Goal: Task Accomplishment & Management: Manage account settings

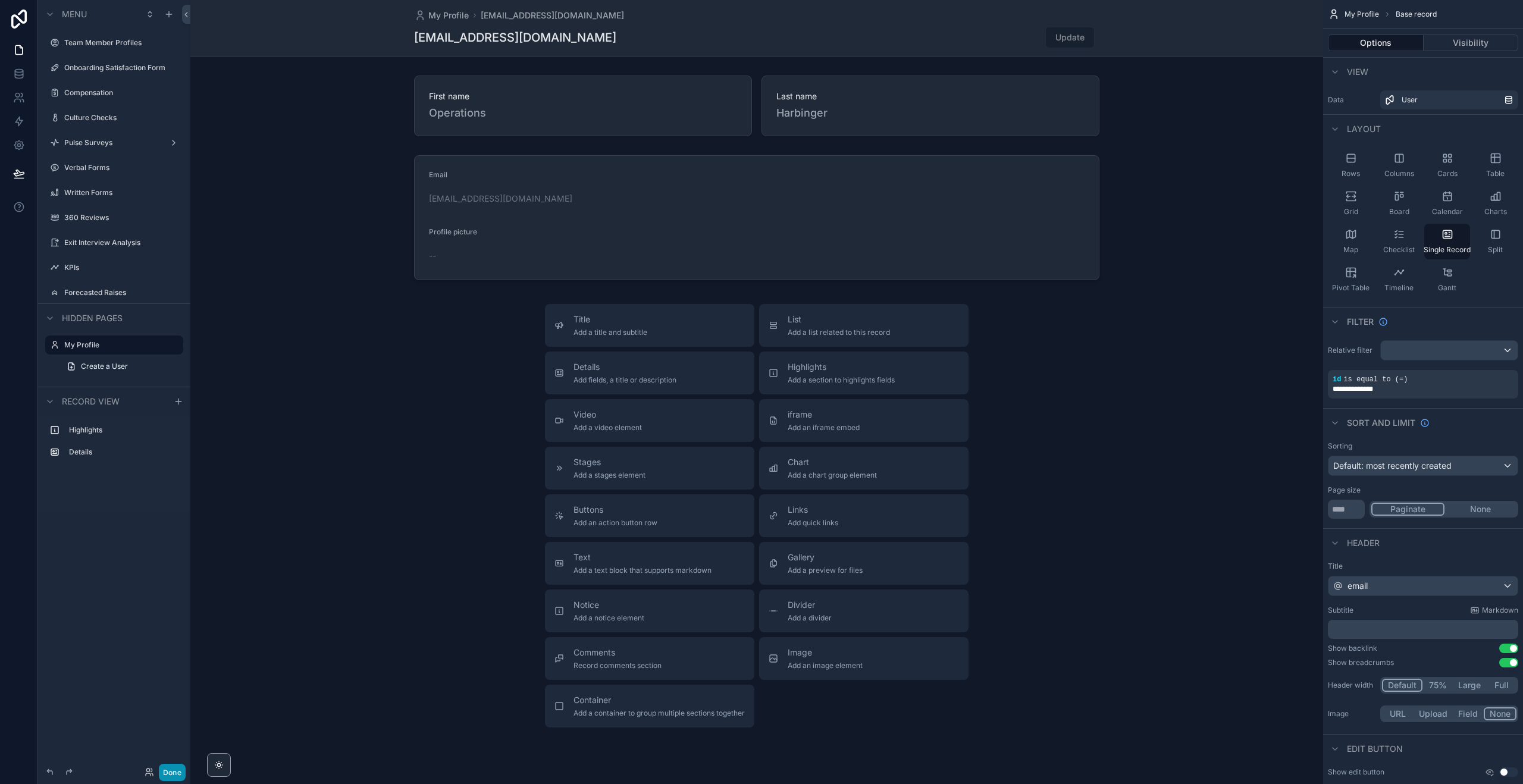
click at [166, 774] on button "Done" at bounding box center [172, 772] width 27 height 17
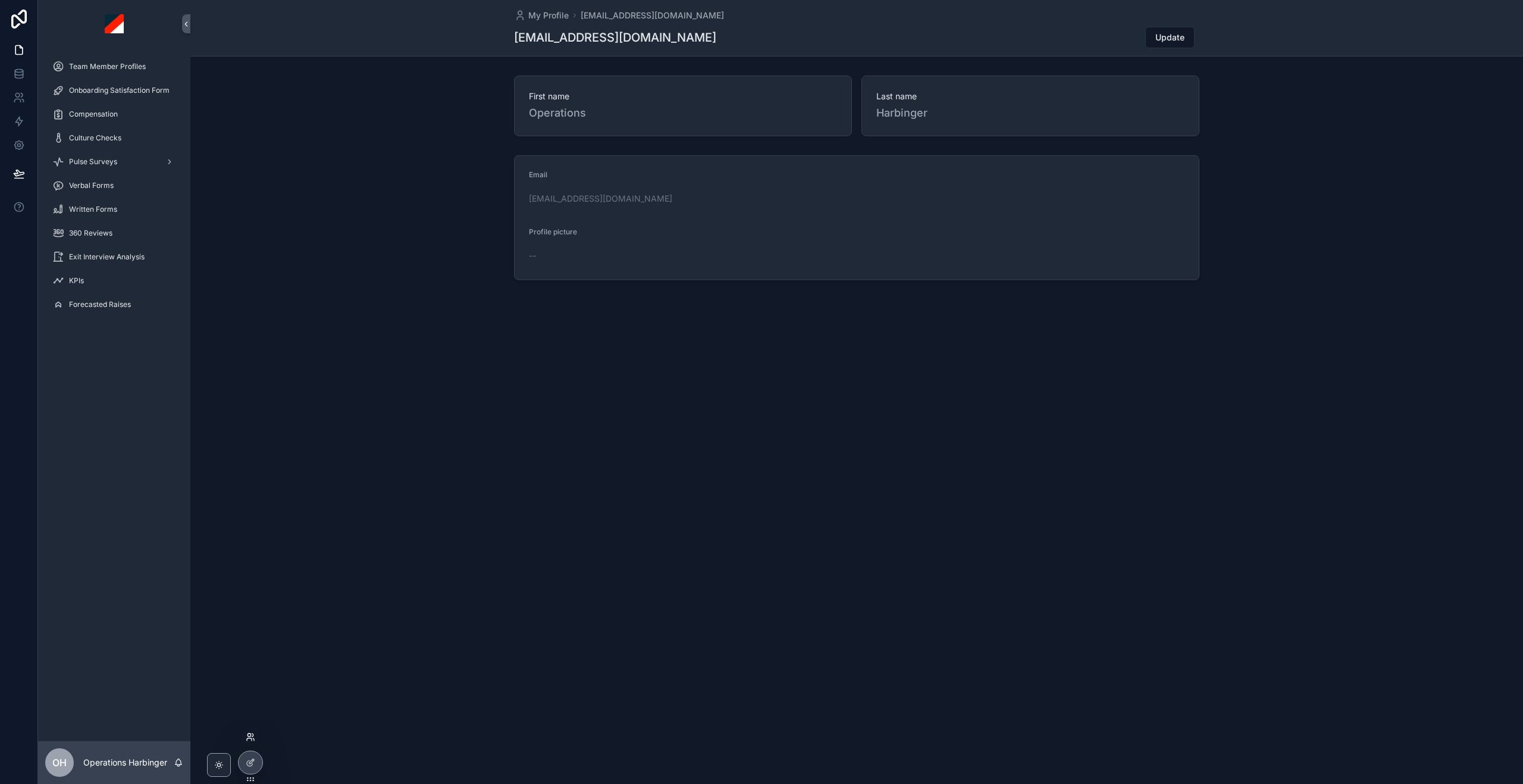
click at [249, 740] on icon at bounding box center [250, 737] width 10 height 10
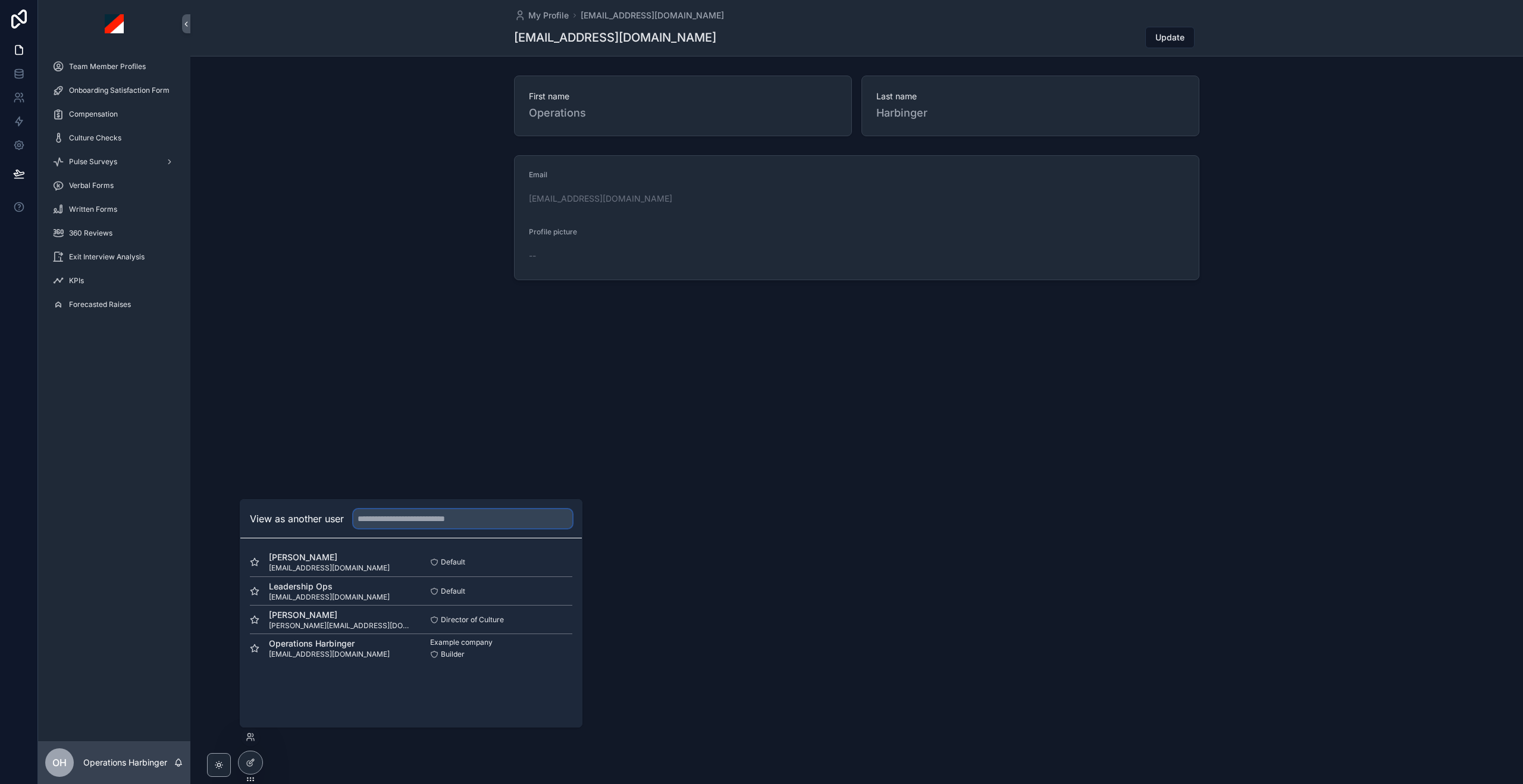
click at [440, 520] on input "text" at bounding box center [463, 518] width 219 height 19
click at [564, 622] on button "Select" at bounding box center [557, 619] width 31 height 17
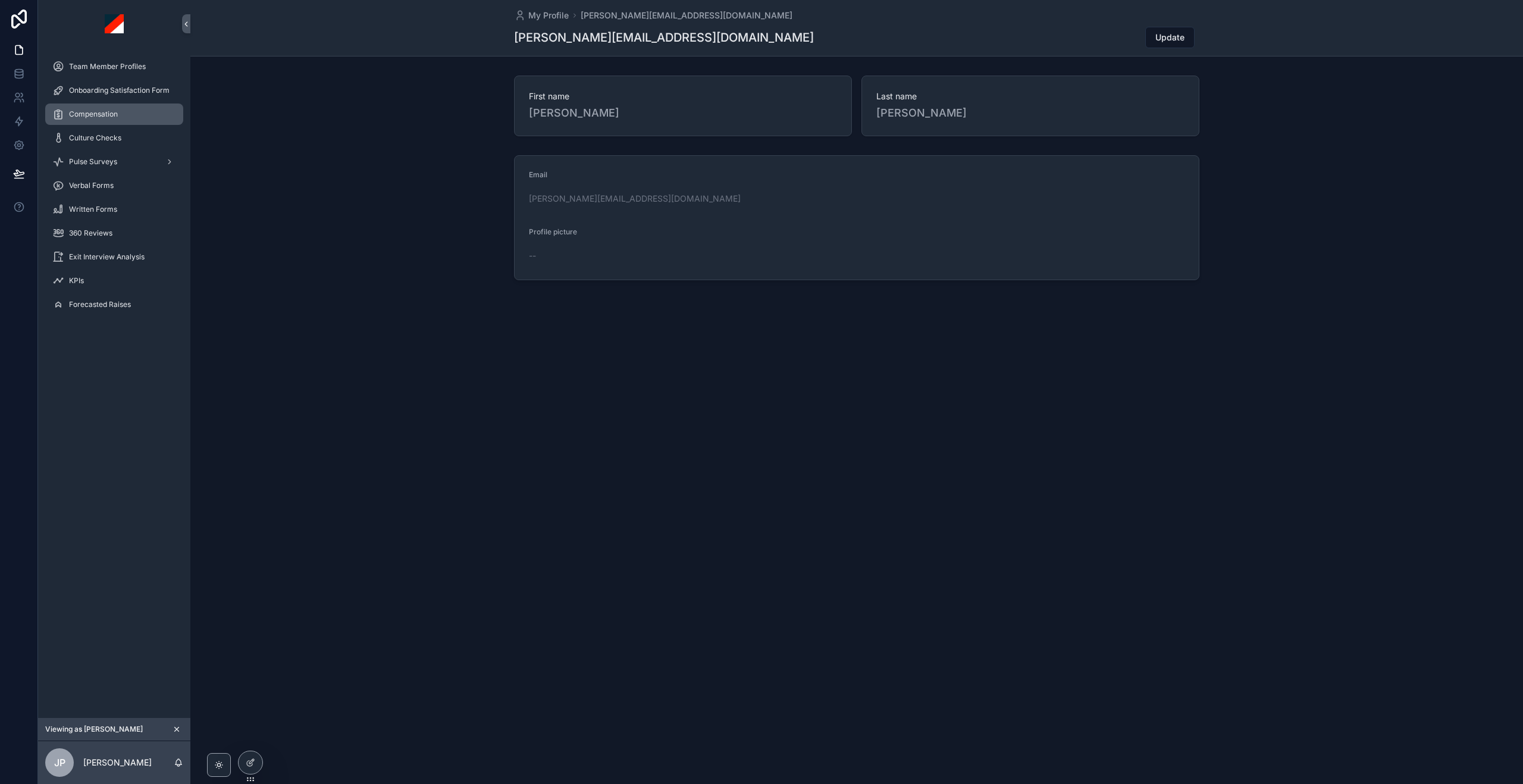
click at [116, 115] on span "Compensation" at bounding box center [93, 114] width 49 height 10
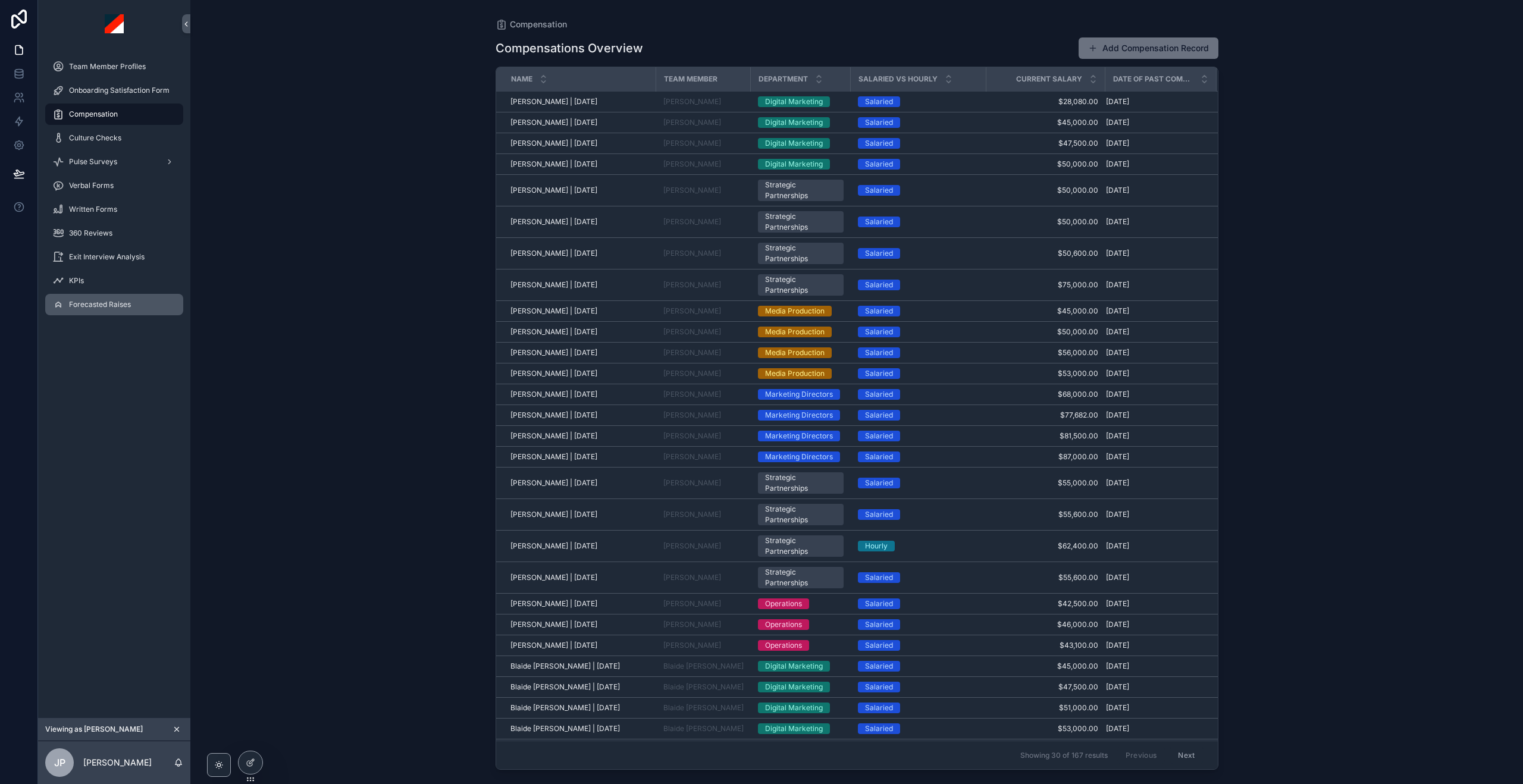
click at [123, 303] on span "Forecasted Raises" at bounding box center [100, 304] width 62 height 10
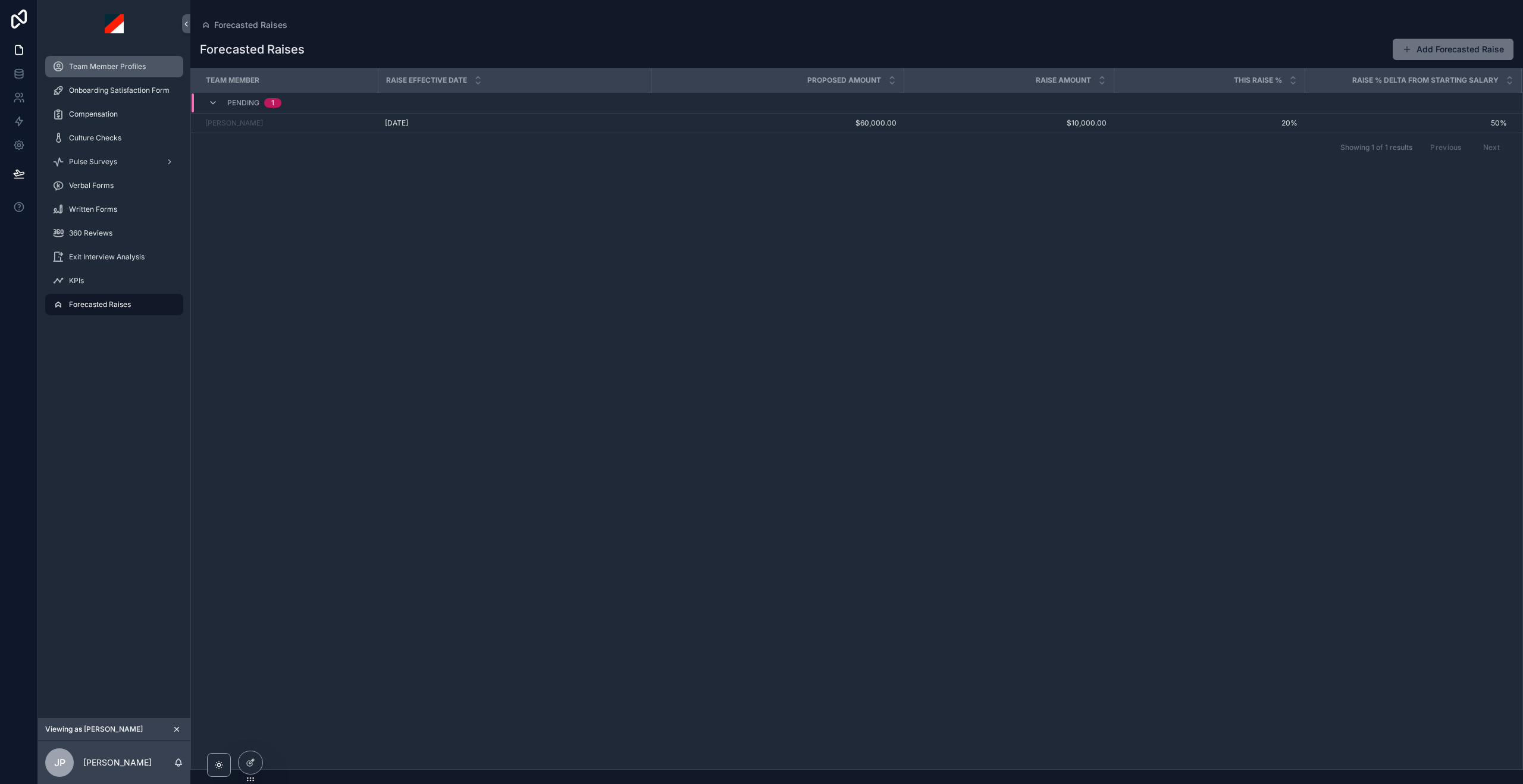
click at [112, 56] on link "Team Member Profiles" at bounding box center [114, 67] width 138 height 22
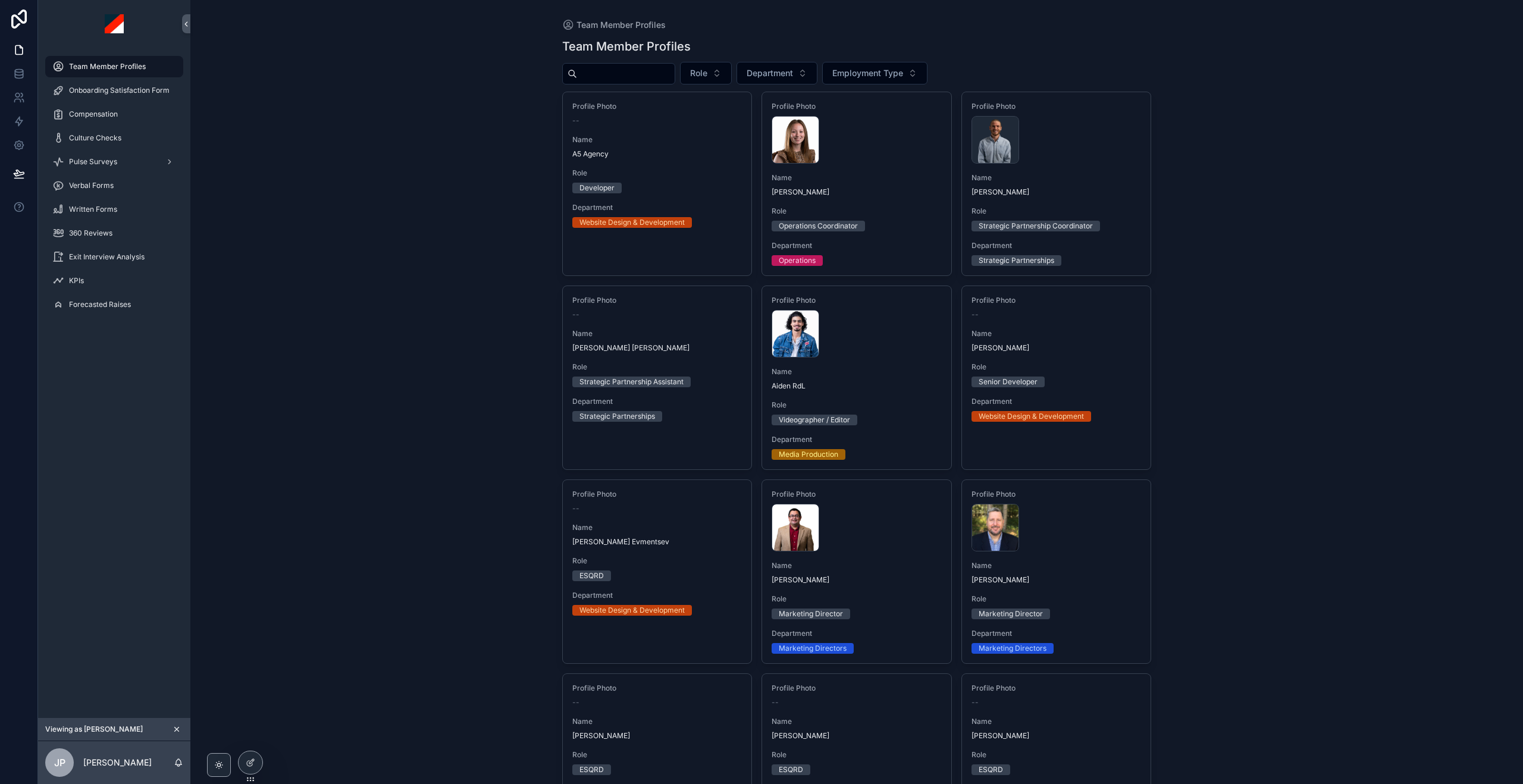
click at [596, 68] on input "scrollable content" at bounding box center [626, 73] width 97 height 16
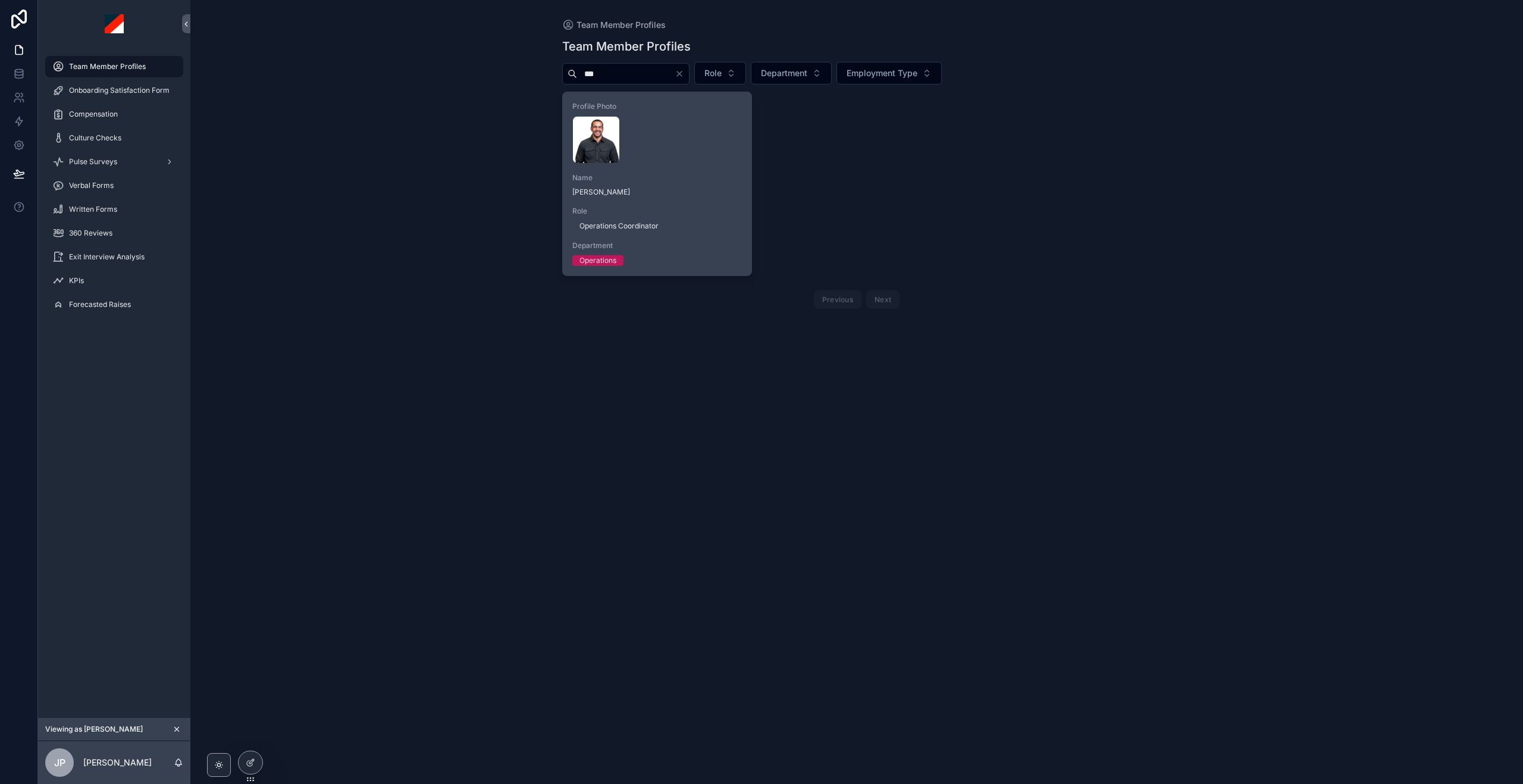
type input "***"
click at [680, 233] on div "Profile Photo [PERSON_NAME] .webp Name [PERSON_NAME] Role Operations Coordinato…" at bounding box center [657, 183] width 190 height 183
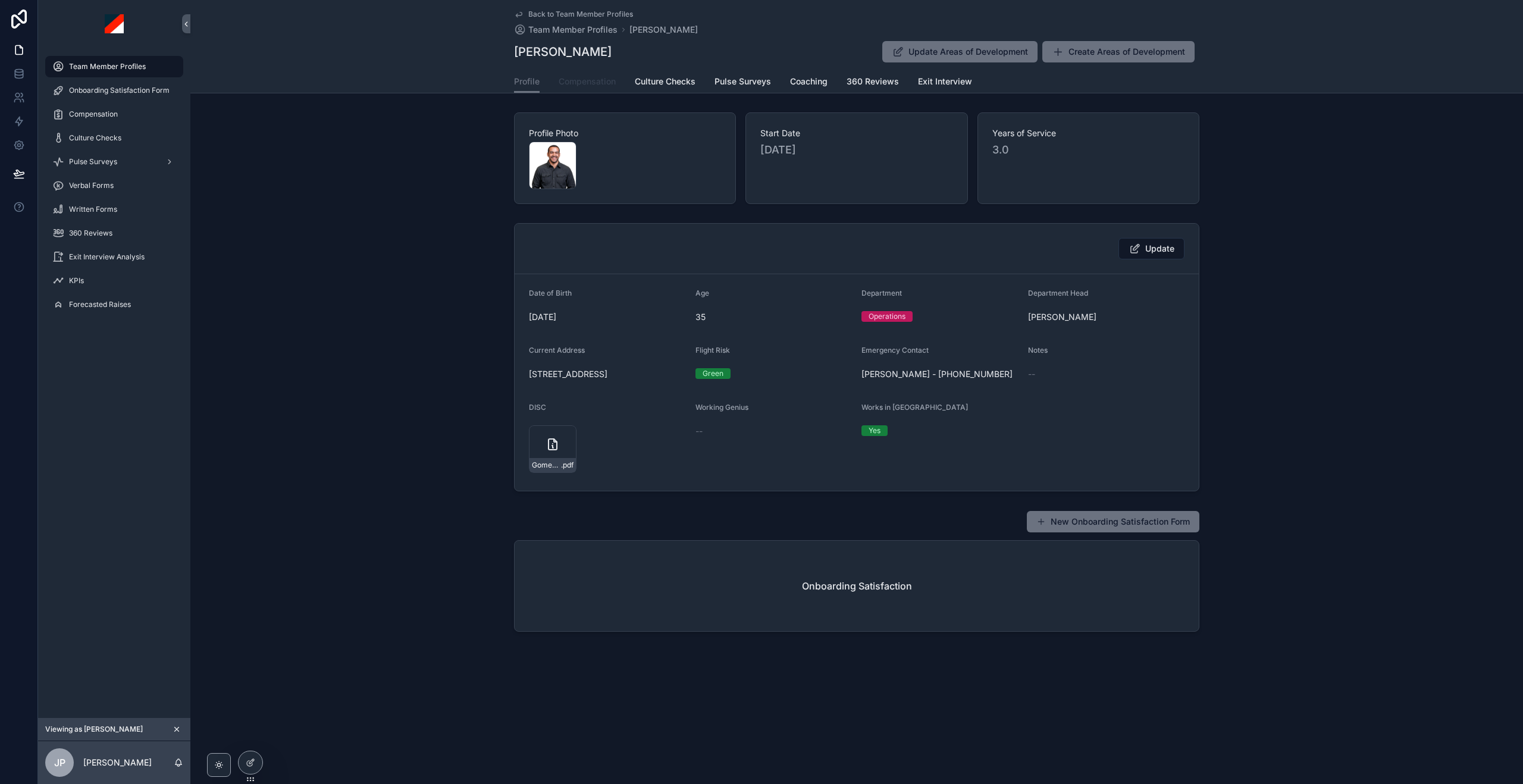
click at [579, 86] on span "Compensation" at bounding box center [587, 82] width 57 height 12
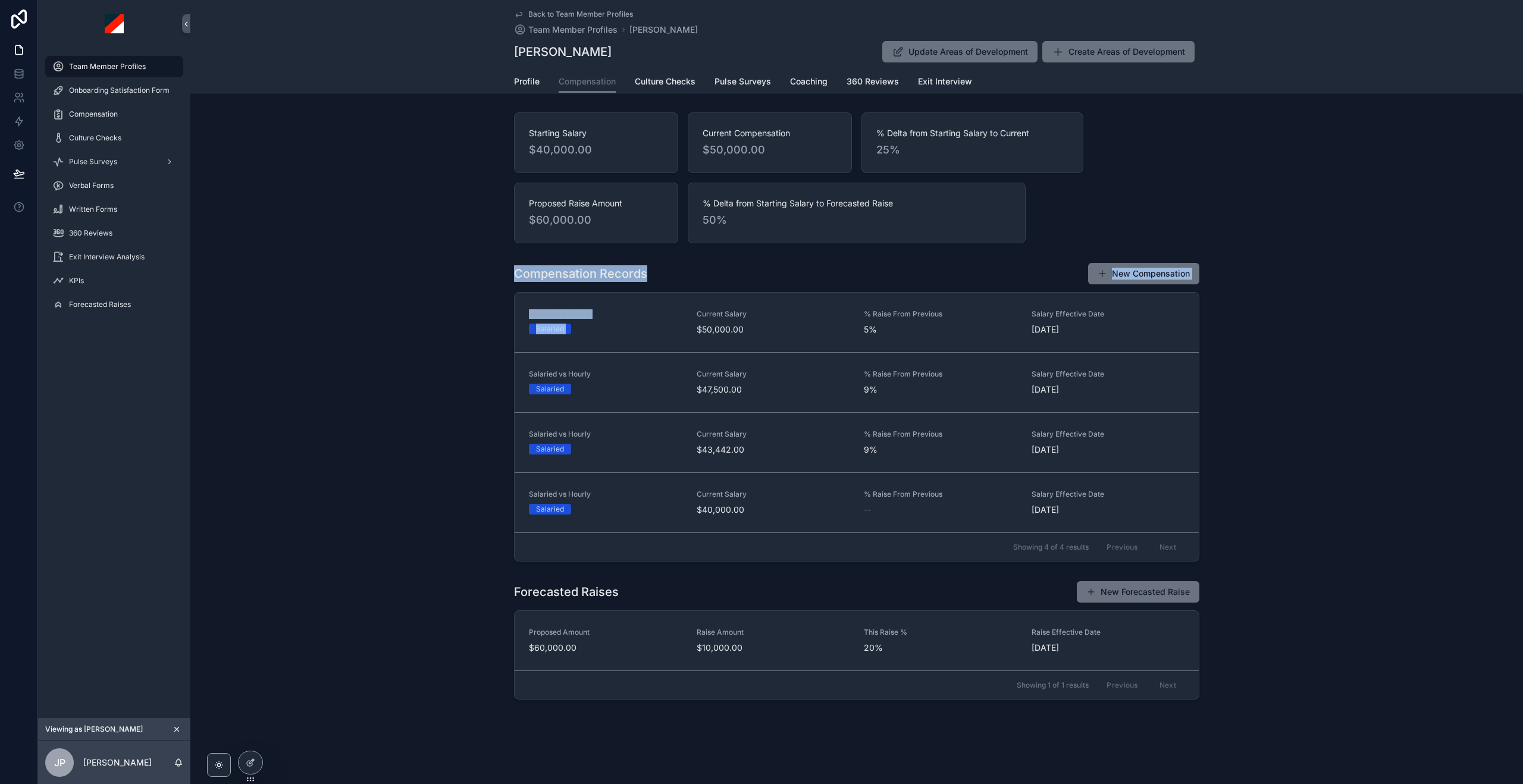
drag, startPoint x: 503, startPoint y: 271, endPoint x: 730, endPoint y: 286, distance: 227.5
click at [730, 286] on div "Compensation Records New Compensation Salaried vs Hourly Salaried Current Salar…" at bounding box center [856, 412] width 1333 height 309
click at [838, 565] on div "Compensation Records New Compensation Salaried vs Hourly Salaried Current Salar…" at bounding box center [856, 412] width 1333 height 309
drag, startPoint x: 514, startPoint y: 592, endPoint x: 679, endPoint y: 602, distance: 165.3
click at [679, 604] on div "Forecasted Raises New Forecasted Raise Proposed Amount $60,000.00 Raise Amount …" at bounding box center [856, 639] width 685 height 119
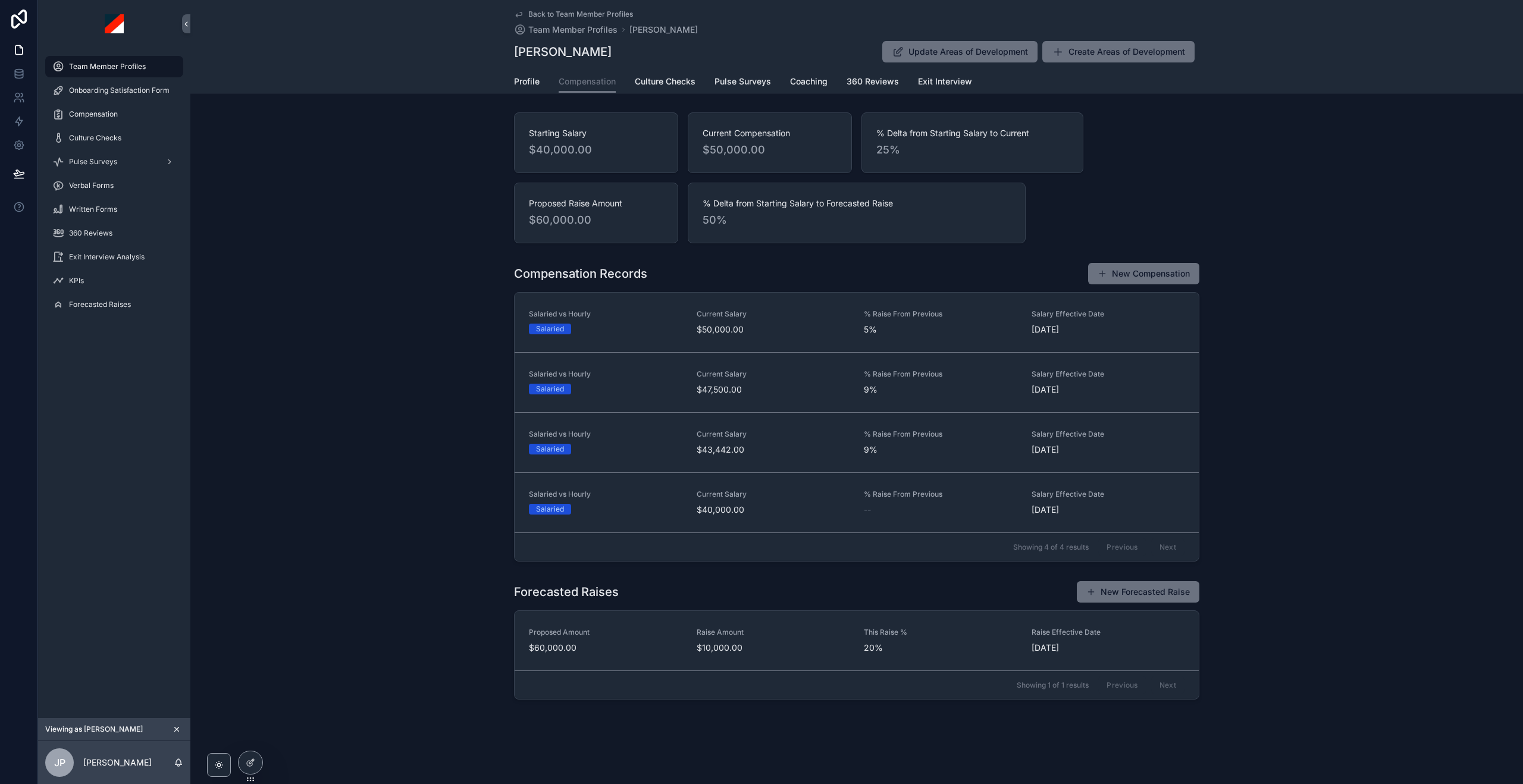
click at [684, 593] on div "Forecasted Raises New Forecasted Raise" at bounding box center [856, 592] width 685 height 22
drag, startPoint x: 687, startPoint y: 592, endPoint x: 496, endPoint y: 587, distance: 191.1
click at [496, 587] on div "Forecasted Raises New Forecasted Raise Proposed Amount $60,000.00 Raise Amount …" at bounding box center [856, 640] width 1333 height 129
click at [738, 600] on div "Forecasted Raises New Forecasted Raise" at bounding box center [856, 592] width 685 height 22
click at [14, 119] on icon at bounding box center [19, 121] width 12 height 12
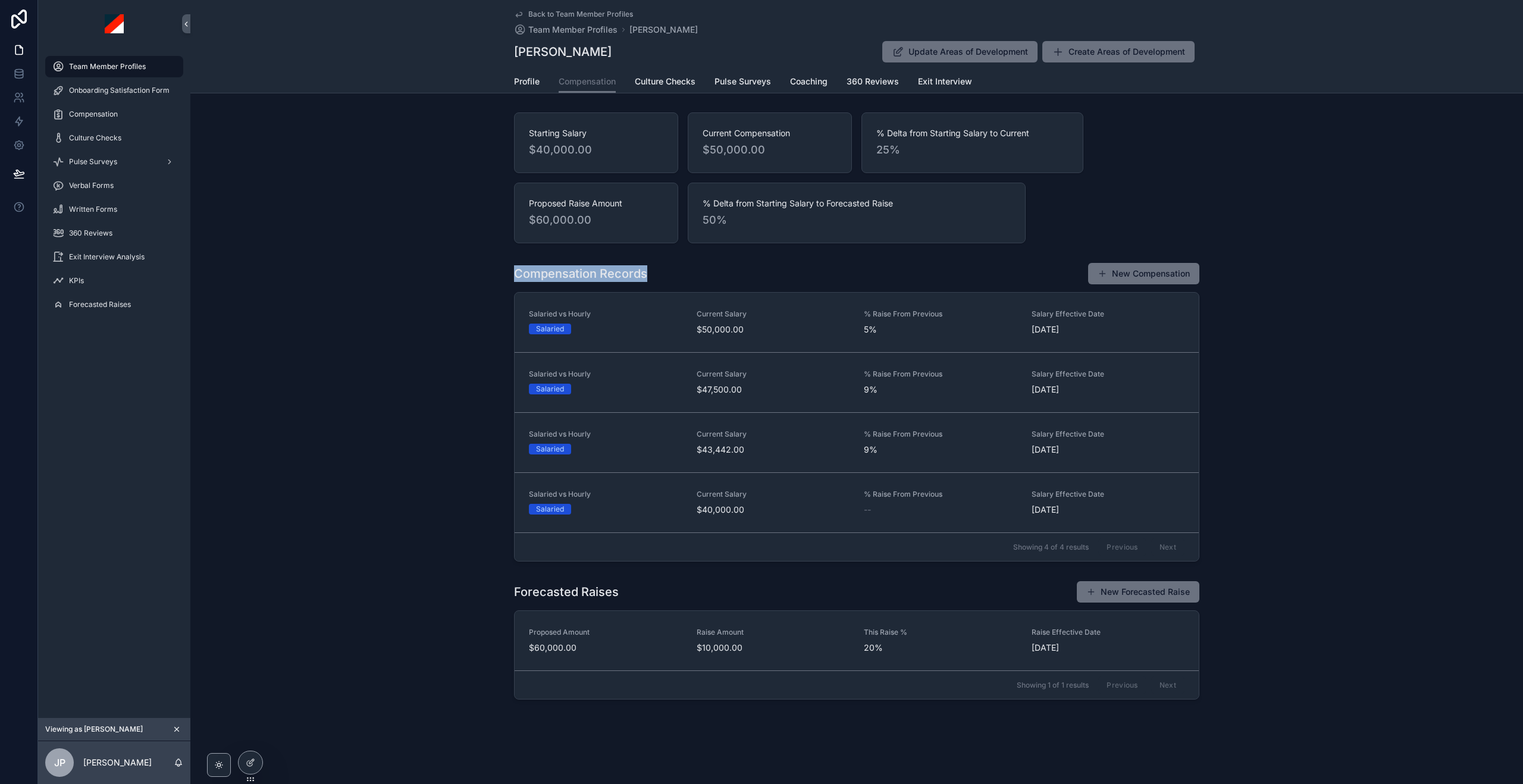
drag, startPoint x: 655, startPoint y: 274, endPoint x: 464, endPoint y: 270, distance: 191.0
click at [461, 270] on div "Compensation Records New Compensation Salaried vs Hourly Salaried Current Salar…" at bounding box center [856, 412] width 1333 height 309
click at [655, 260] on div "Compensation Records New Compensation Salaried vs Hourly Salaried Current Salar…" at bounding box center [856, 412] width 1333 height 309
click at [1155, 595] on button "New Forecasted Raise" at bounding box center [1139, 592] width 123 height 22
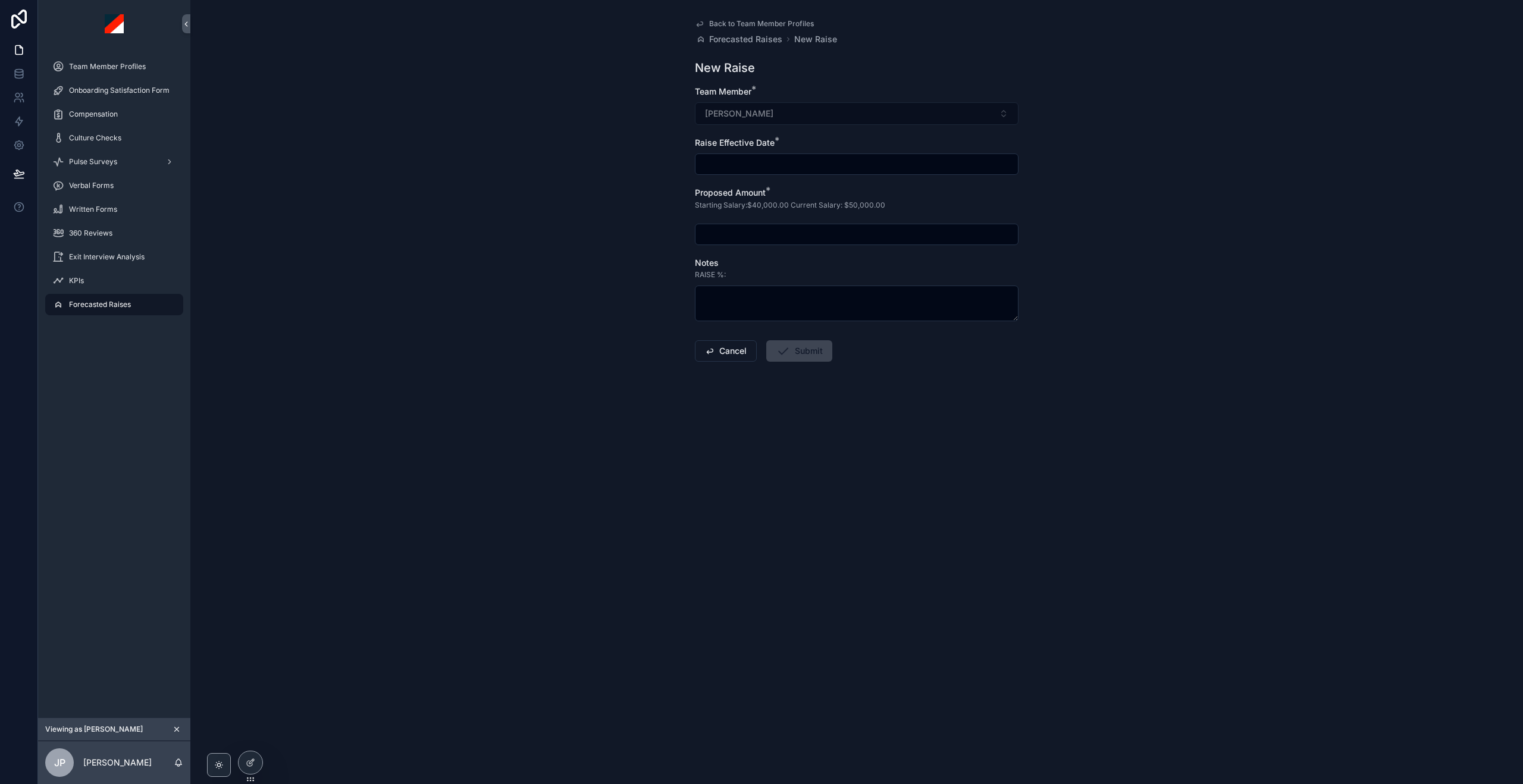
click at [836, 167] on input "scrollable content" at bounding box center [857, 164] width 323 height 16
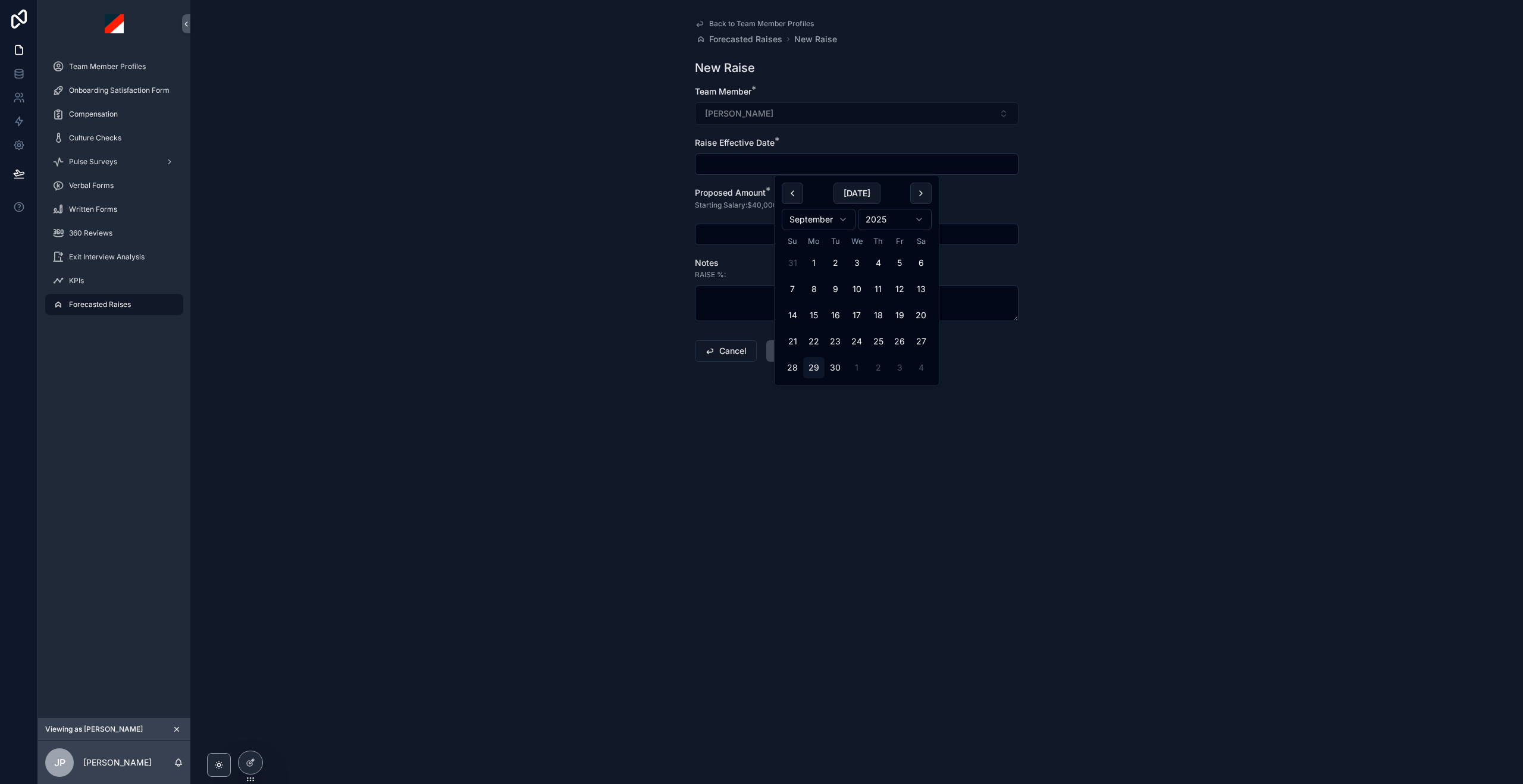
click at [1197, 225] on div "Back to Team Member Profiles Forecasted Raises New Raise New Raise Team Member …" at bounding box center [856, 392] width 1333 height 784
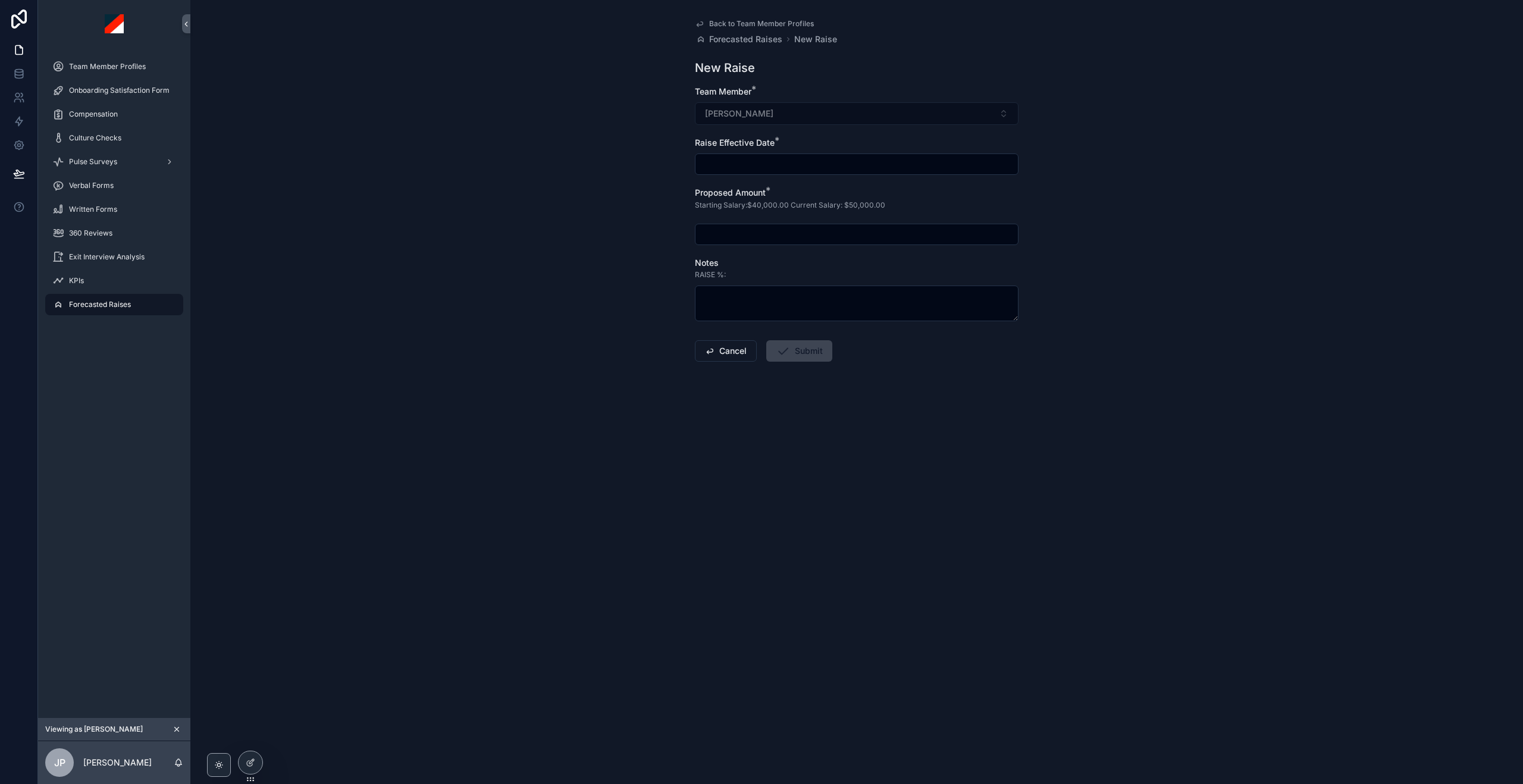
click at [757, 22] on span "Back to Team Member Profiles" at bounding box center [762, 23] width 105 height 10
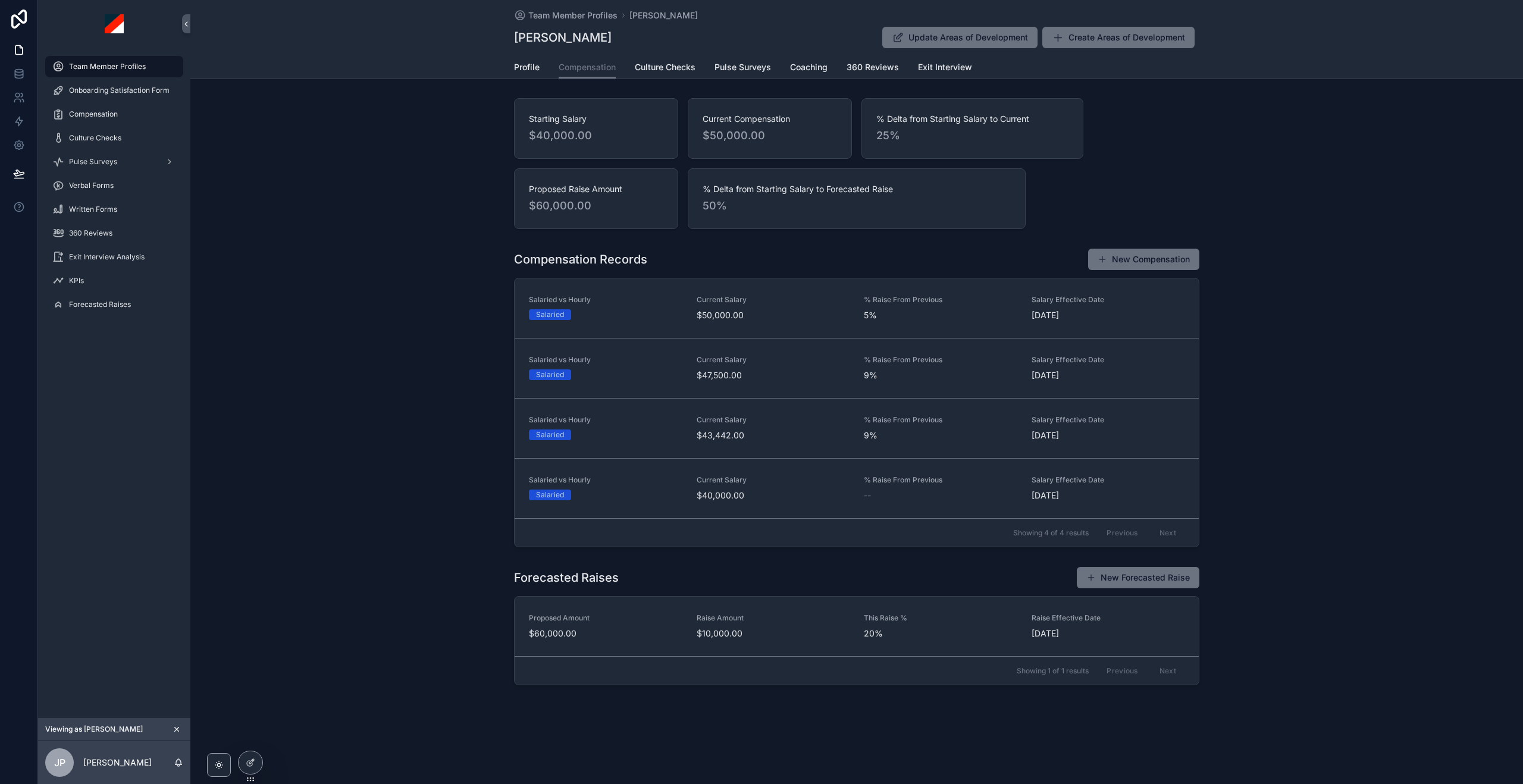
click at [1487, 243] on div "Compensation Records New Compensation Salaried vs Hourly Salaried Current Salar…" at bounding box center [856, 398] width 1333 height 309
drag, startPoint x: 512, startPoint y: 261, endPoint x: 666, endPoint y: 259, distance: 154.0
click at [666, 259] on div "Compensation Records New Compensation Salaried vs Hourly Salaried Current Salar…" at bounding box center [856, 398] width 1333 height 309
click at [602, 264] on h1 "Compensation Records" at bounding box center [581, 259] width 133 height 16
drag, startPoint x: 510, startPoint y: 259, endPoint x: 654, endPoint y: 259, distance: 144.0
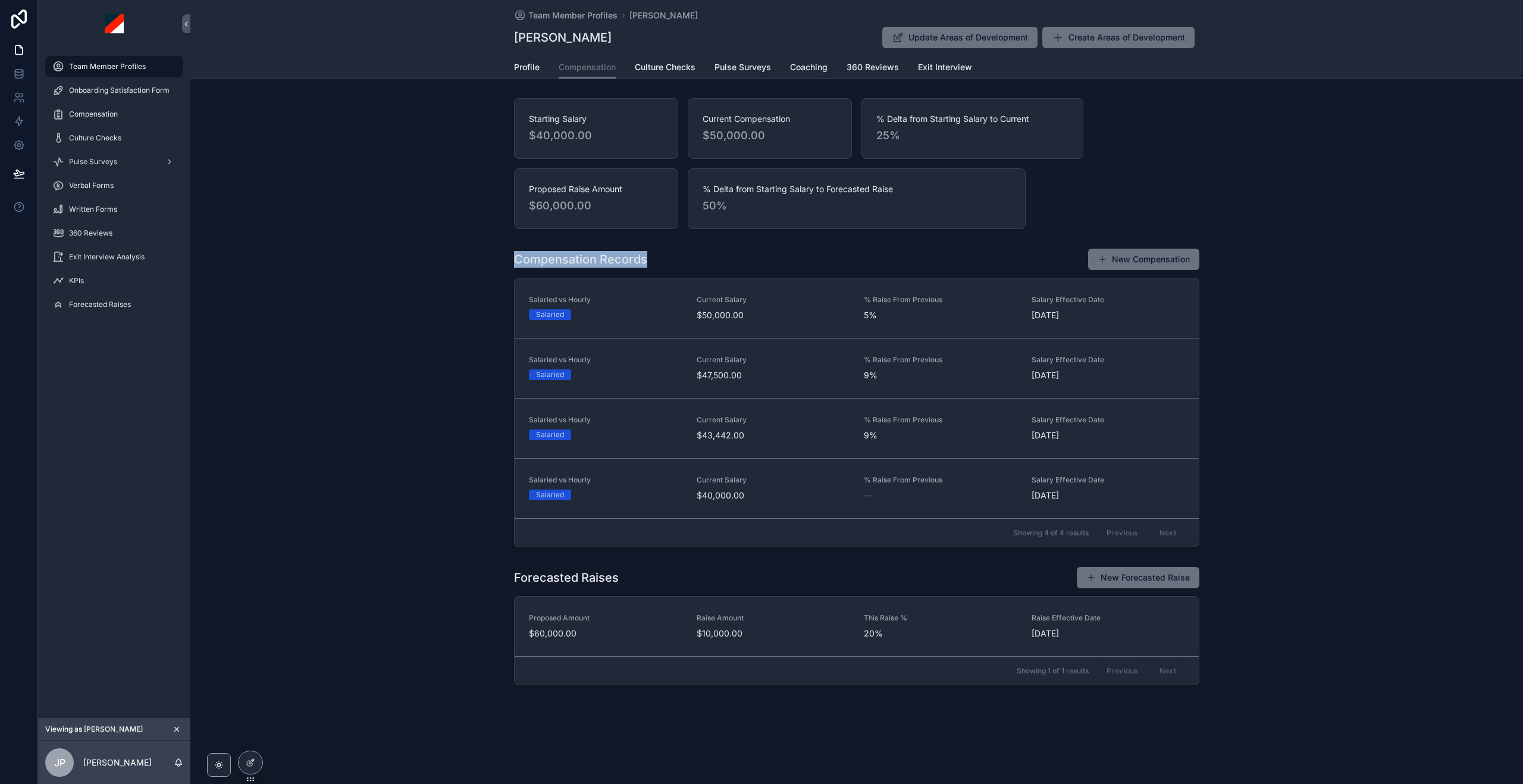
click at [654, 259] on div "Compensation Records New Compensation Salaried vs Hourly Salaried Current Salar…" at bounding box center [856, 398] width 1333 height 309
click at [1280, 348] on div "Compensation Records New Compensation Salaried vs Hourly Salaried Current Salar…" at bounding box center [856, 398] width 1333 height 309
click at [1292, 333] on div "Compensation Records New Compensation Salaried vs Hourly Salaried Current Salar…" at bounding box center [856, 398] width 1333 height 309
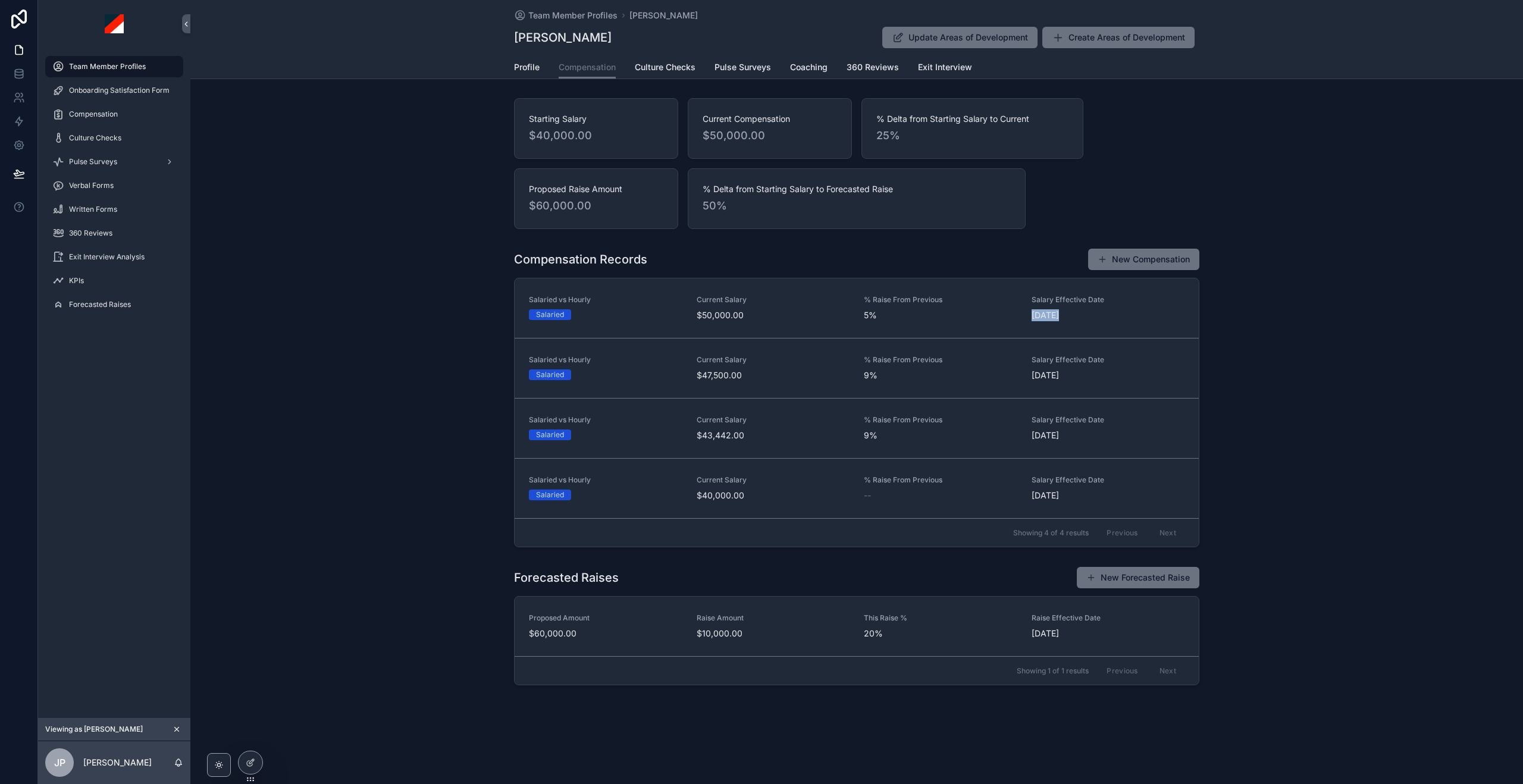
click at [1292, 333] on div "Compensation Records New Compensation Salaried vs Hourly Salaried Current Salar…" at bounding box center [856, 398] width 1333 height 309
click at [1307, 337] on div "Compensation Records New Compensation Salaried vs Hourly Salaried Current Salar…" at bounding box center [856, 398] width 1333 height 309
click at [174, 732] on icon "scrollable content" at bounding box center [176, 729] width 8 height 8
click at [249, 765] on icon at bounding box center [250, 762] width 10 height 10
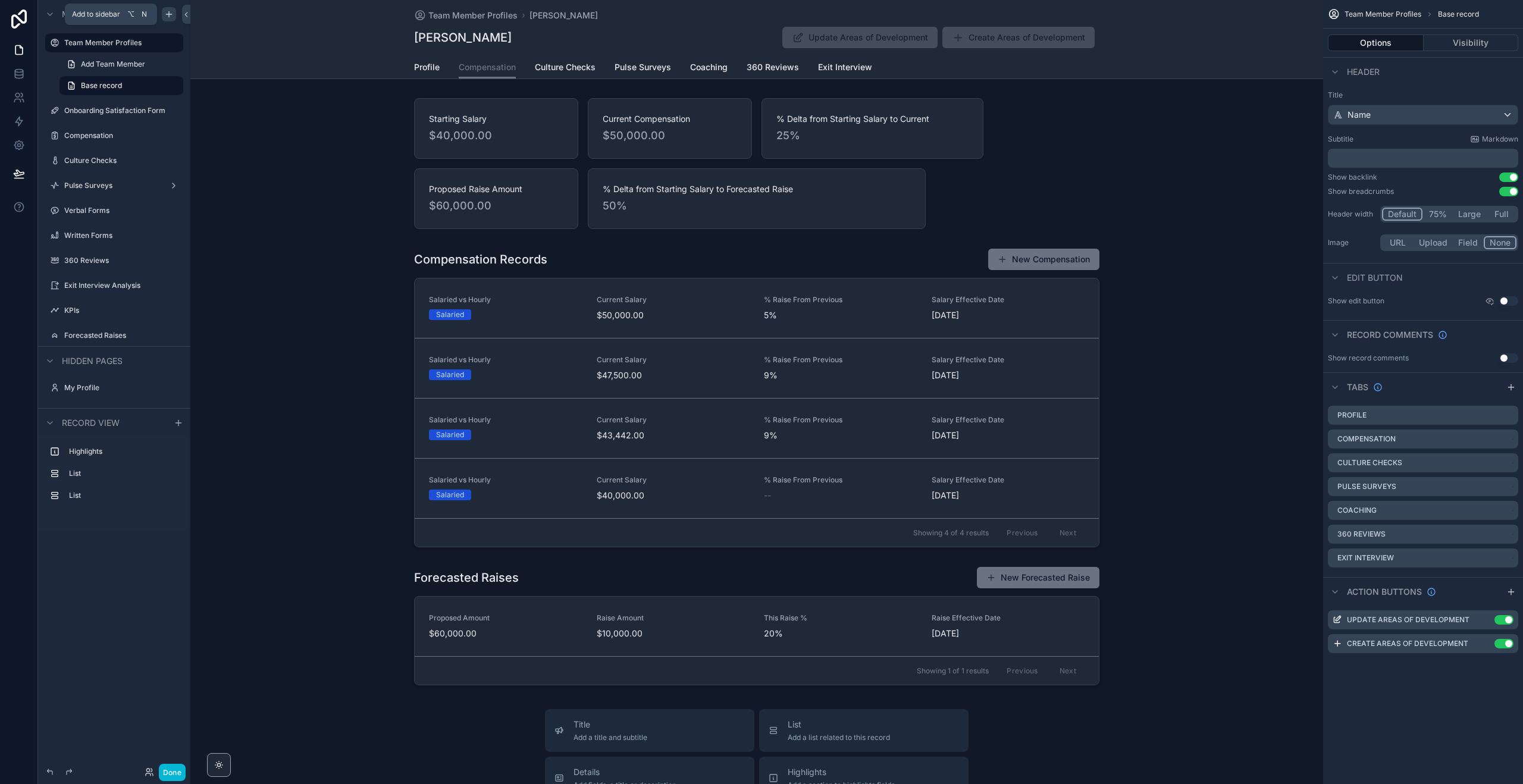
click at [168, 16] on icon "scrollable content" at bounding box center [169, 14] width 10 height 10
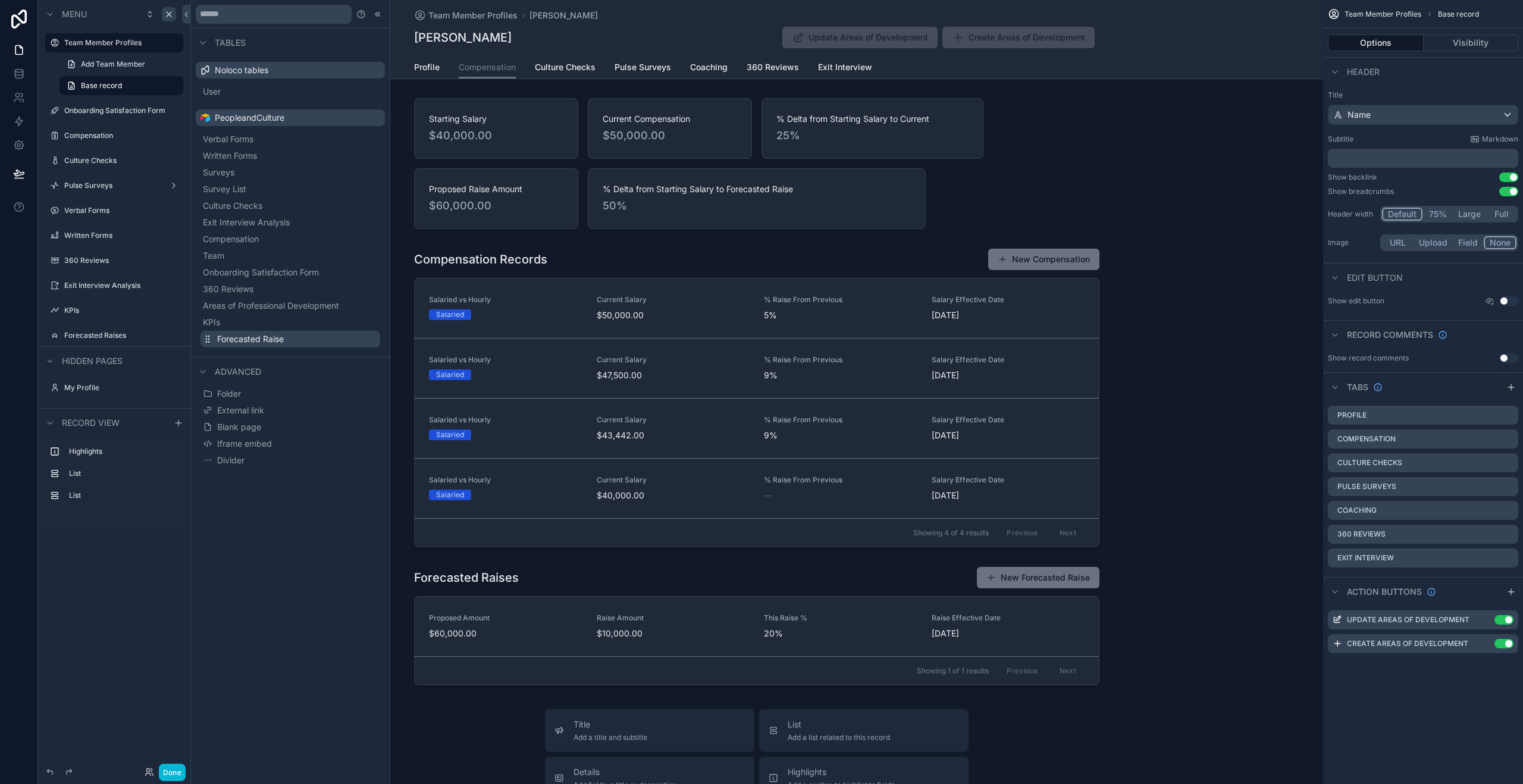
click at [296, 334] on button "Forecasted Raise" at bounding box center [291, 339] width 180 height 16
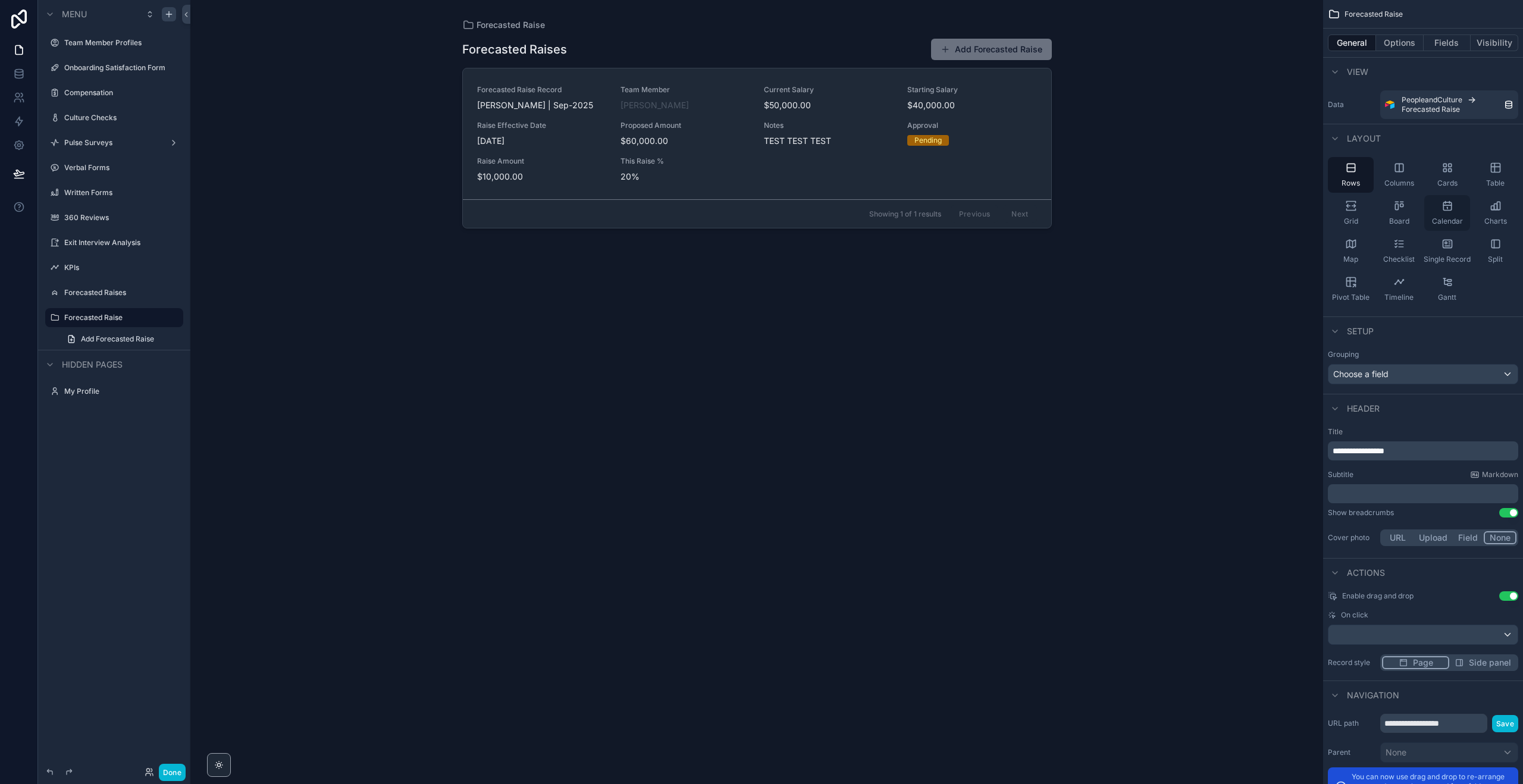
click at [1439, 202] on div "Calendar" at bounding box center [1447, 213] width 46 height 36
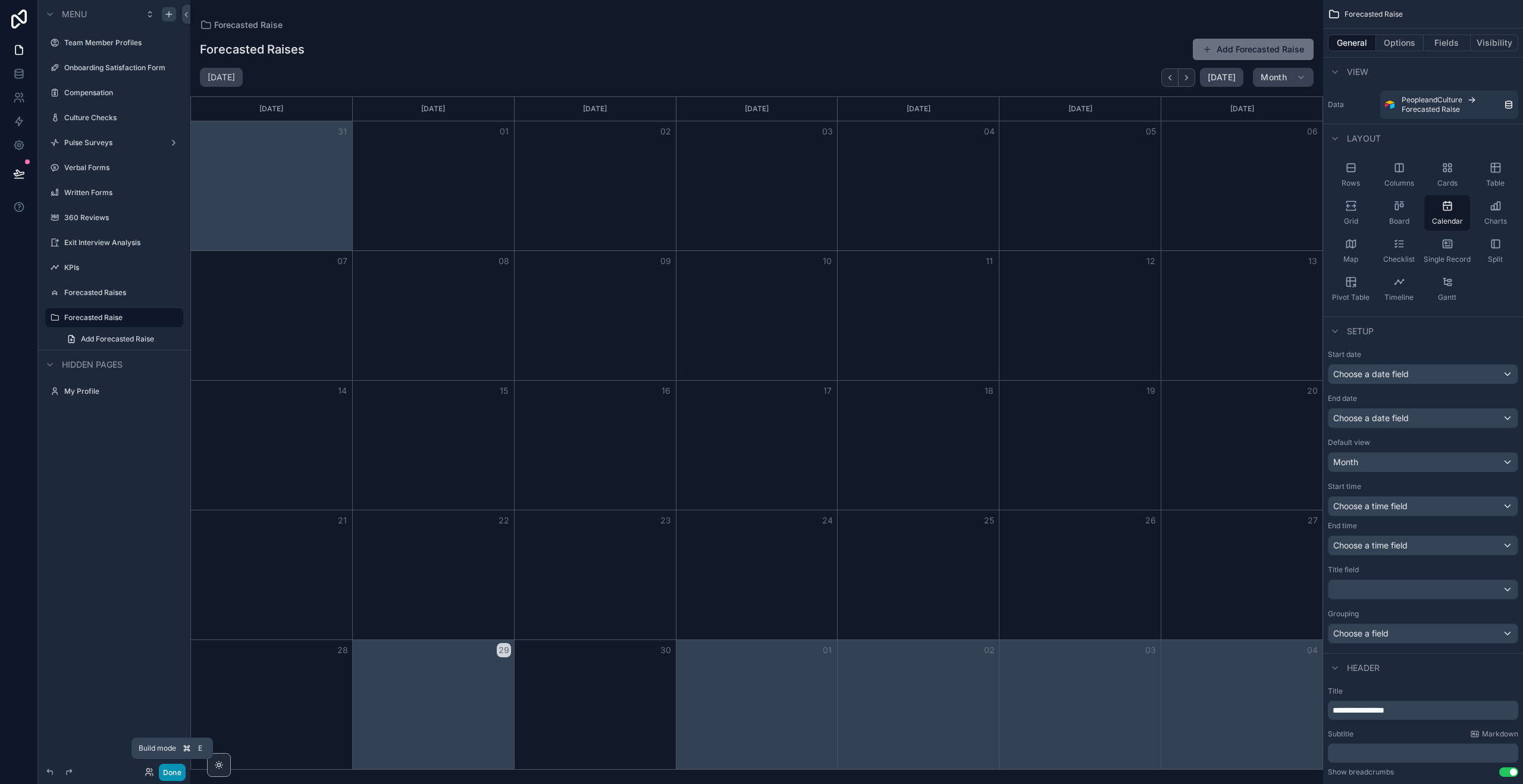
click at [176, 771] on button "Done" at bounding box center [172, 772] width 27 height 17
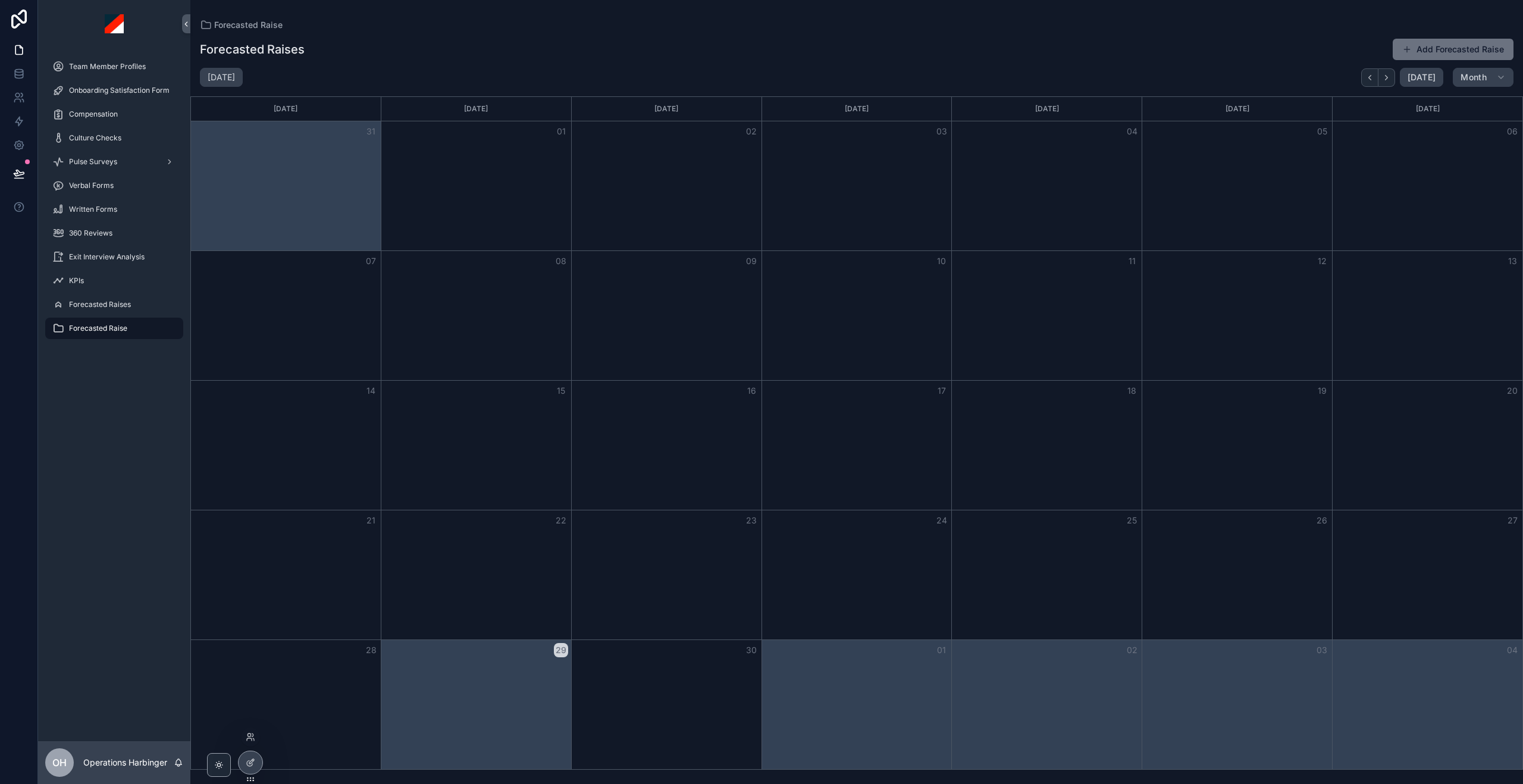
click at [250, 744] on div at bounding box center [250, 736] width 19 height 19
click at [252, 739] on icon at bounding box center [250, 737] width 10 height 10
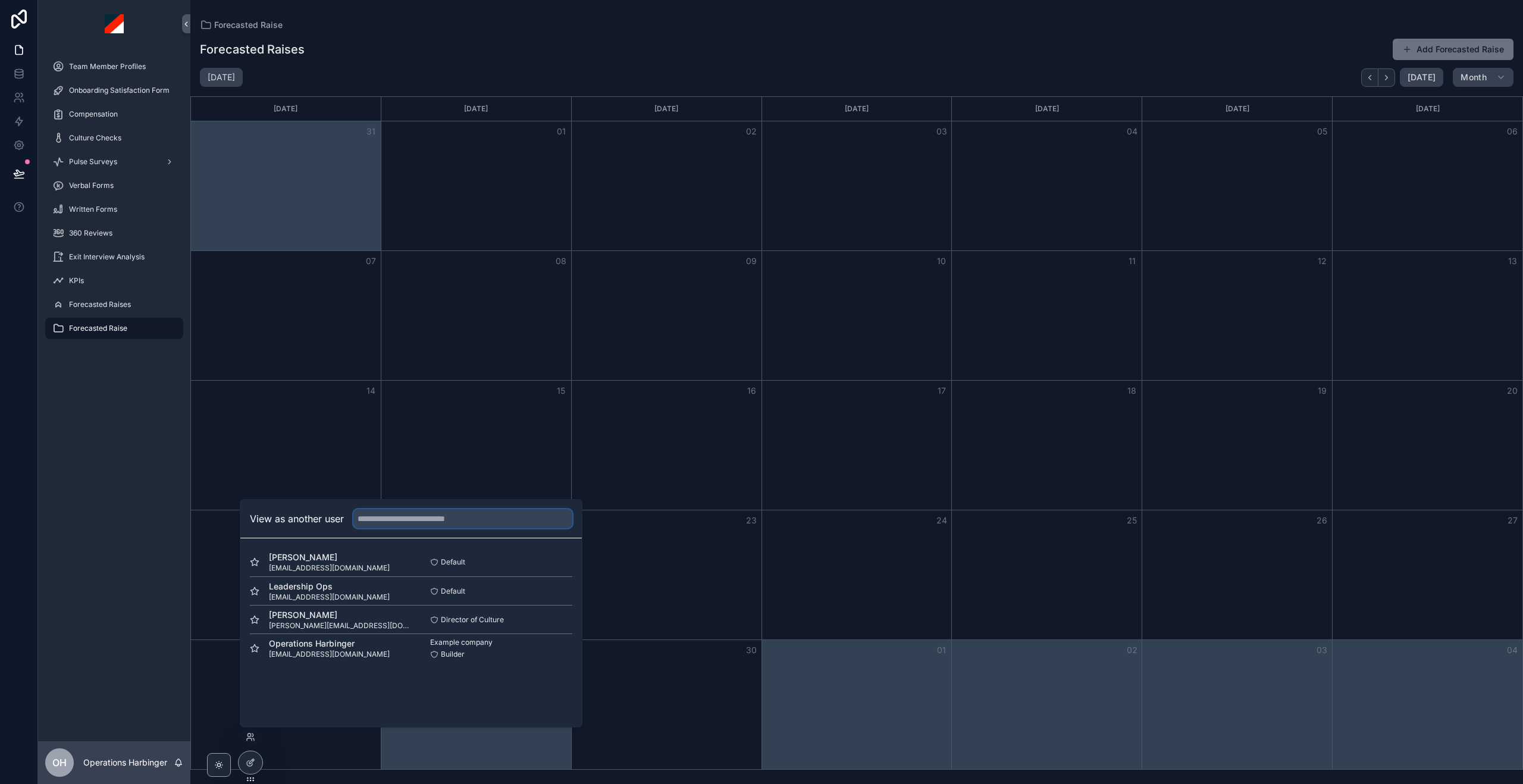
click at [405, 514] on input "text" at bounding box center [463, 518] width 219 height 19
type input "*****"
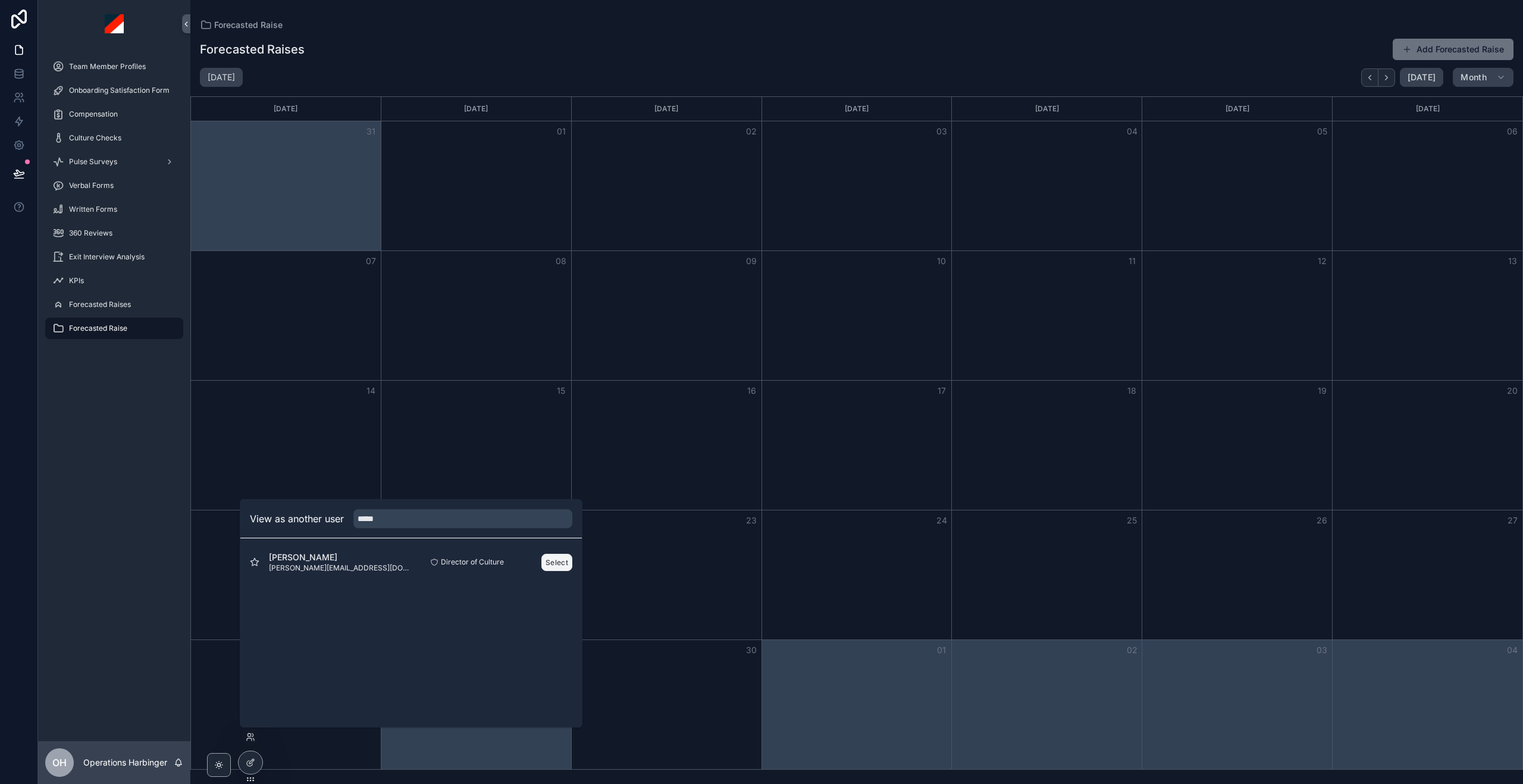
click at [554, 565] on button "Select" at bounding box center [557, 562] width 31 height 17
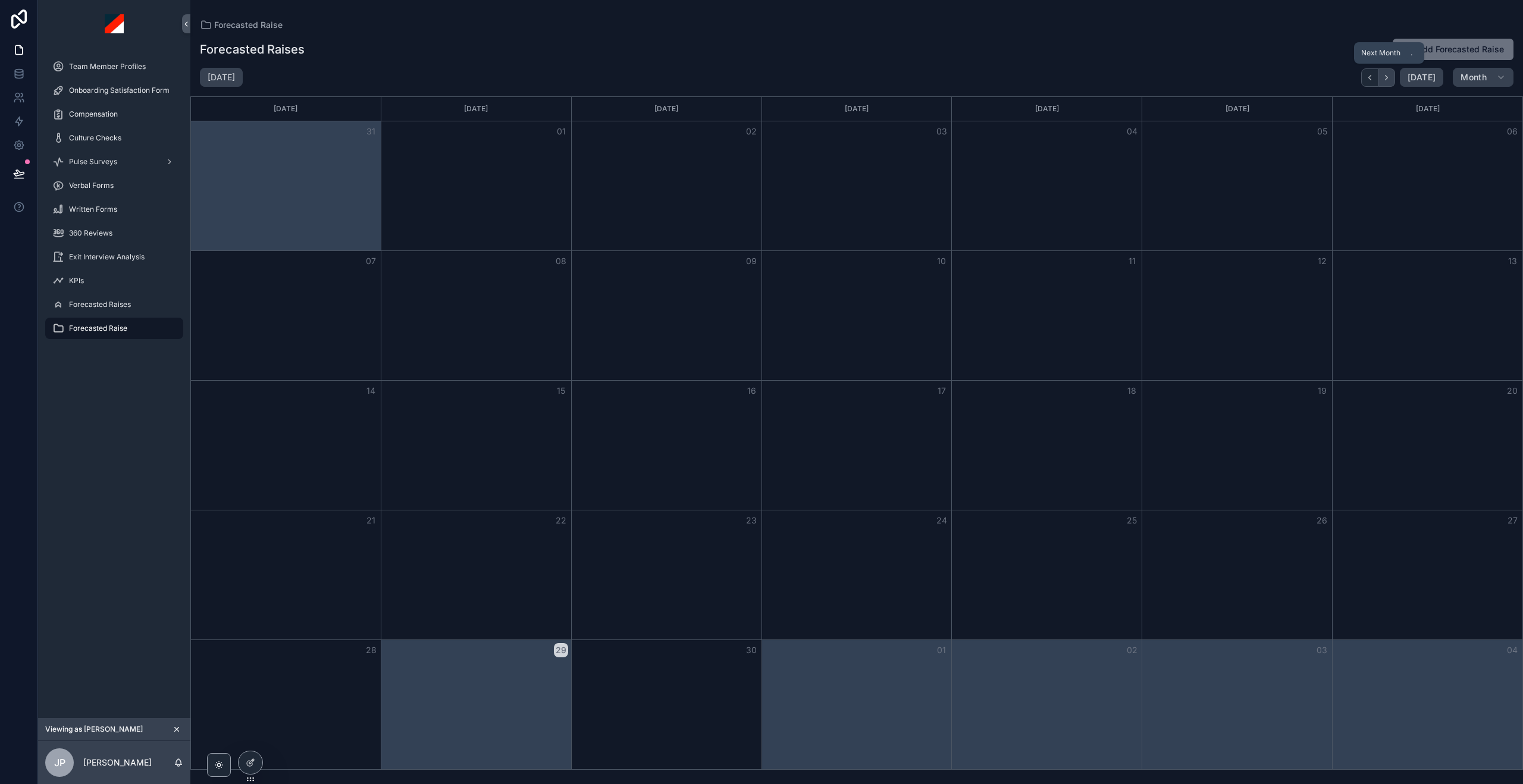
click at [1385, 79] on icon "Next" at bounding box center [1387, 78] width 9 height 9
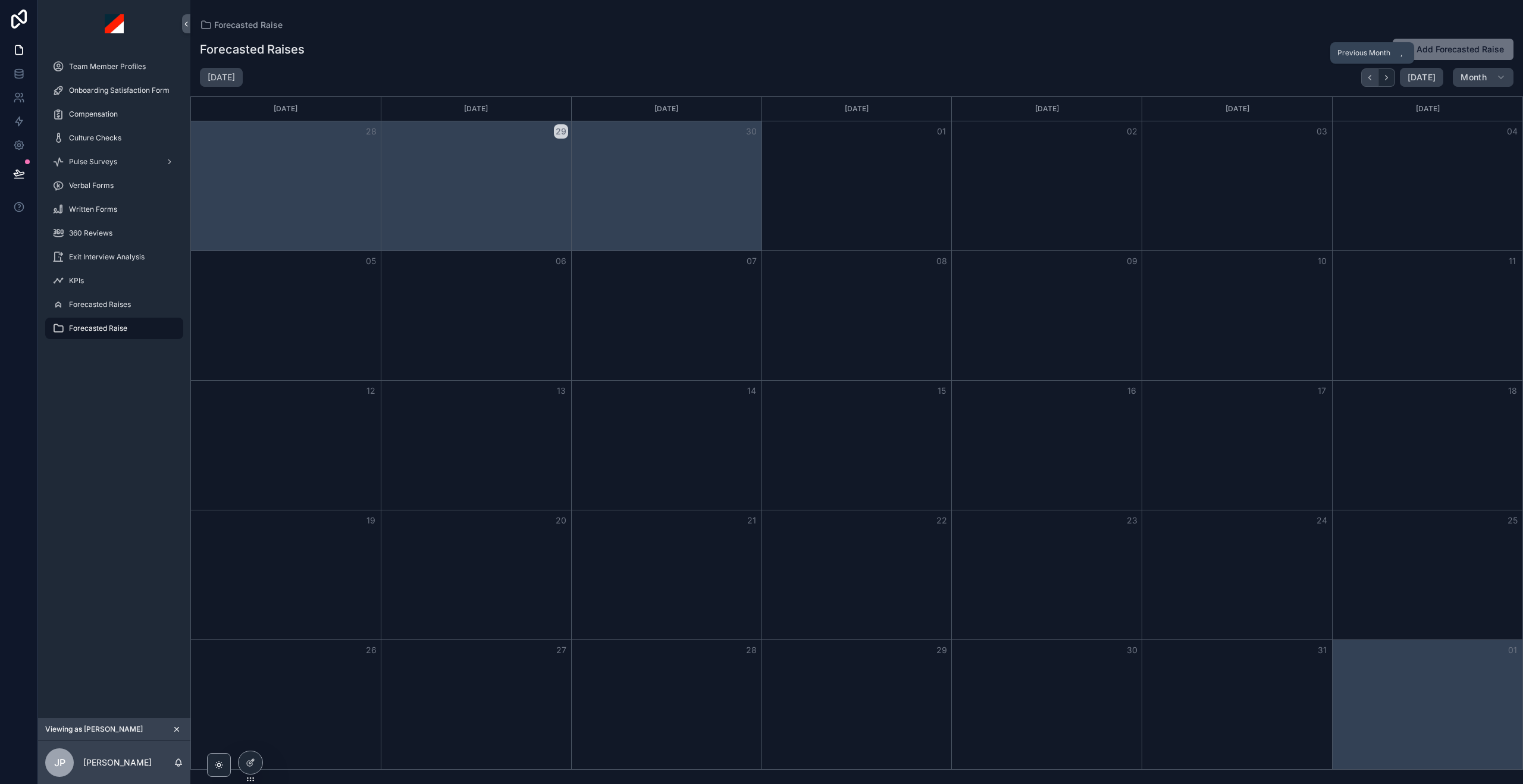
click at [1372, 79] on icon "Back" at bounding box center [1370, 78] width 9 height 9
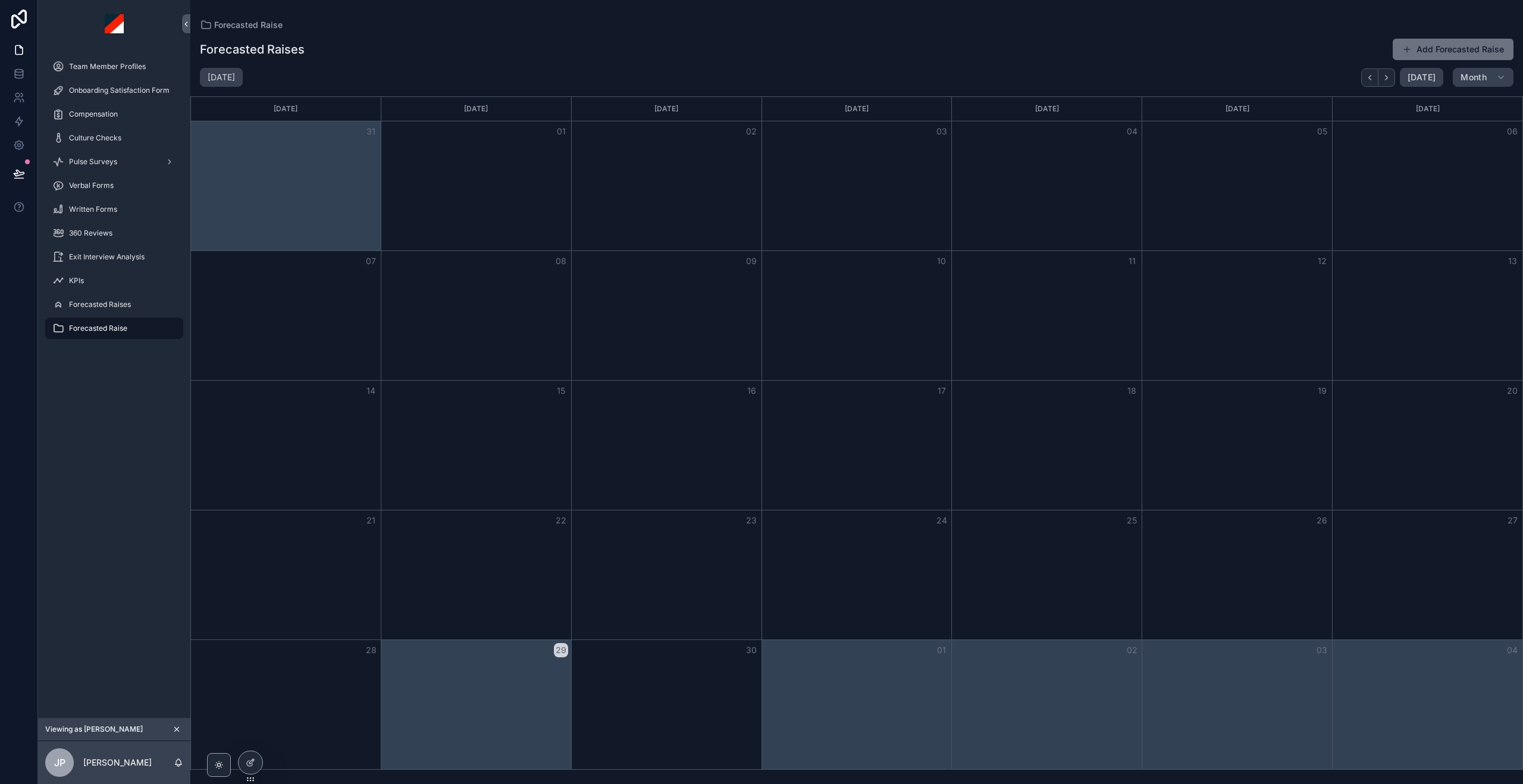
click at [1215, 303] on div "Month View" at bounding box center [1237, 315] width 190 height 129
click at [341, 220] on div "Month View" at bounding box center [285, 186] width 190 height 129
click at [249, 759] on icon at bounding box center [250, 762] width 10 height 10
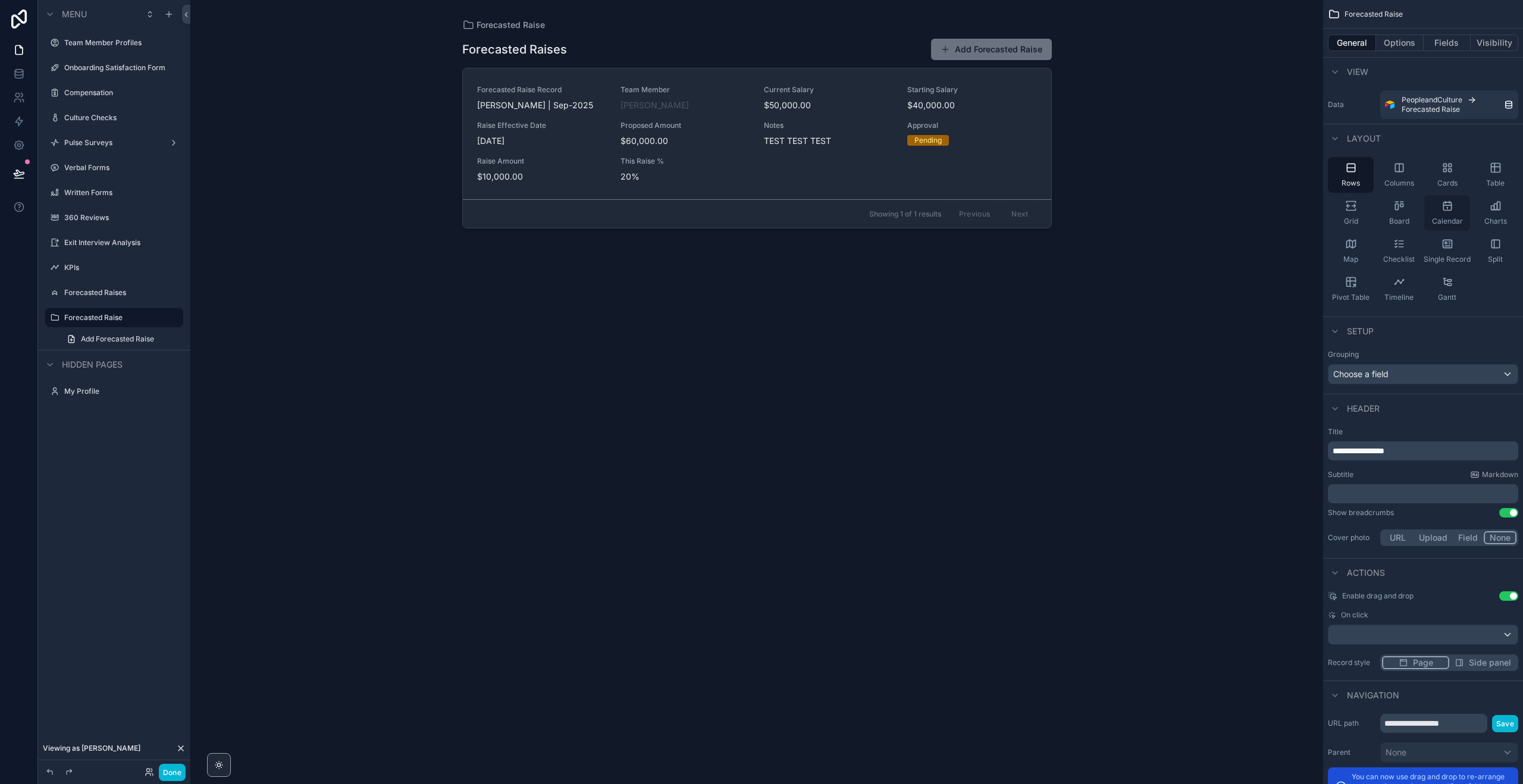
click at [1450, 207] on icon "scrollable content" at bounding box center [1448, 206] width 12 height 12
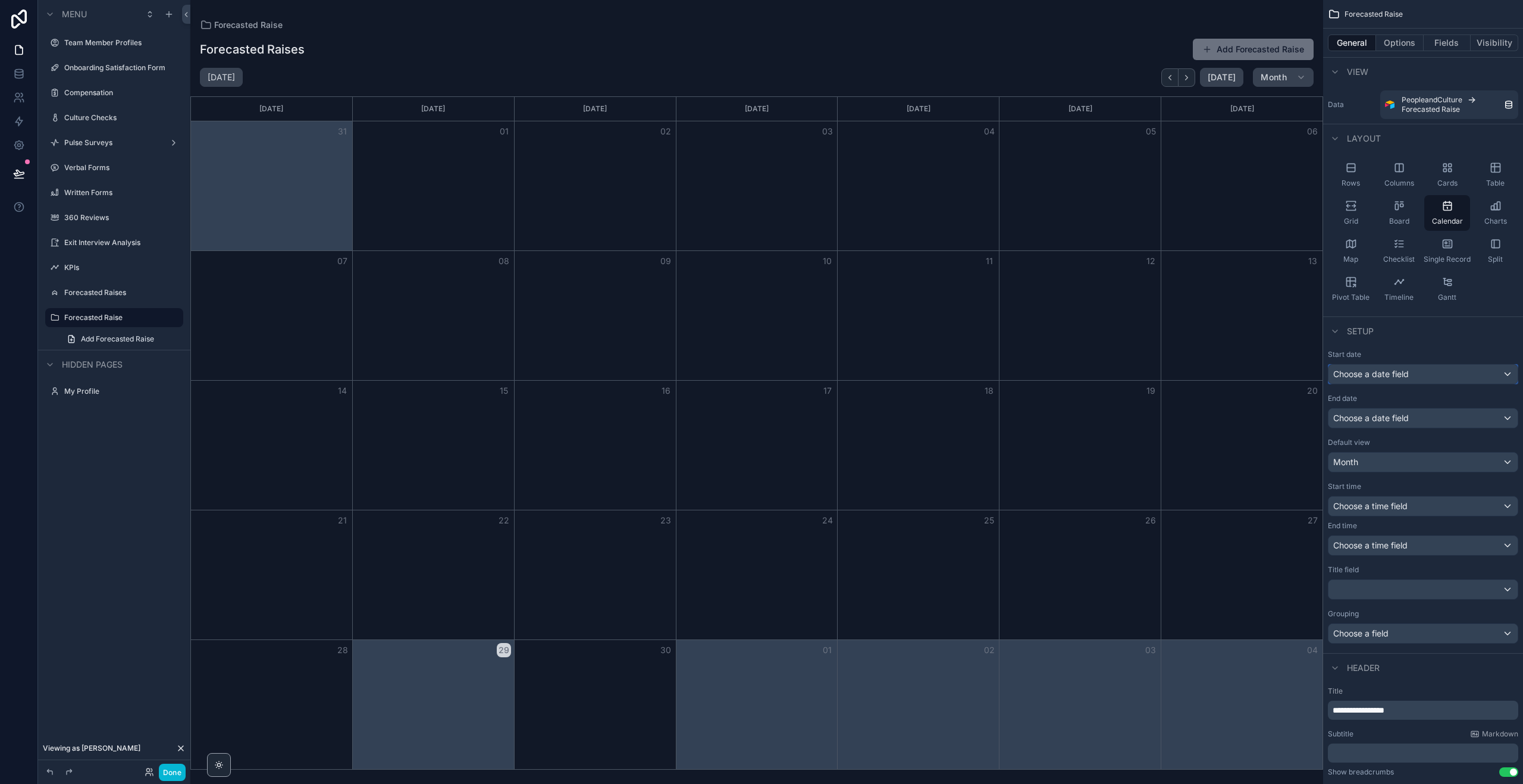
click at [1399, 371] on span "Choose a date field" at bounding box center [1371, 374] width 76 height 10
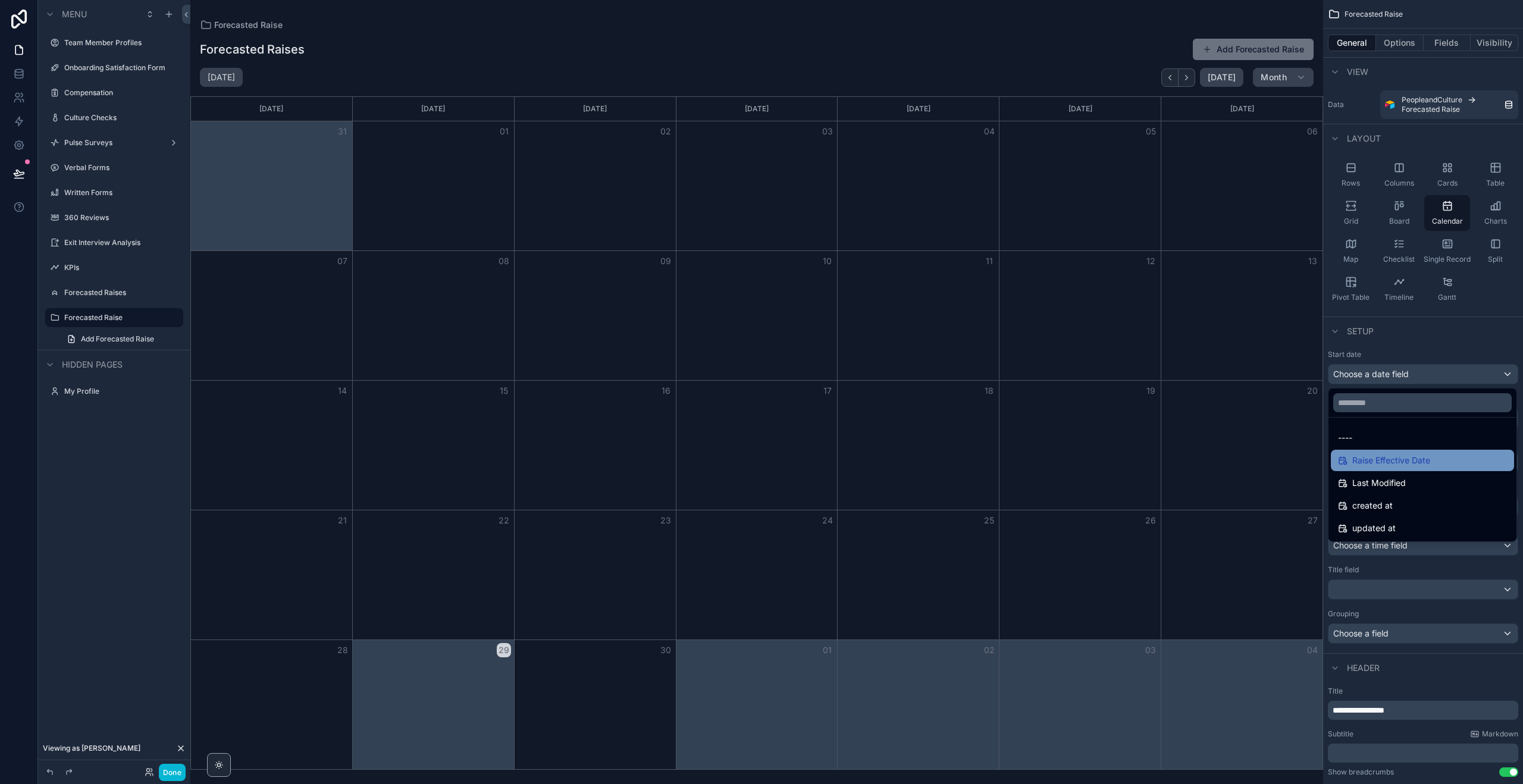
click at [1393, 460] on span "Raise Effective Date" at bounding box center [1391, 460] width 78 height 14
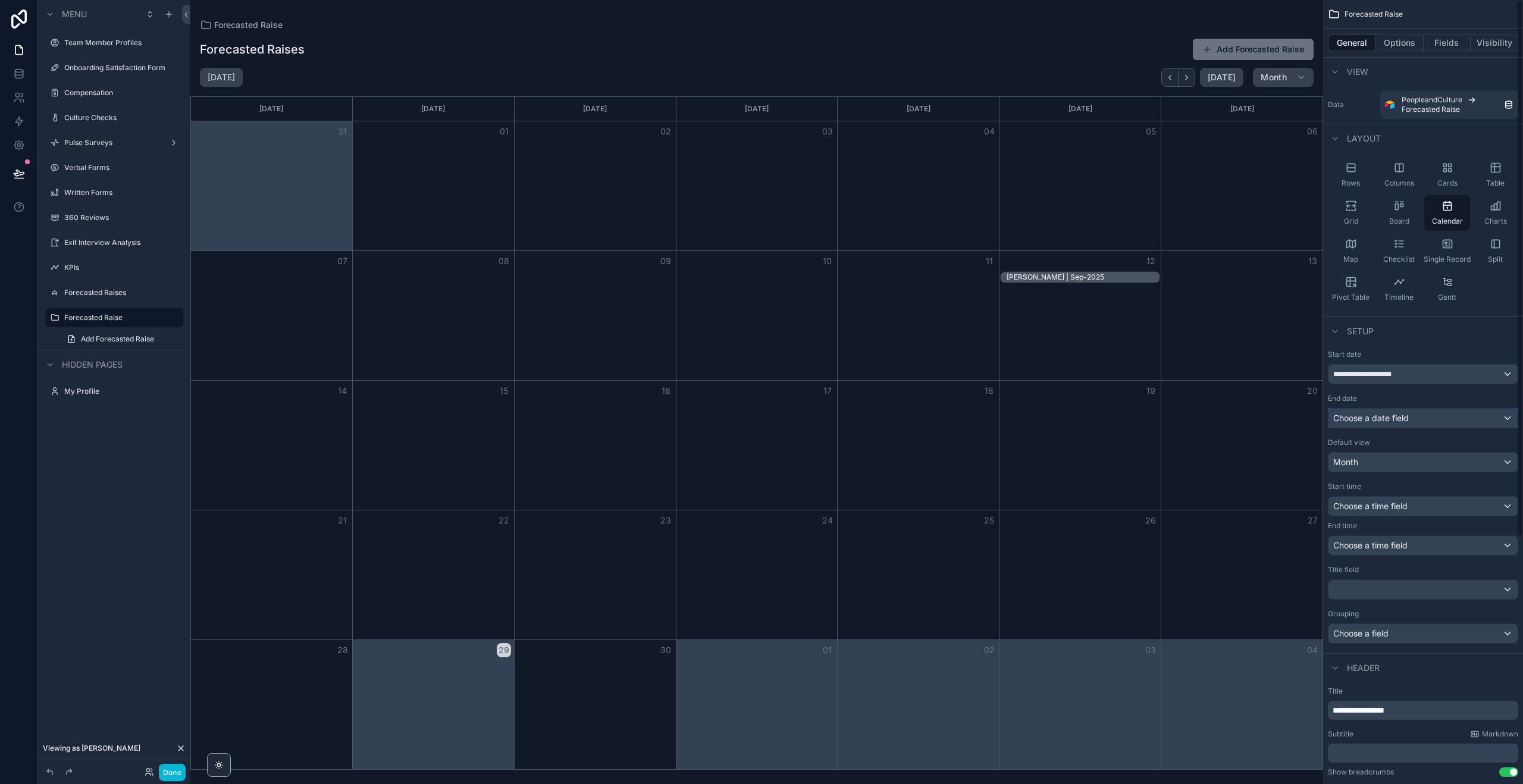
click at [1376, 420] on span "Choose a date field" at bounding box center [1371, 418] width 76 height 10
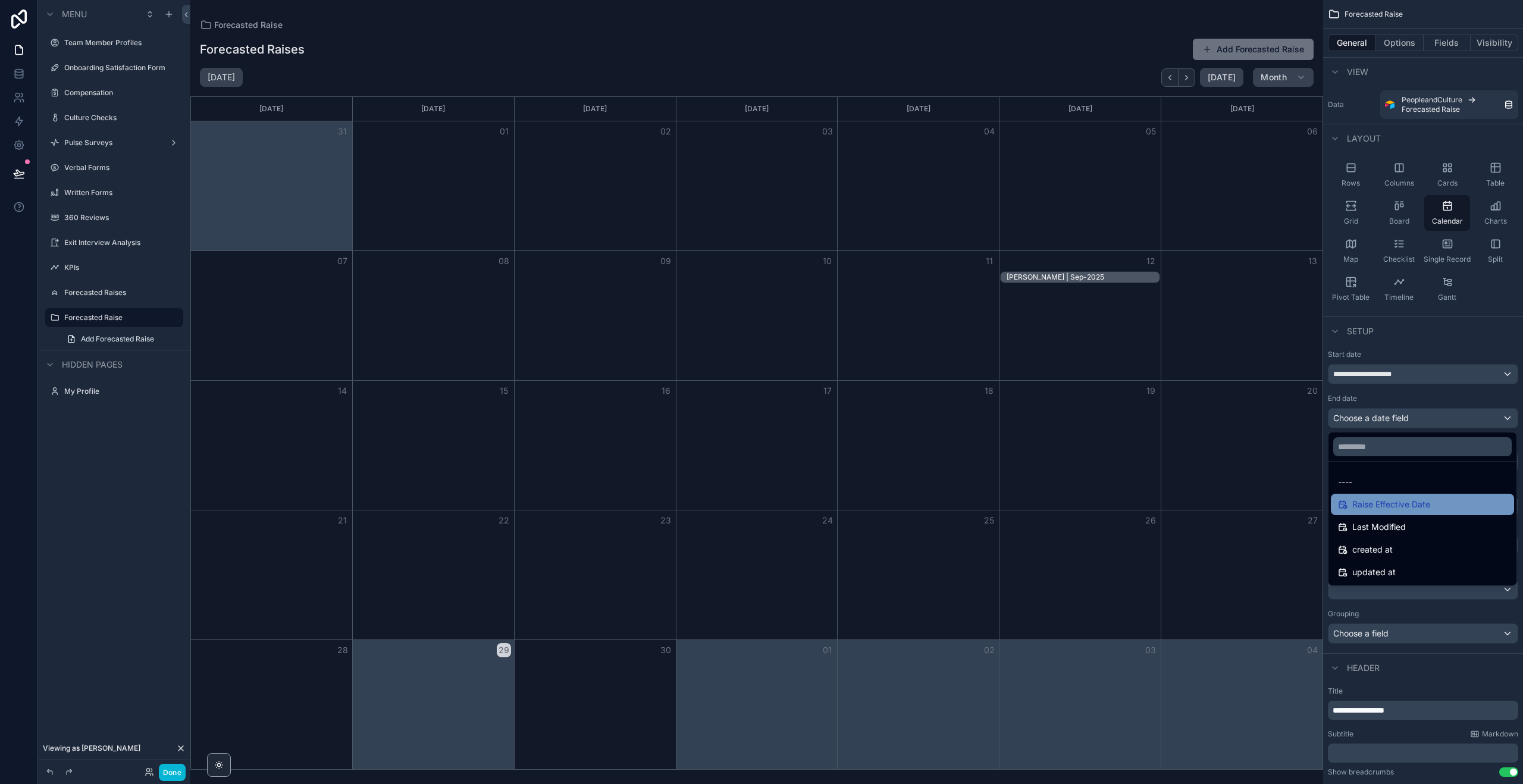
click at [1378, 506] on span "Raise Effective Date" at bounding box center [1391, 504] width 78 height 14
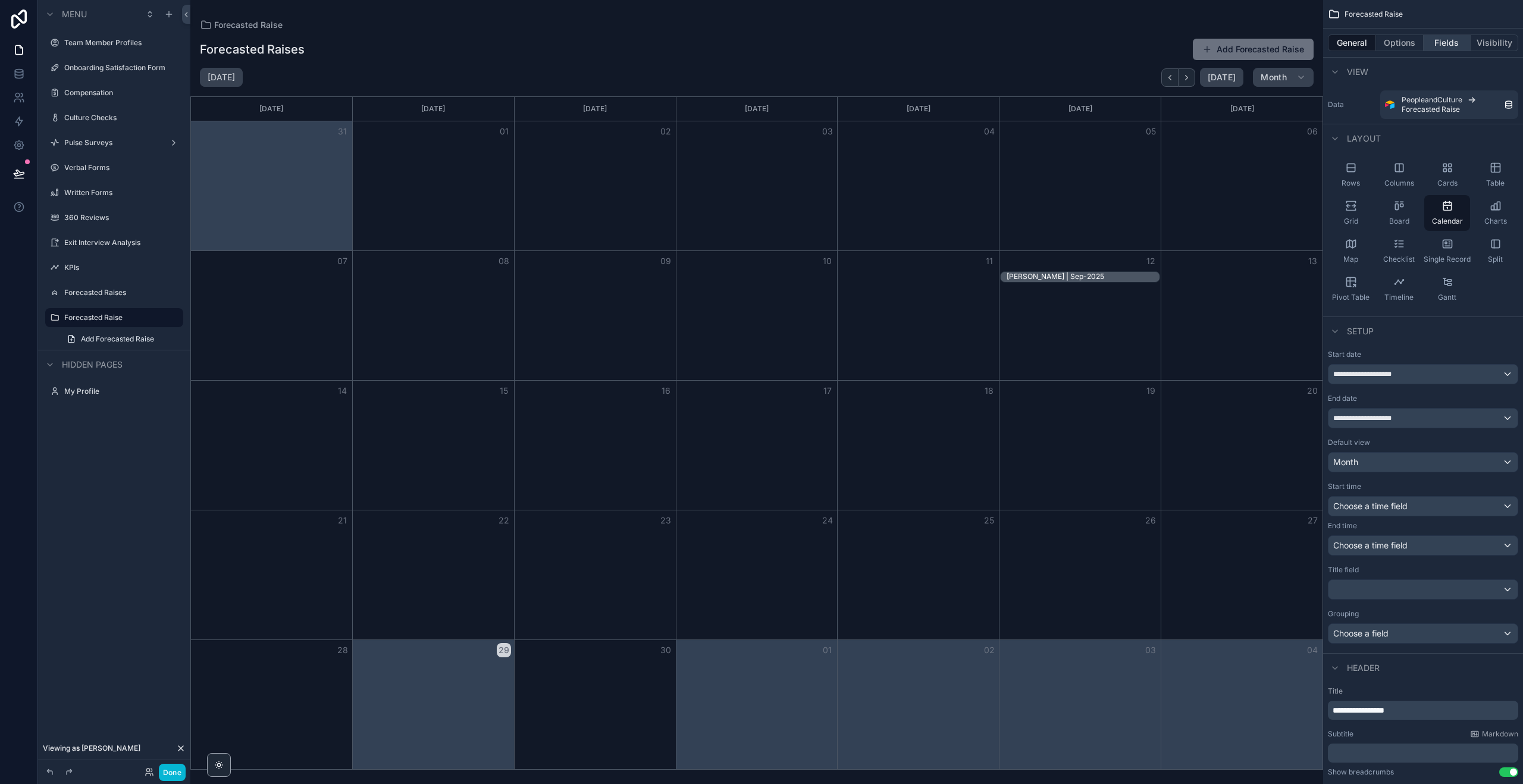
click at [1443, 44] on button "Fields" at bounding box center [1448, 43] width 48 height 16
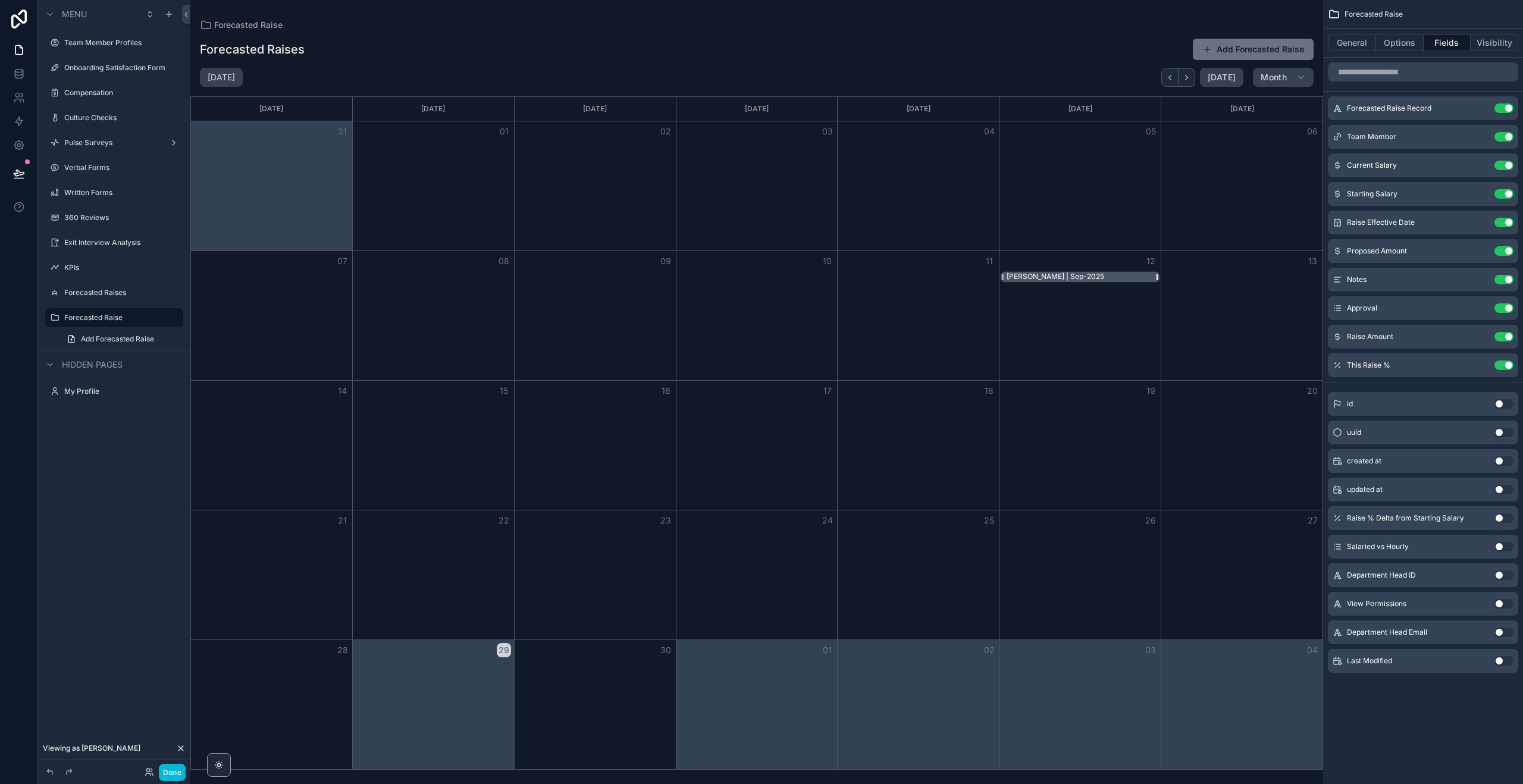
click at [1098, 281] on div "[PERSON_NAME] | Sep-2025" at bounding box center [1083, 277] width 154 height 10
click at [1094, 276] on div "[PERSON_NAME] | Sep-2025" at bounding box center [1083, 277] width 154 height 10
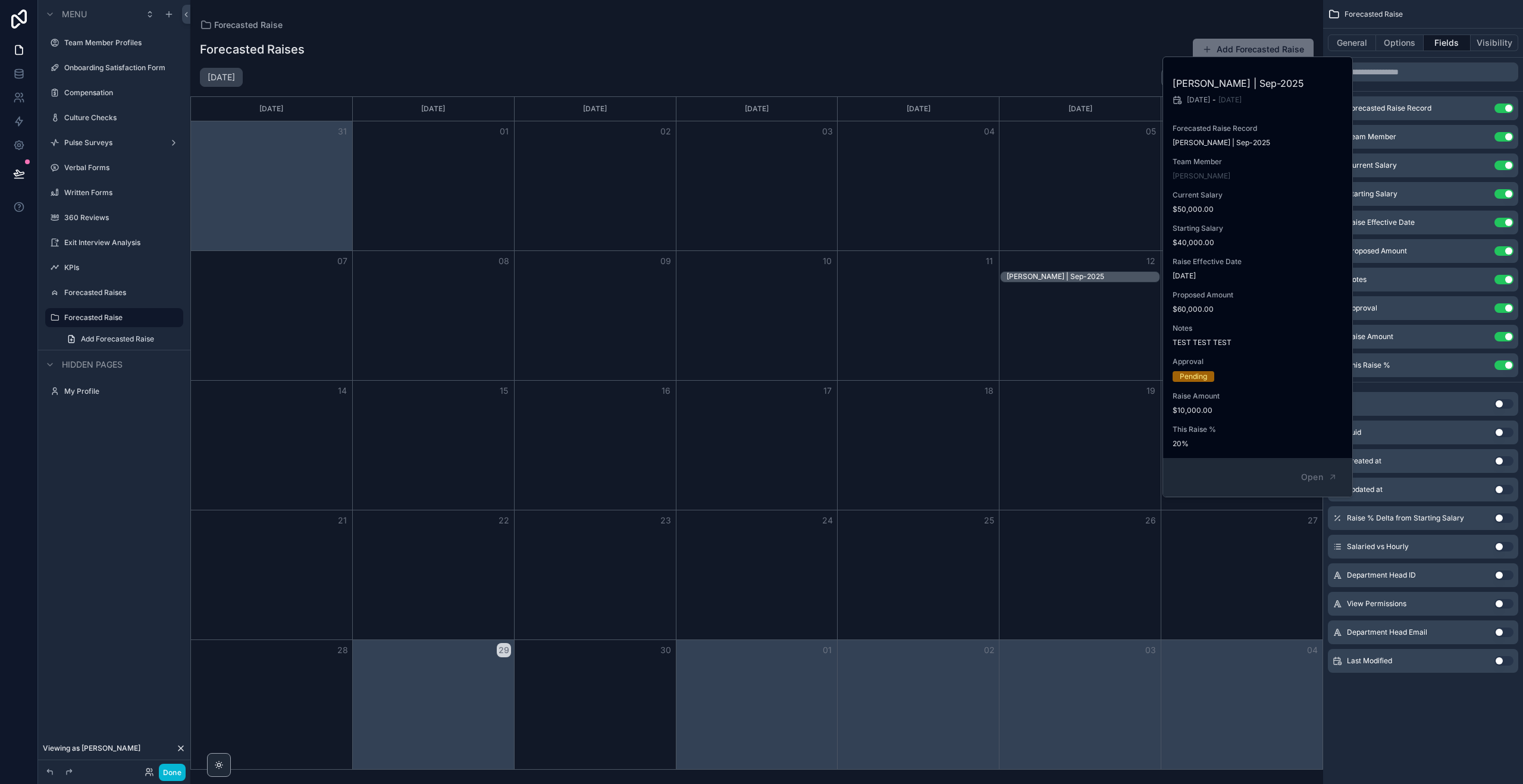
click at [1074, 70] on div "[DATE] [DATE] Month" at bounding box center [757, 77] width 1133 height 19
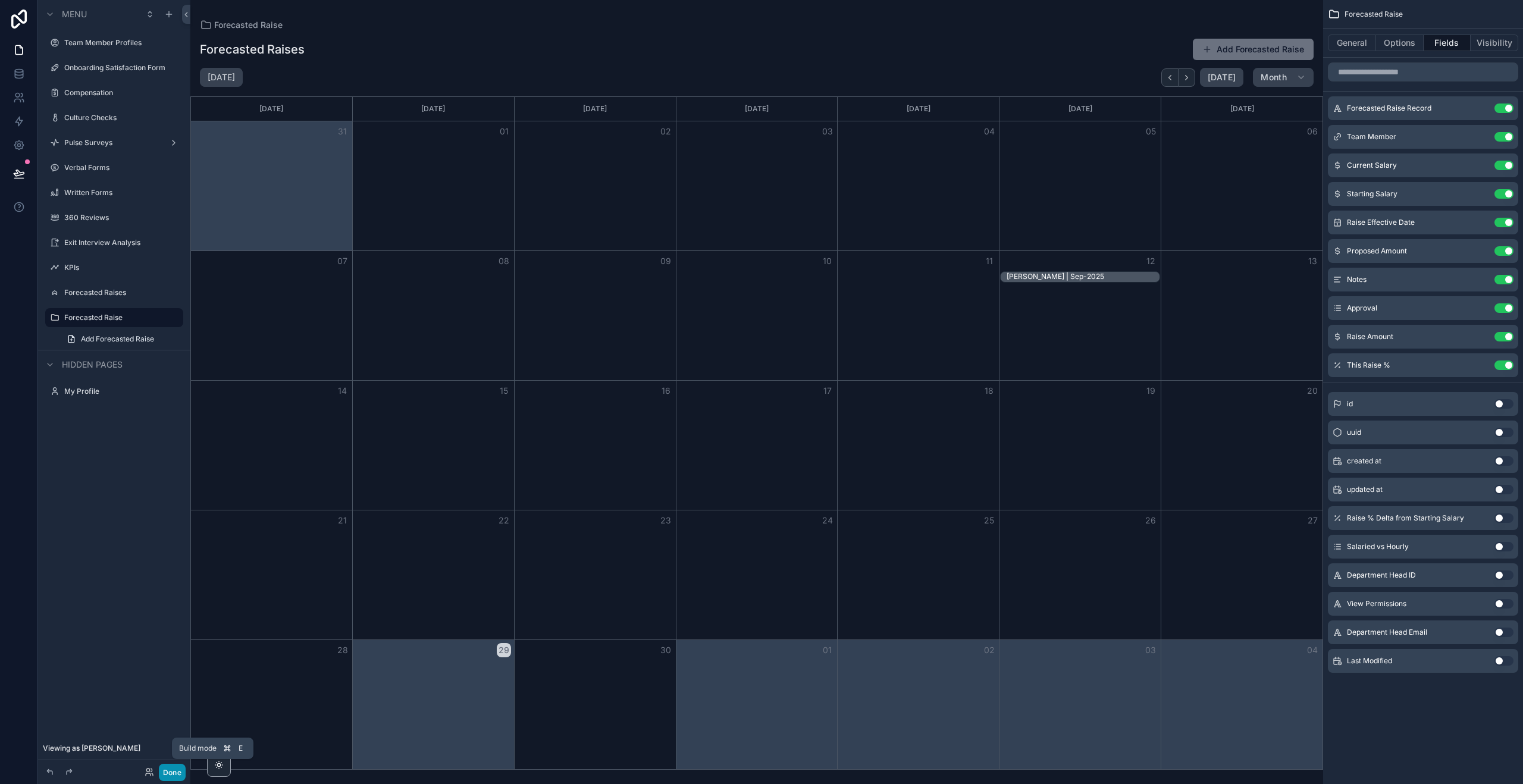
click at [175, 777] on button "Done" at bounding box center [172, 772] width 27 height 17
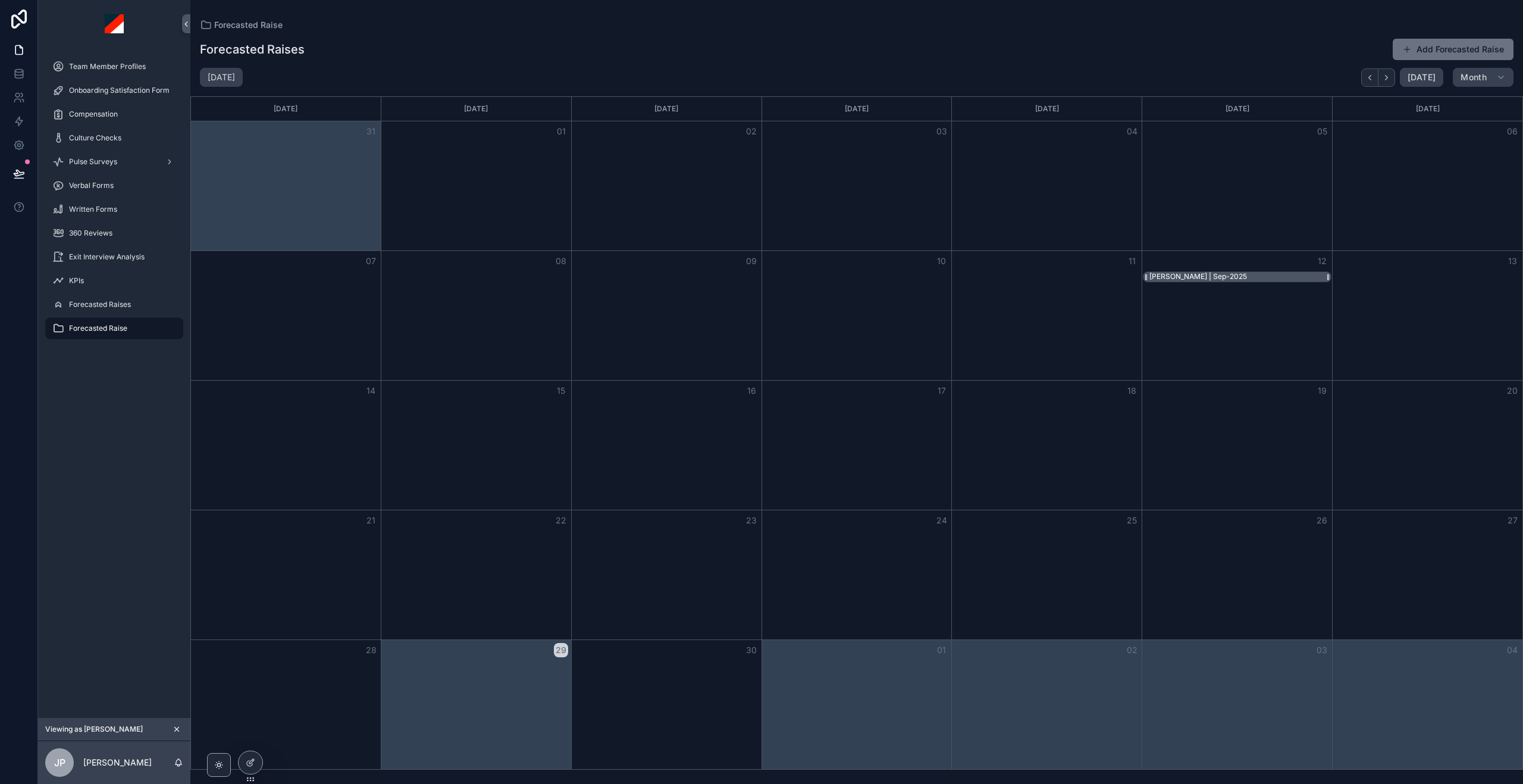
click at [1265, 280] on div "[PERSON_NAME] | Sep-2025" at bounding box center [1241, 277] width 182 height 10
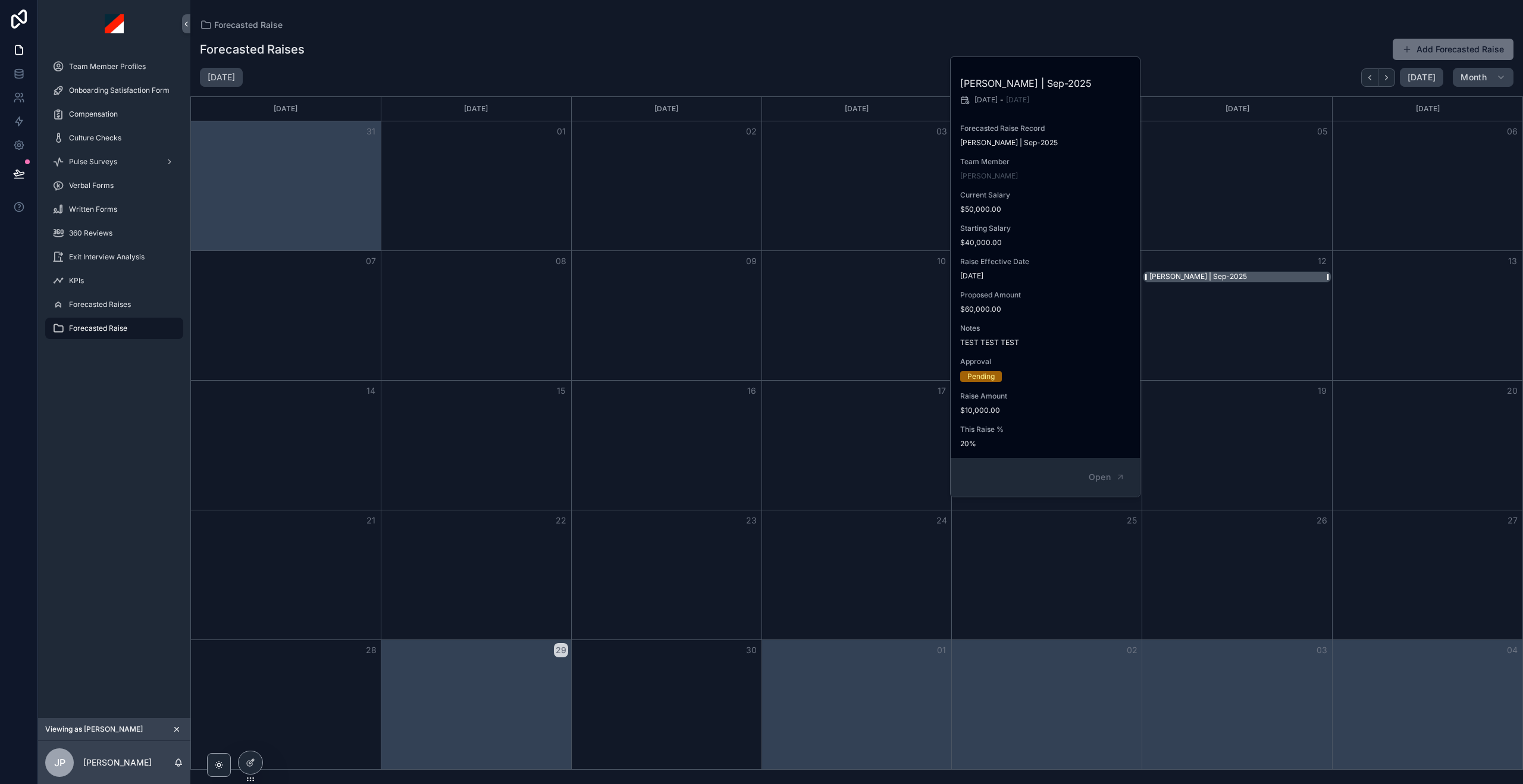
click at [1265, 279] on div "[PERSON_NAME] | Sep-2025" at bounding box center [1241, 277] width 182 height 10
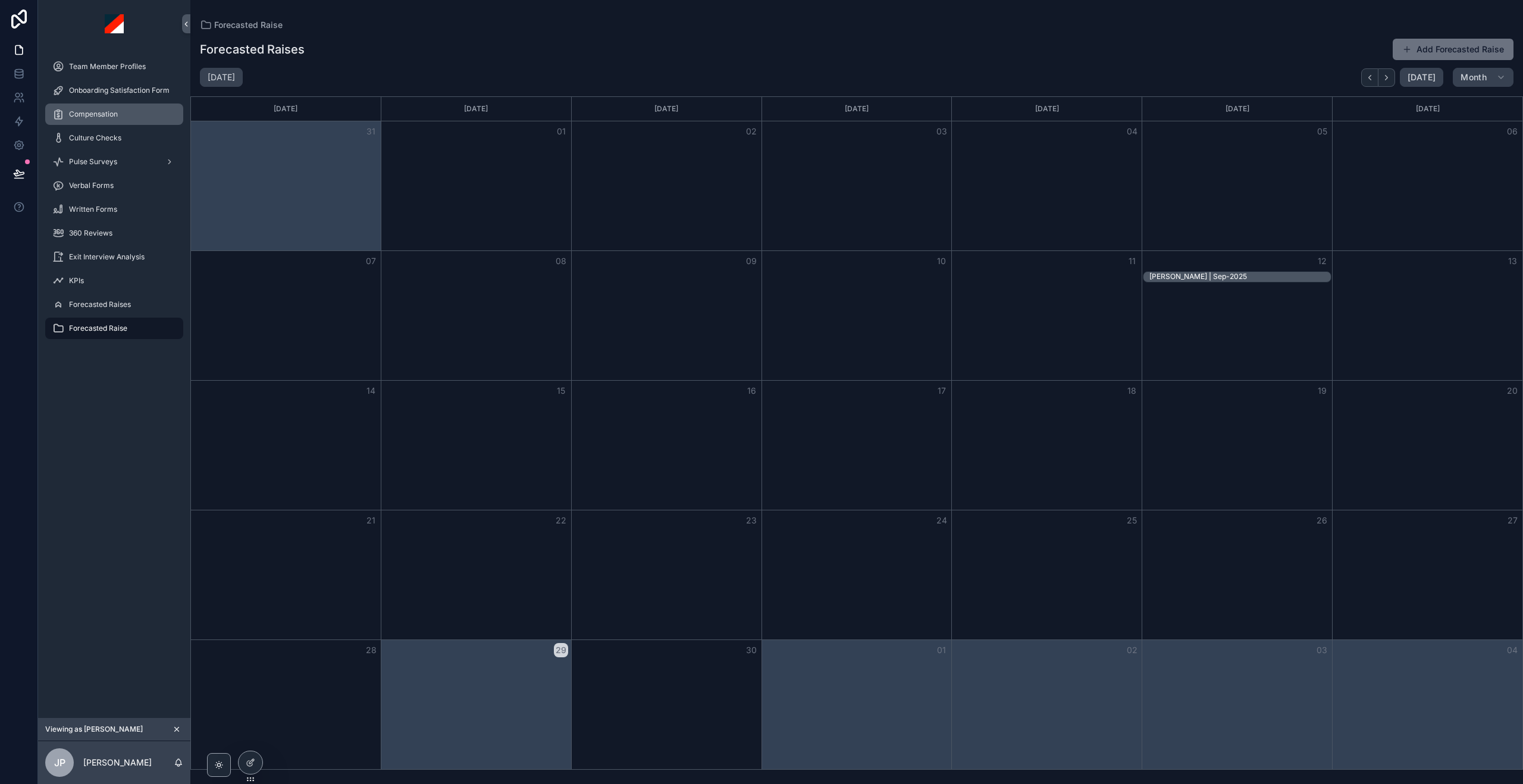
click at [106, 115] on span "Compensation" at bounding box center [93, 114] width 49 height 10
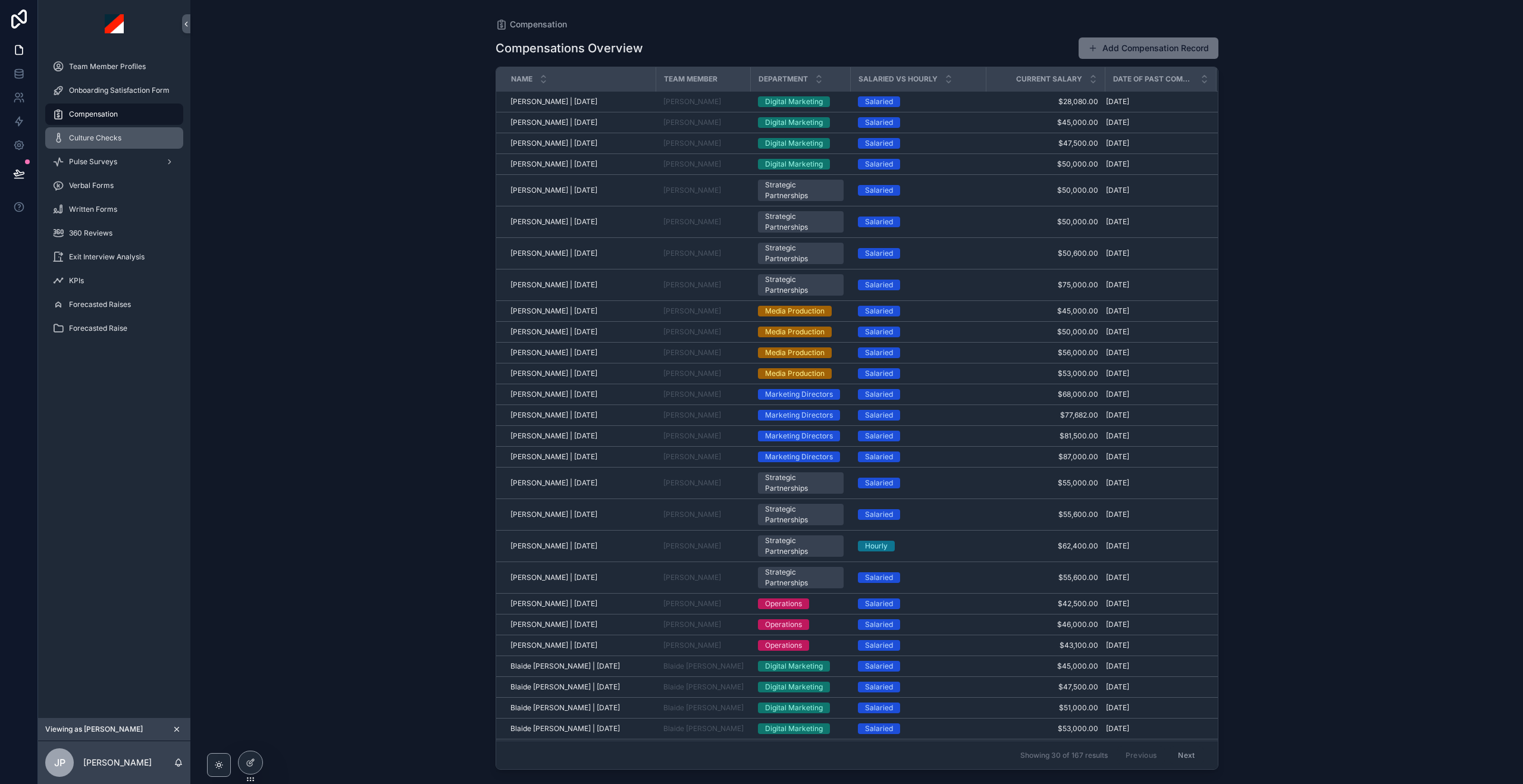
click at [100, 143] on div "Culture Checks" at bounding box center [114, 138] width 124 height 19
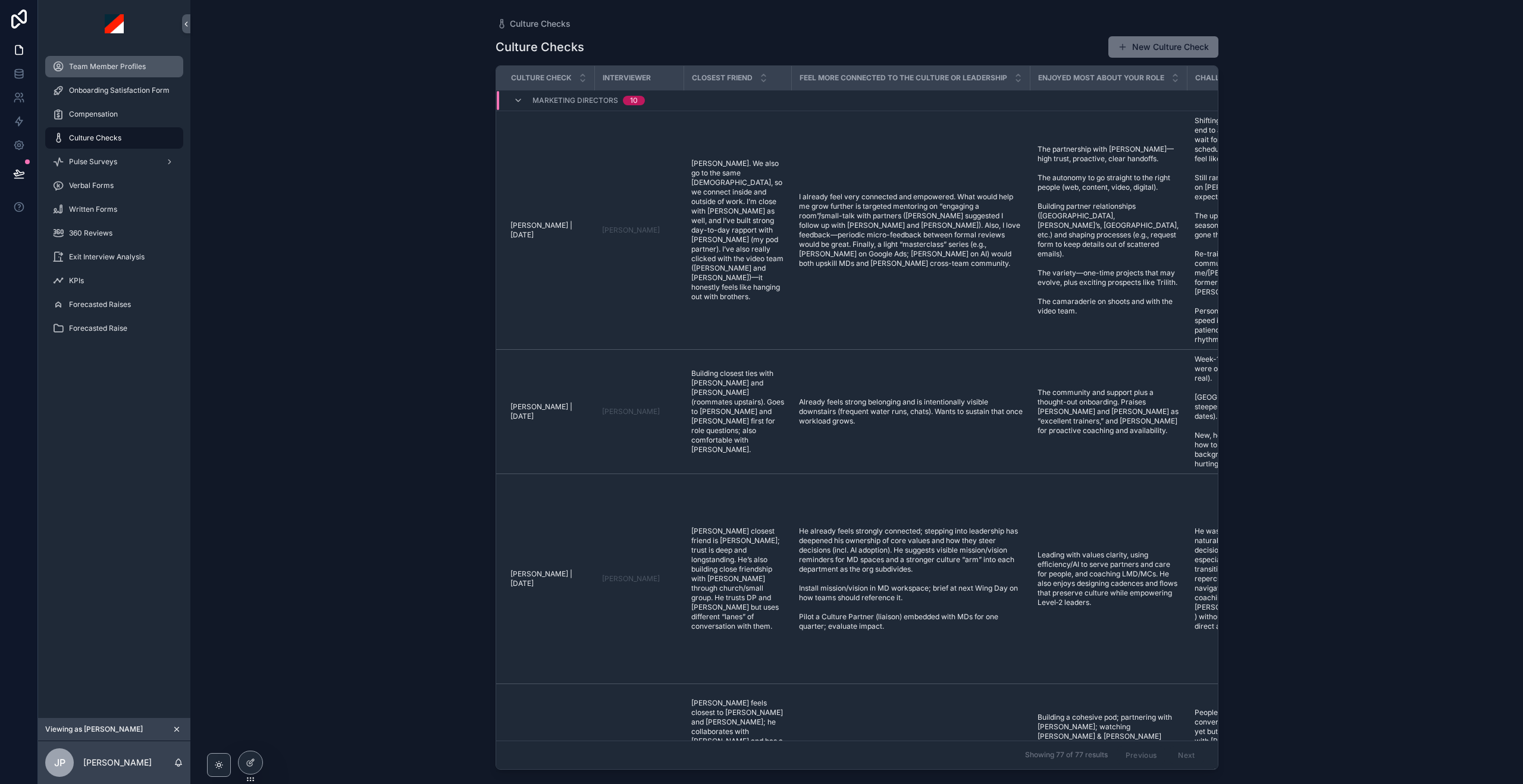
click at [121, 63] on span "Team Member Profiles" at bounding box center [107, 67] width 76 height 10
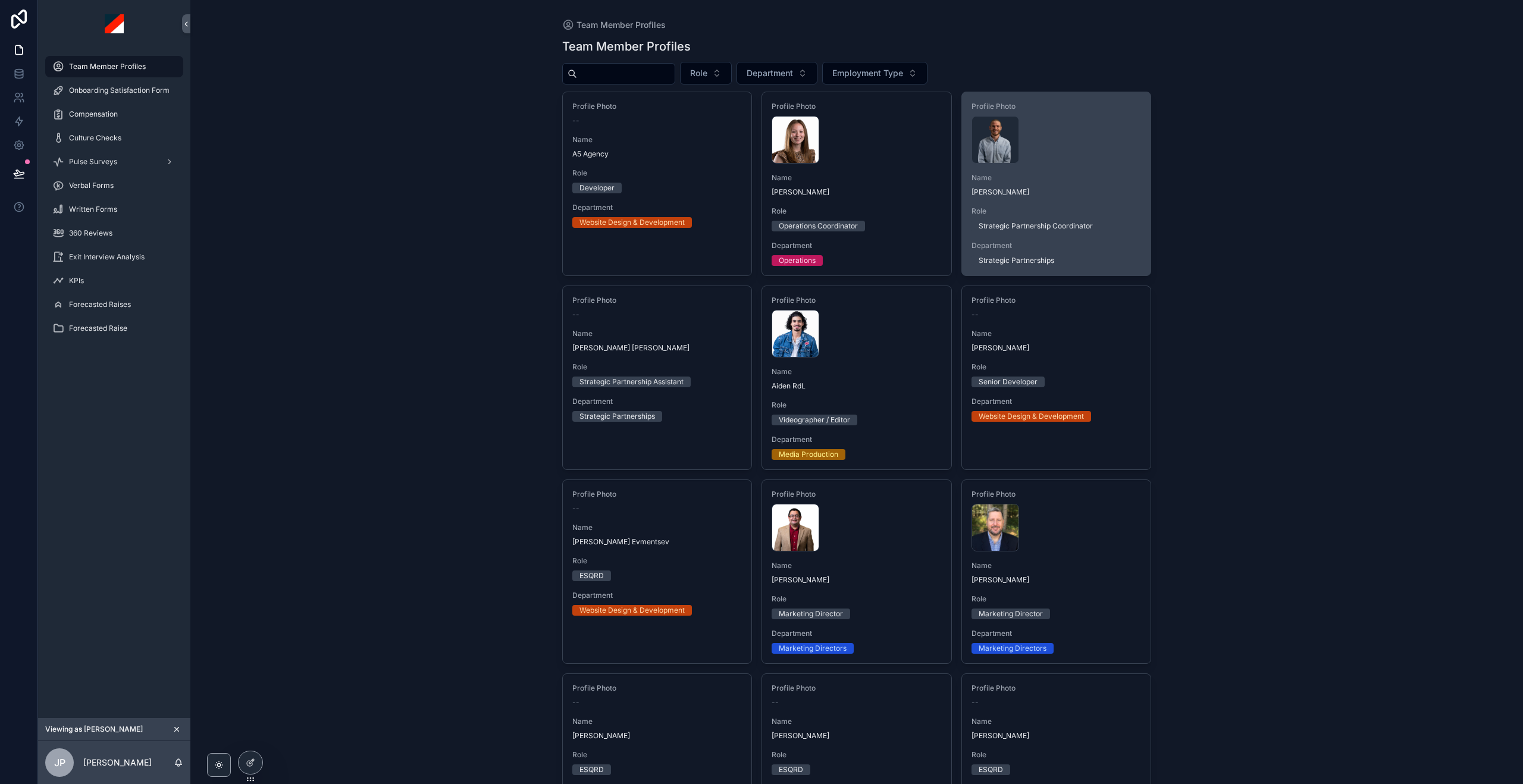
click at [1046, 180] on span "Name" at bounding box center [1056, 177] width 170 height 10
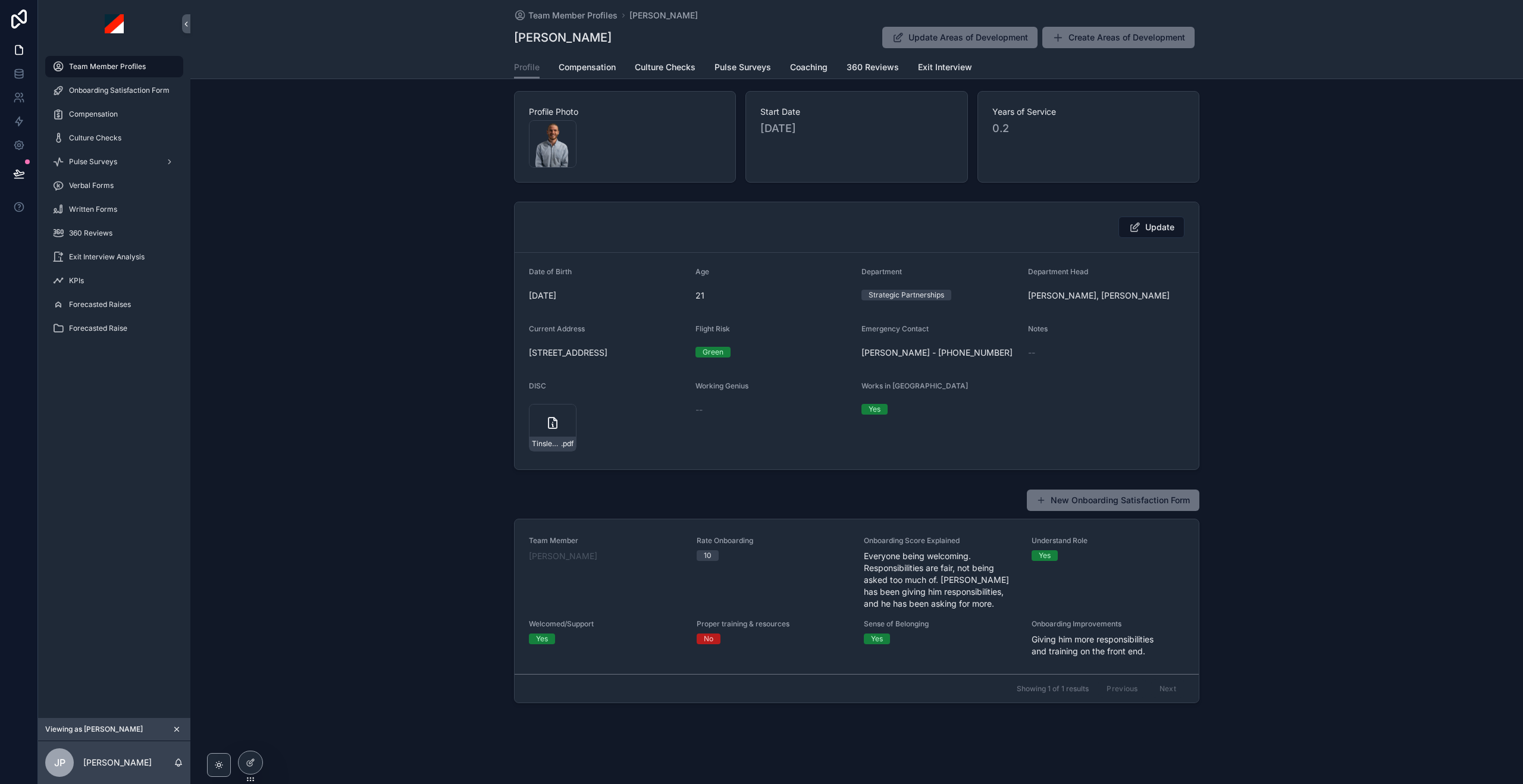
scroll to position [4, 0]
click at [577, 64] on span "Compensation" at bounding box center [587, 67] width 57 height 12
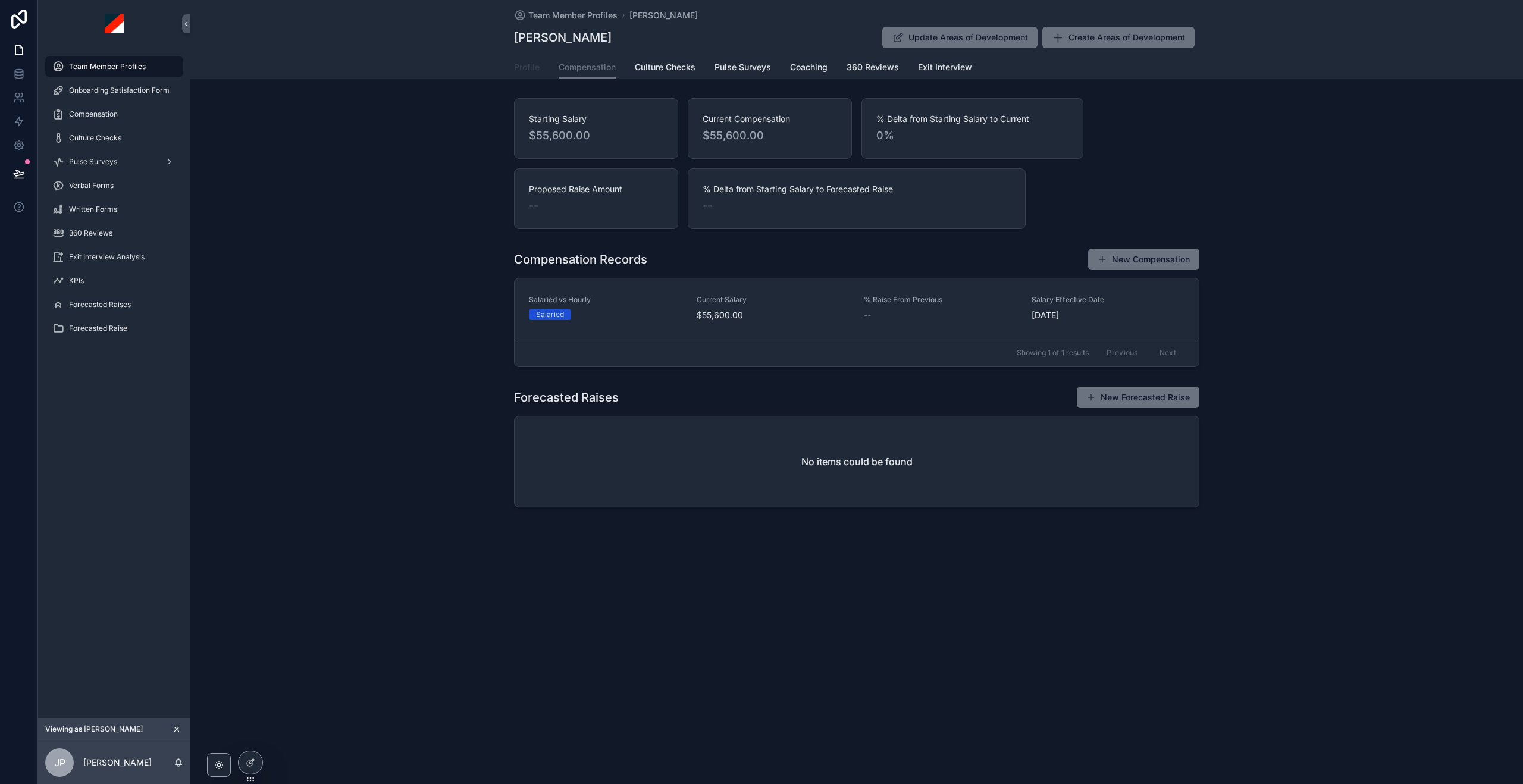
click at [518, 68] on span "Profile" at bounding box center [527, 67] width 25 height 12
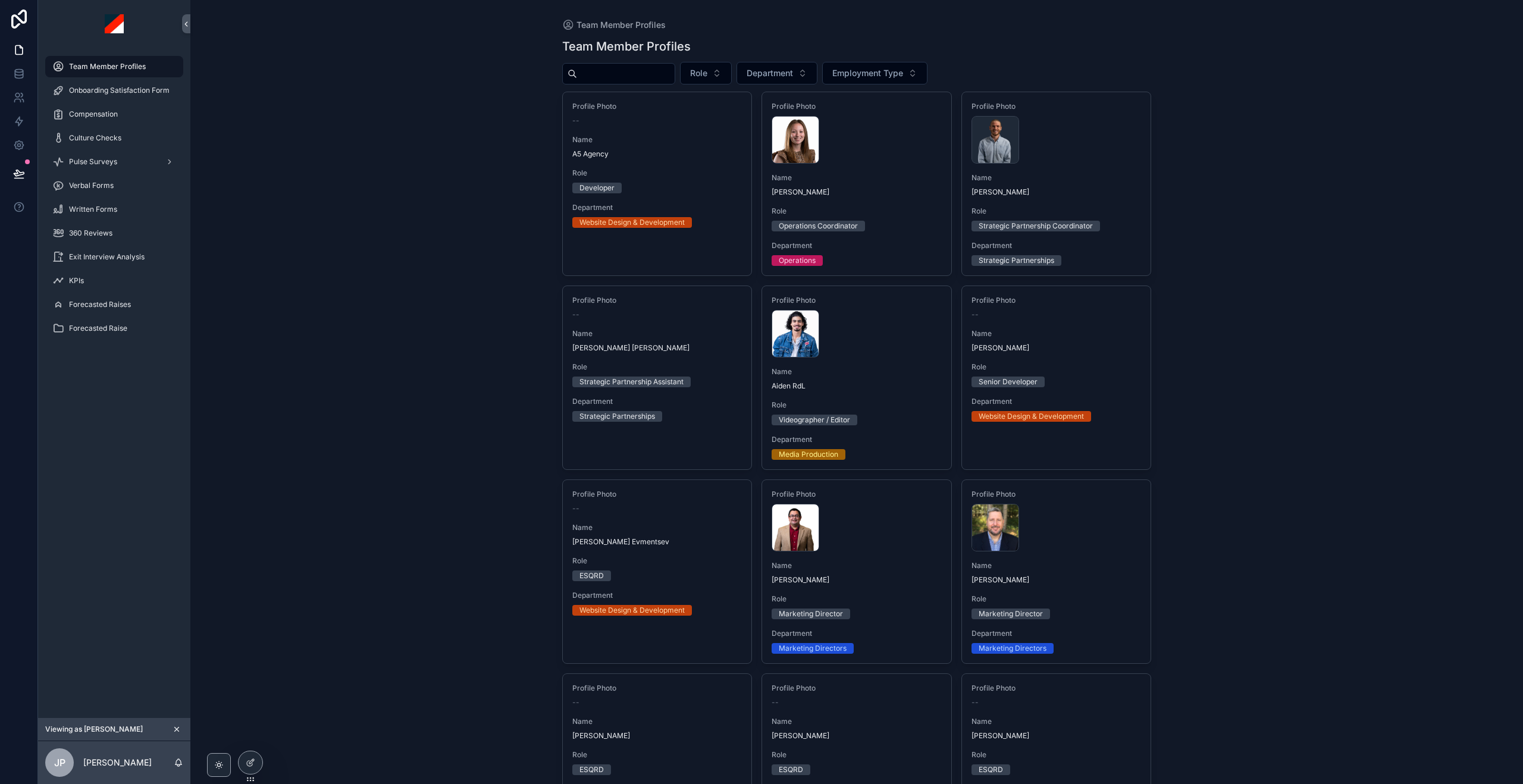
click at [651, 79] on input "scrollable content" at bounding box center [626, 73] width 97 height 16
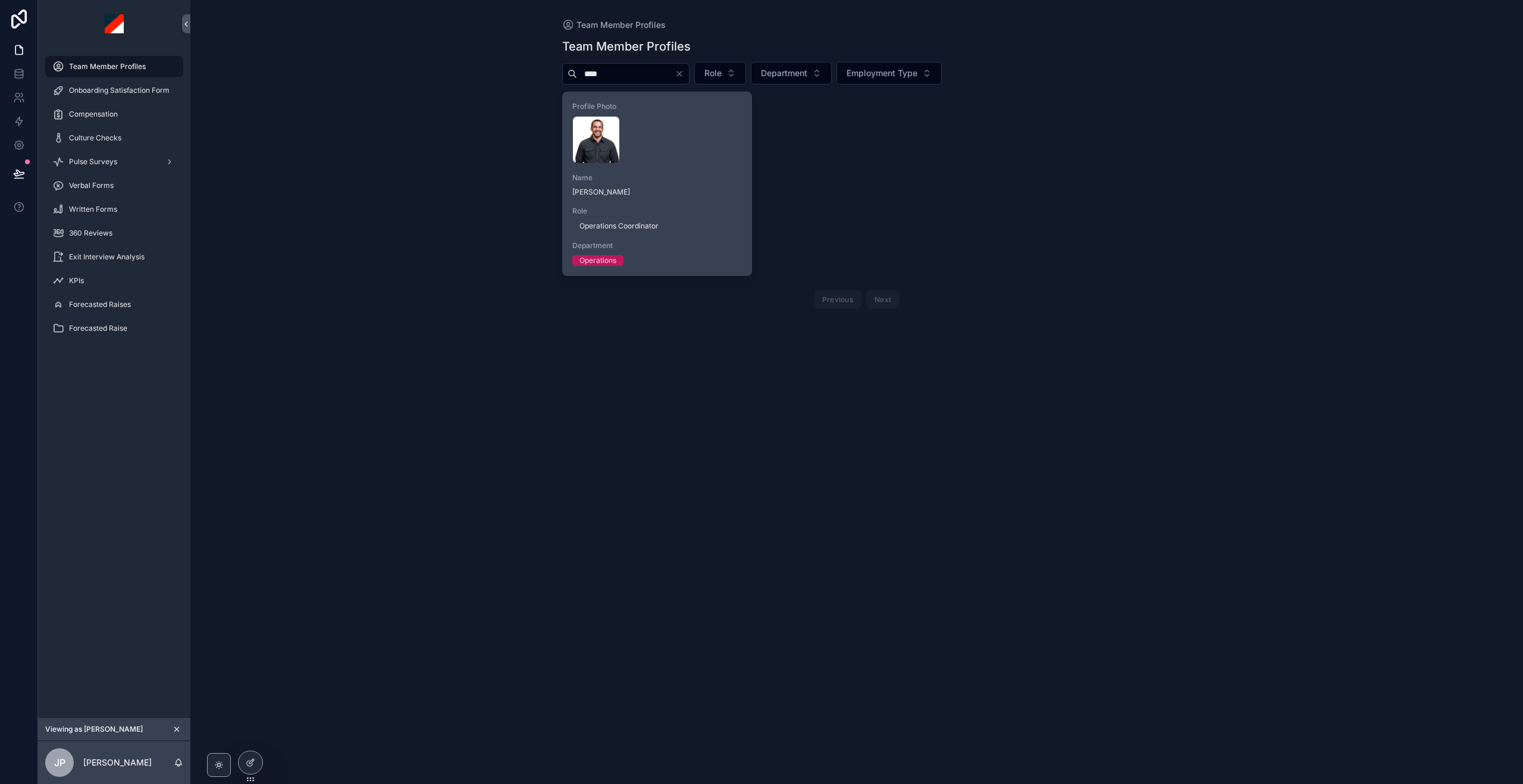
type input "****"
click at [685, 183] on div "Name [PERSON_NAME]" at bounding box center [657, 185] width 170 height 24
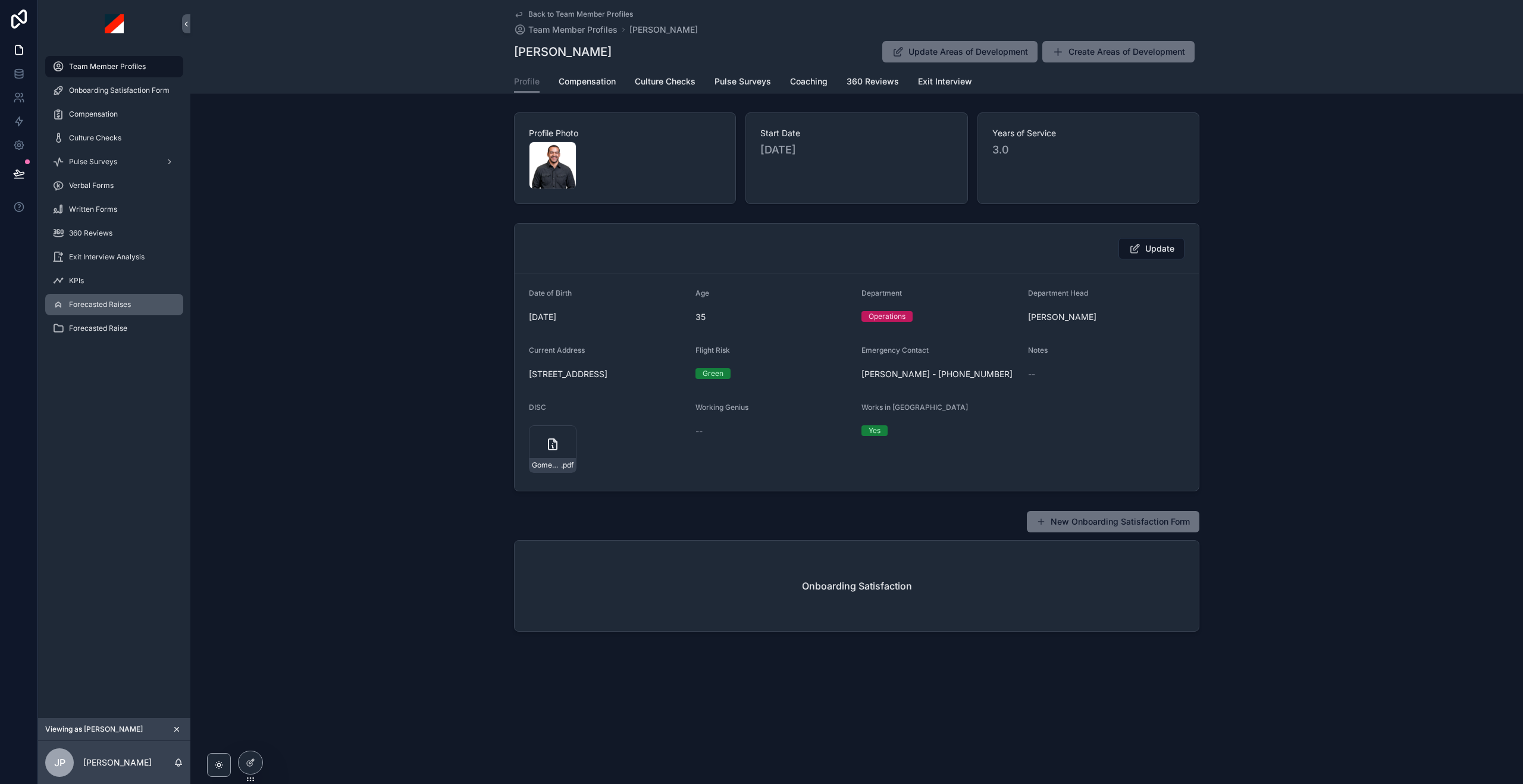
click at [66, 305] on div "Forecasted Raises" at bounding box center [114, 304] width 124 height 19
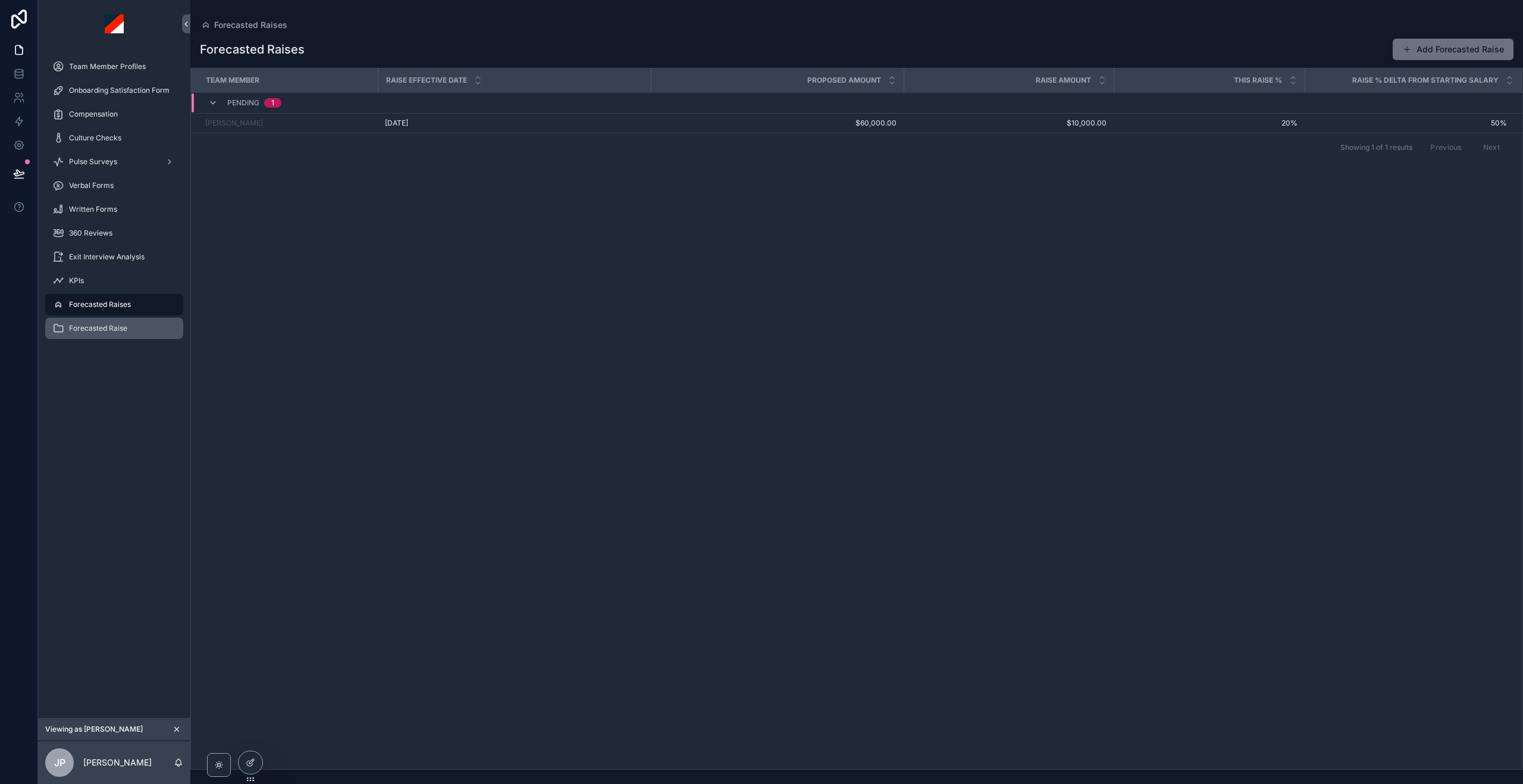
click at [113, 323] on span "Forecasted Raise" at bounding box center [98, 328] width 58 height 10
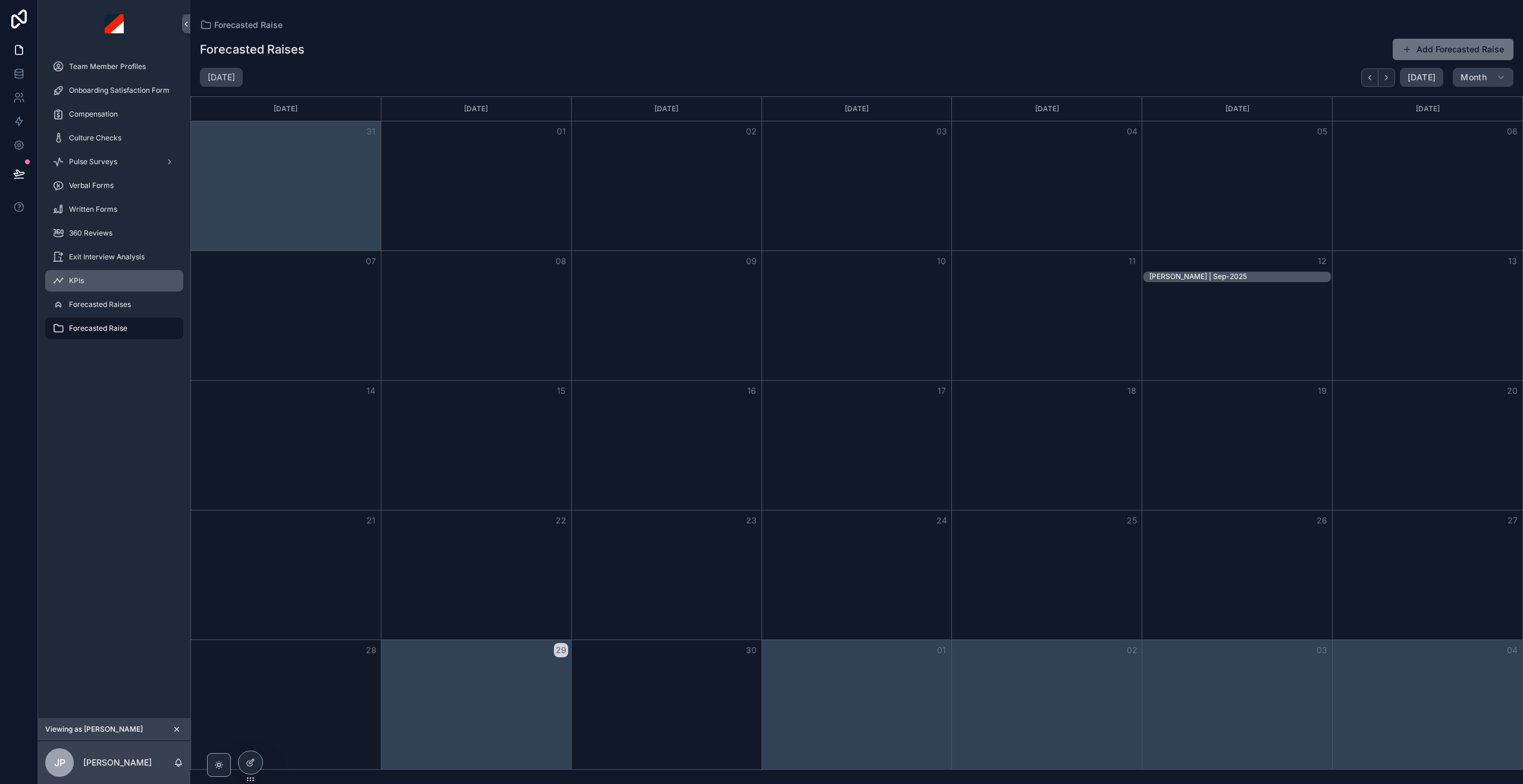
click at [112, 289] on div "KPIs" at bounding box center [114, 280] width 124 height 19
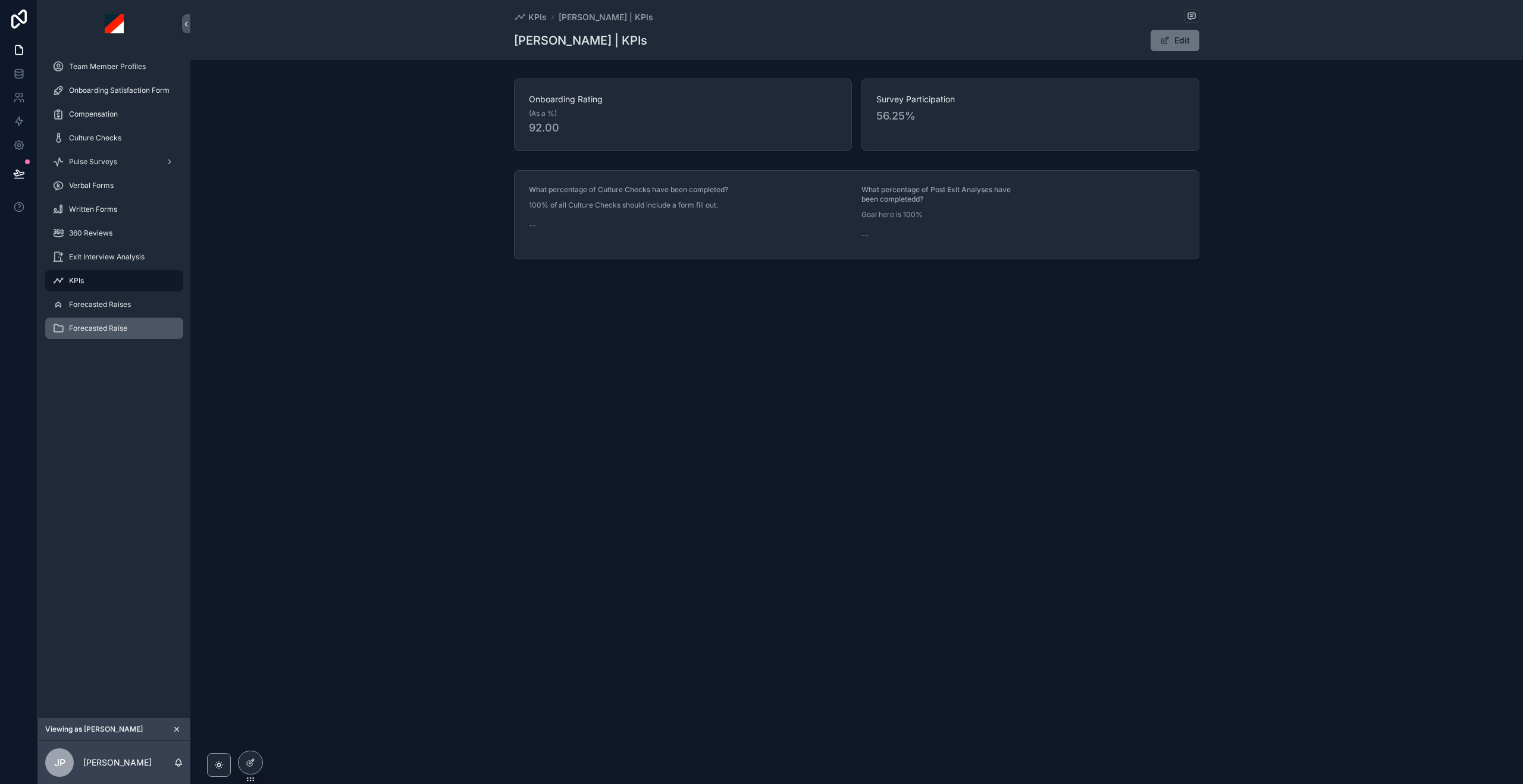
click at [115, 319] on div "Forecasted Raise" at bounding box center [114, 328] width 124 height 19
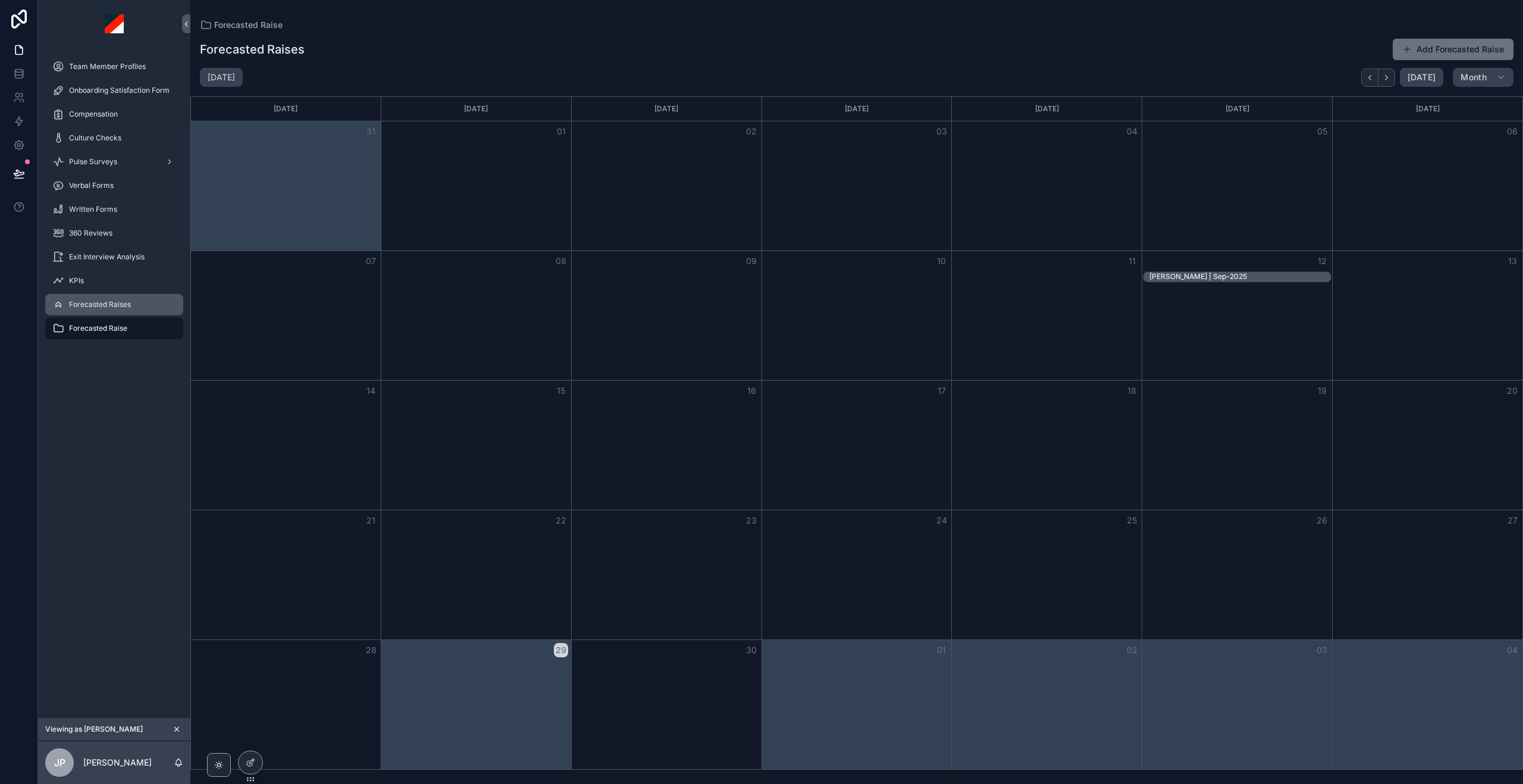
click at [124, 304] on span "Forecasted Raises" at bounding box center [100, 304] width 62 height 10
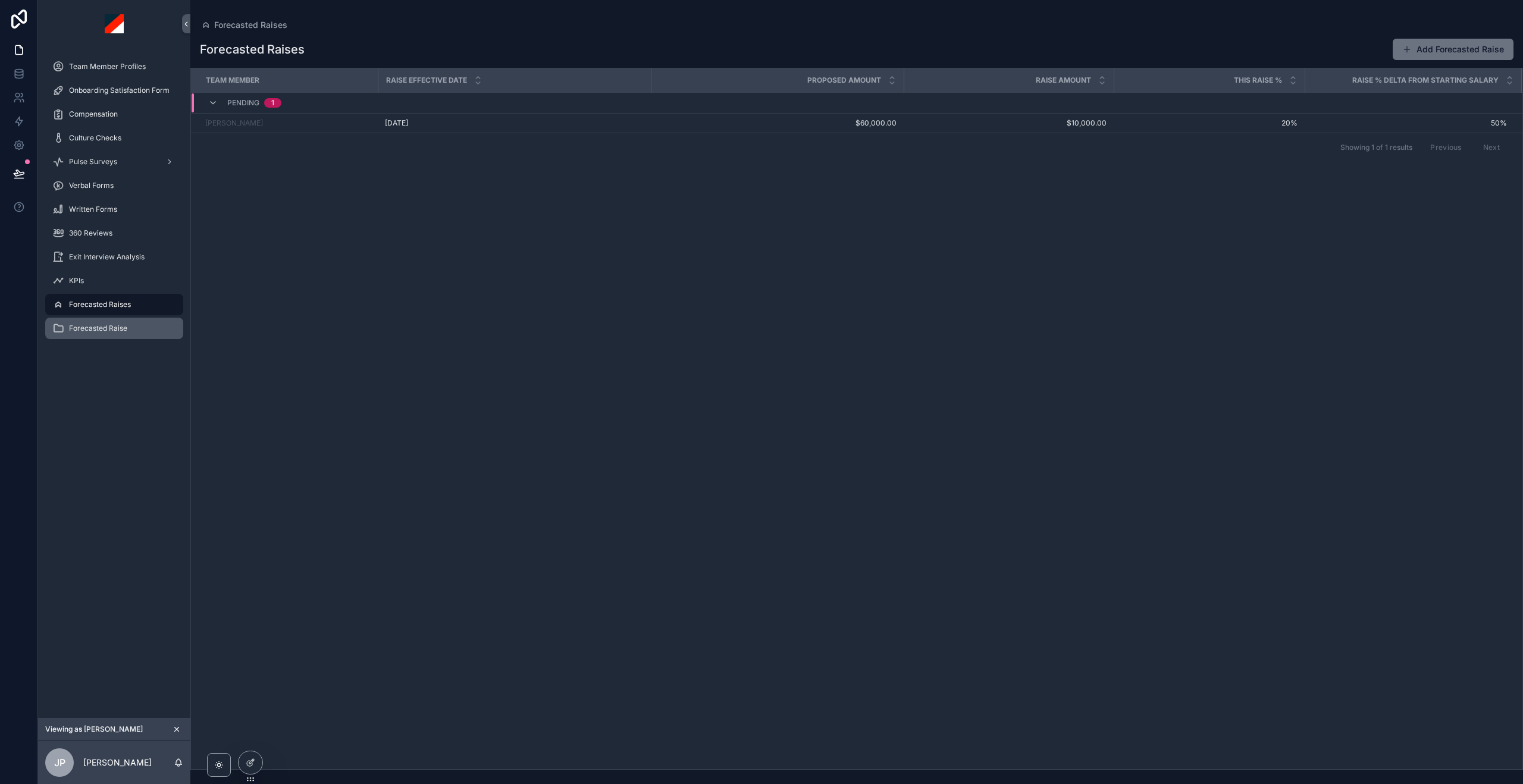
click at [118, 330] on span "Forecasted Raise" at bounding box center [98, 328] width 58 height 10
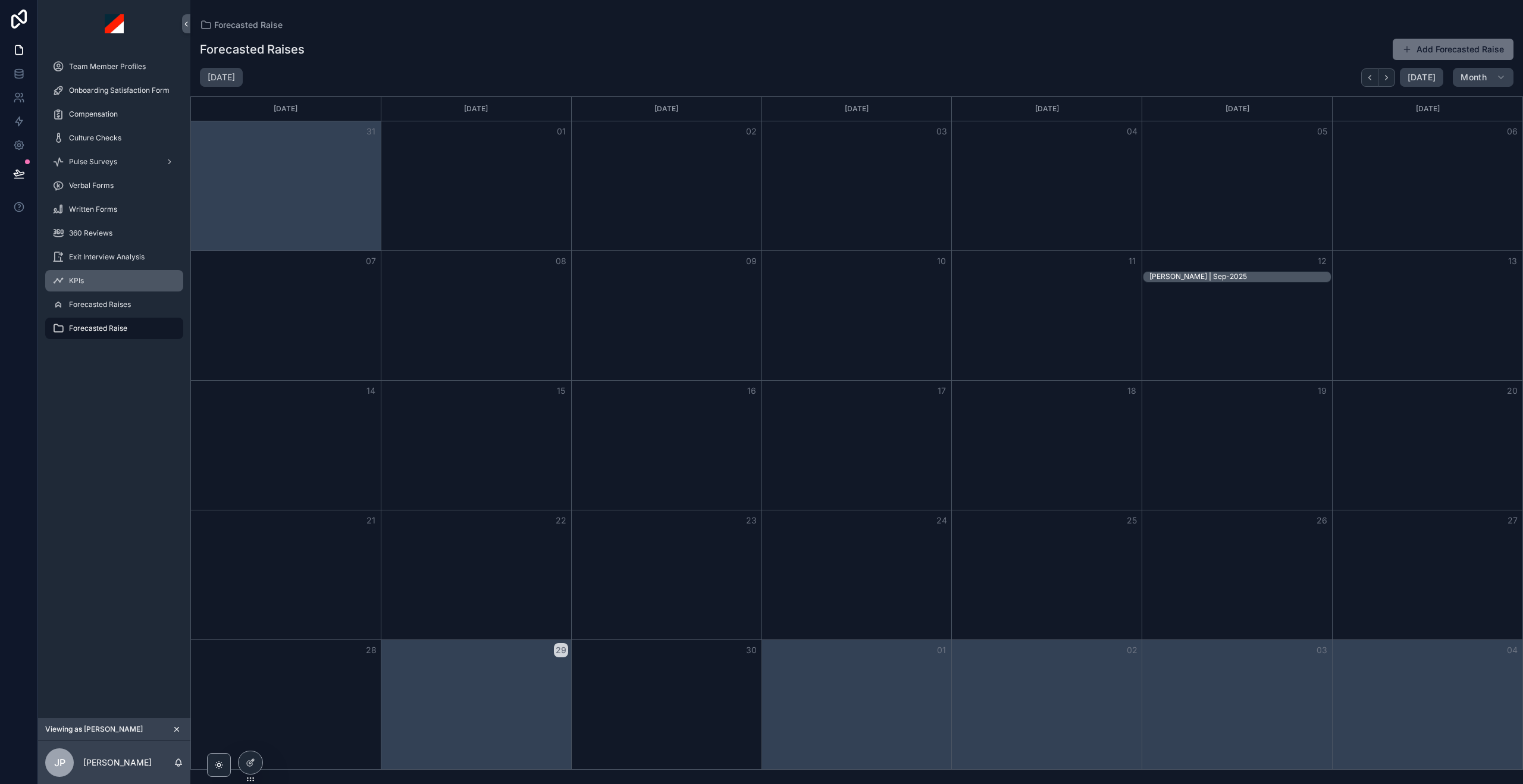
click at [98, 270] on link "KPIs" at bounding box center [114, 281] width 138 height 22
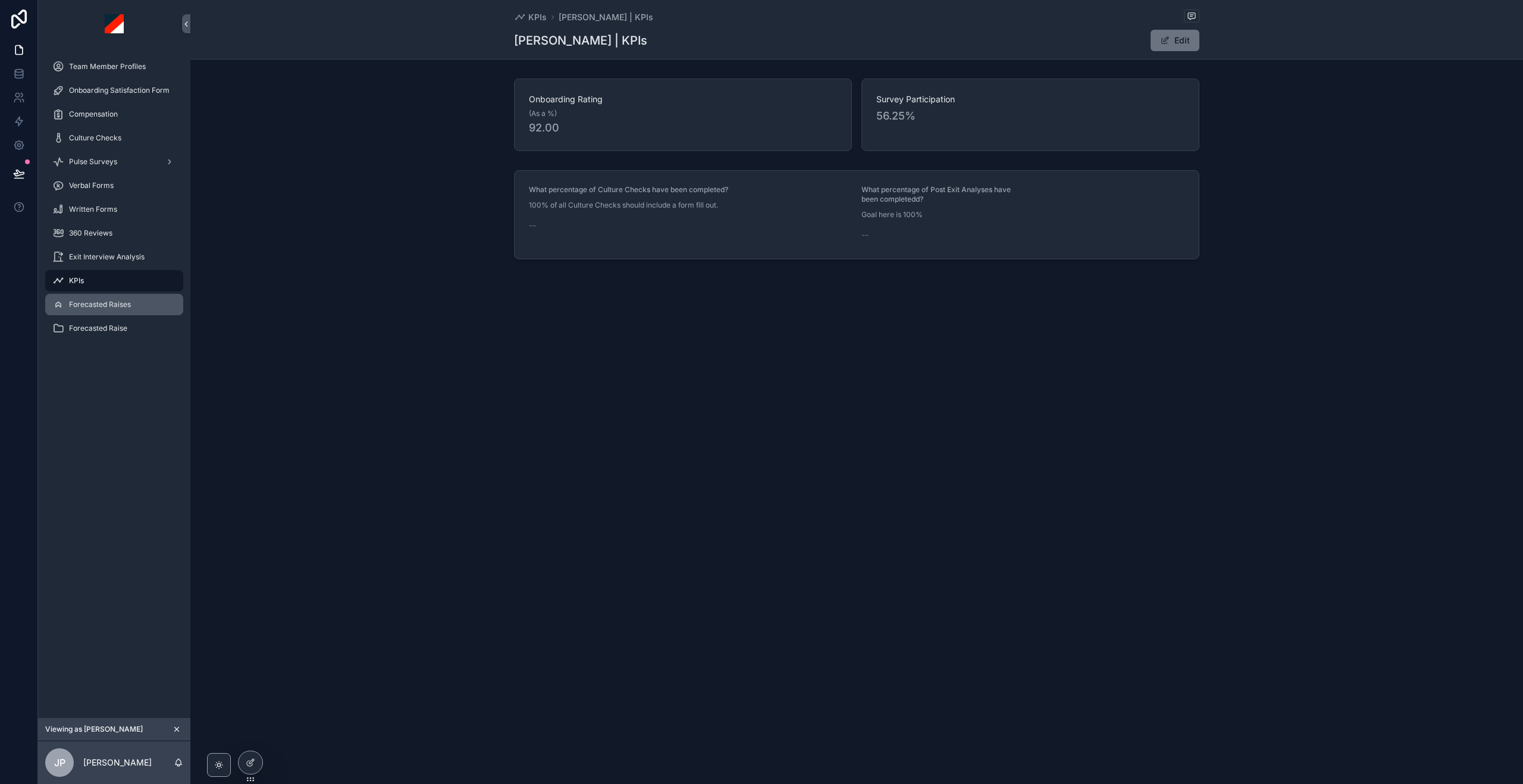
click at [92, 314] on div "Forecasted Raises" at bounding box center [114, 304] width 124 height 19
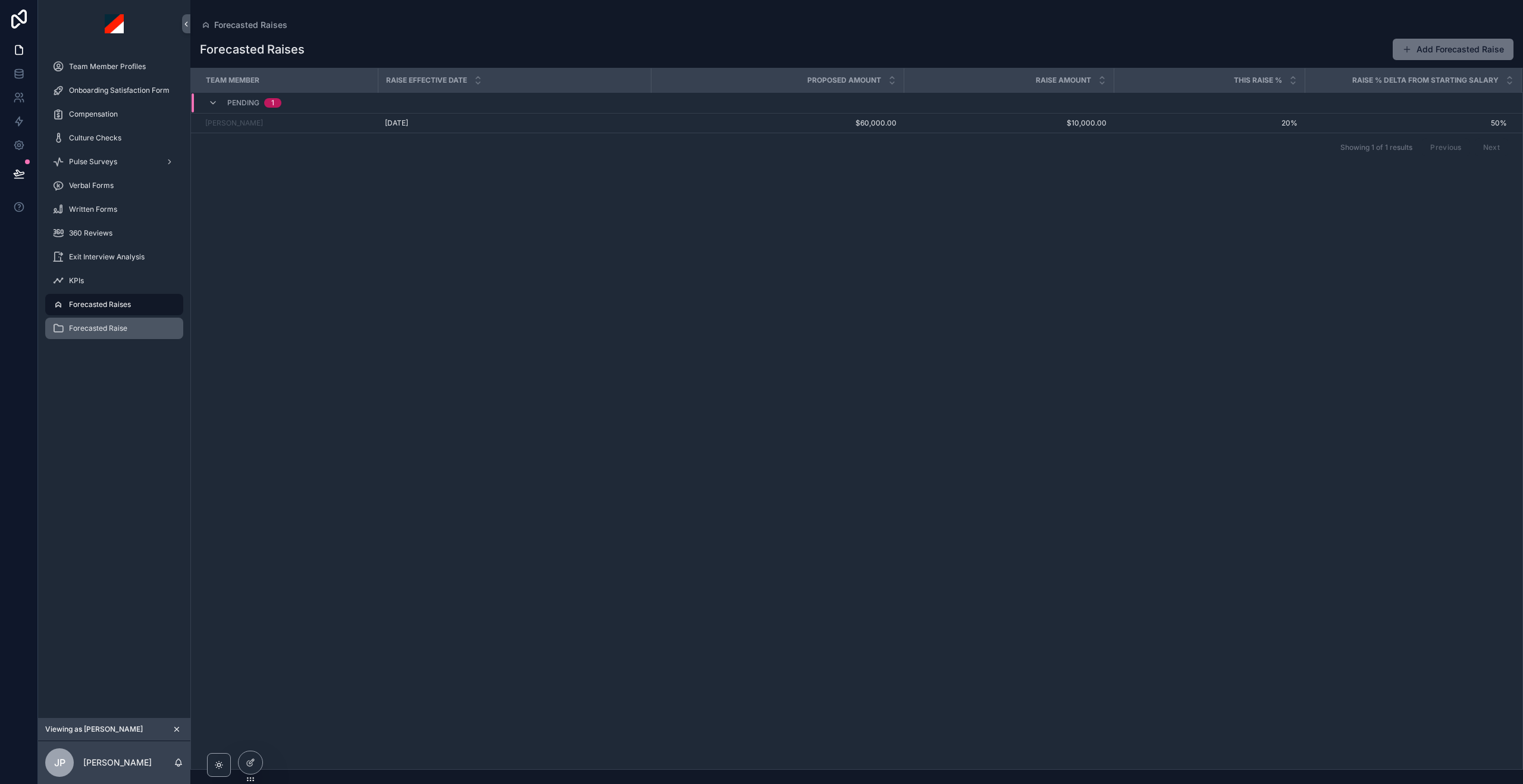
click at [106, 326] on span "Forecasted Raise" at bounding box center [98, 328] width 58 height 10
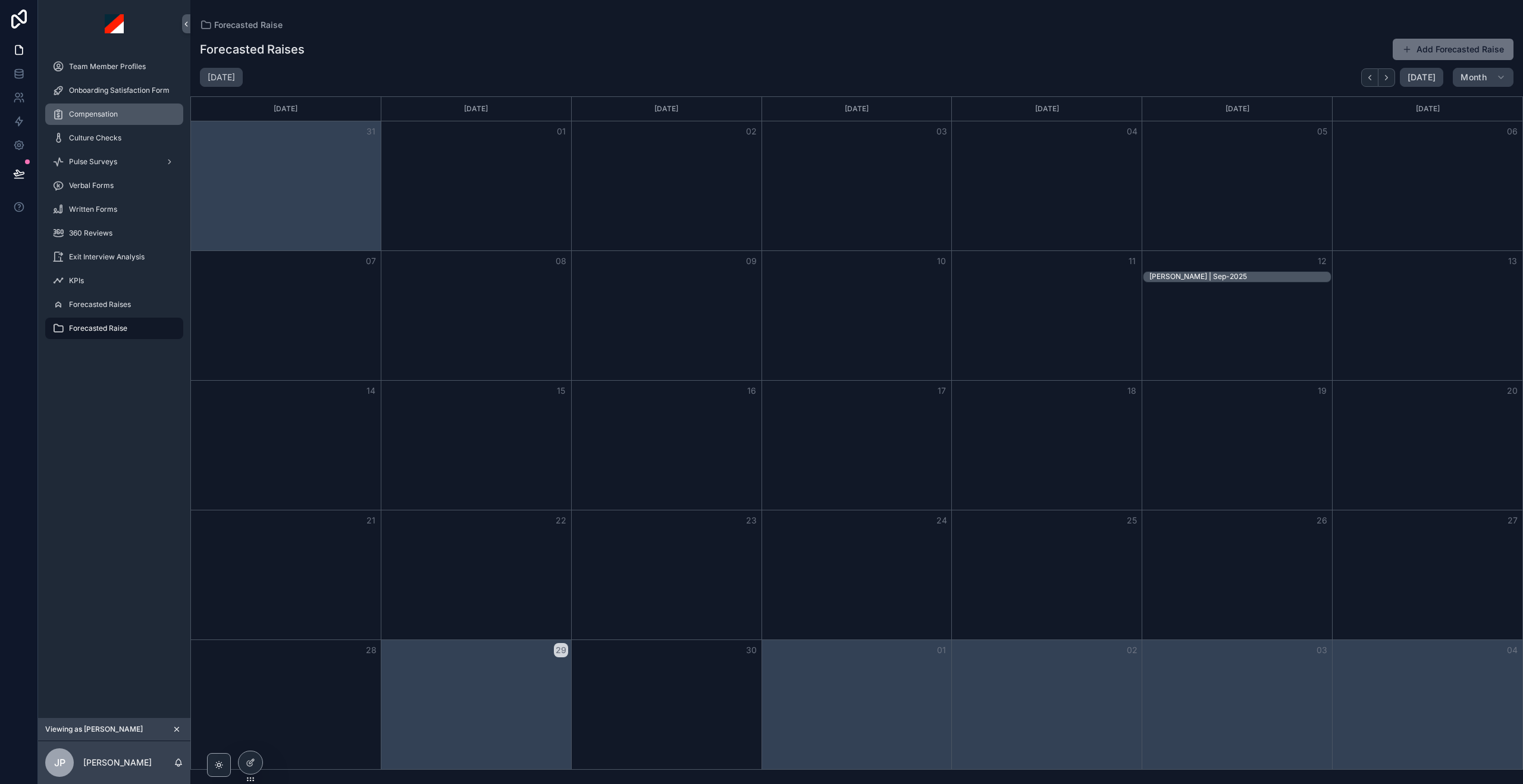
click at [120, 112] on div "Compensation" at bounding box center [114, 114] width 124 height 19
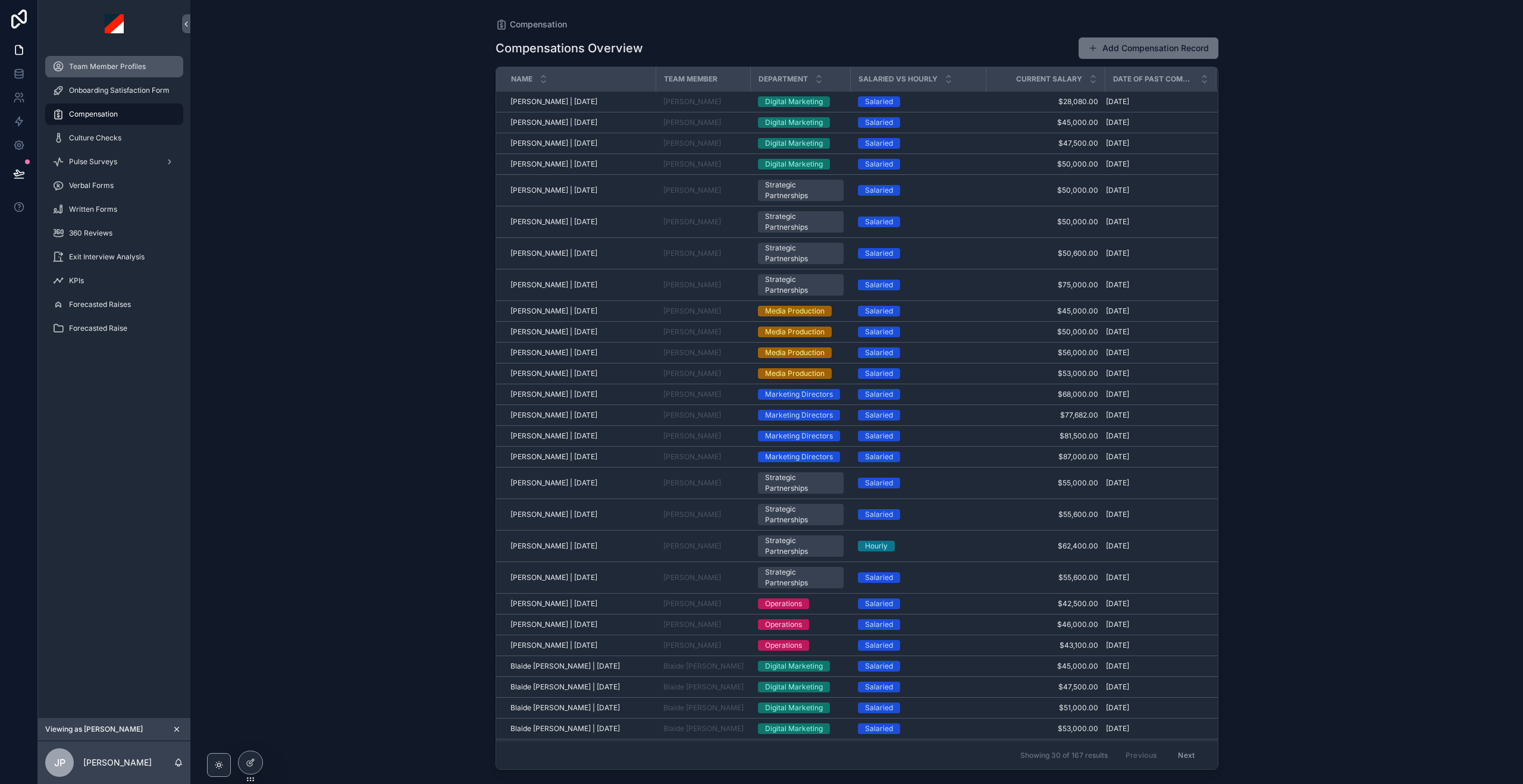
click at [90, 62] on span "Team Member Profiles" at bounding box center [107, 67] width 76 height 10
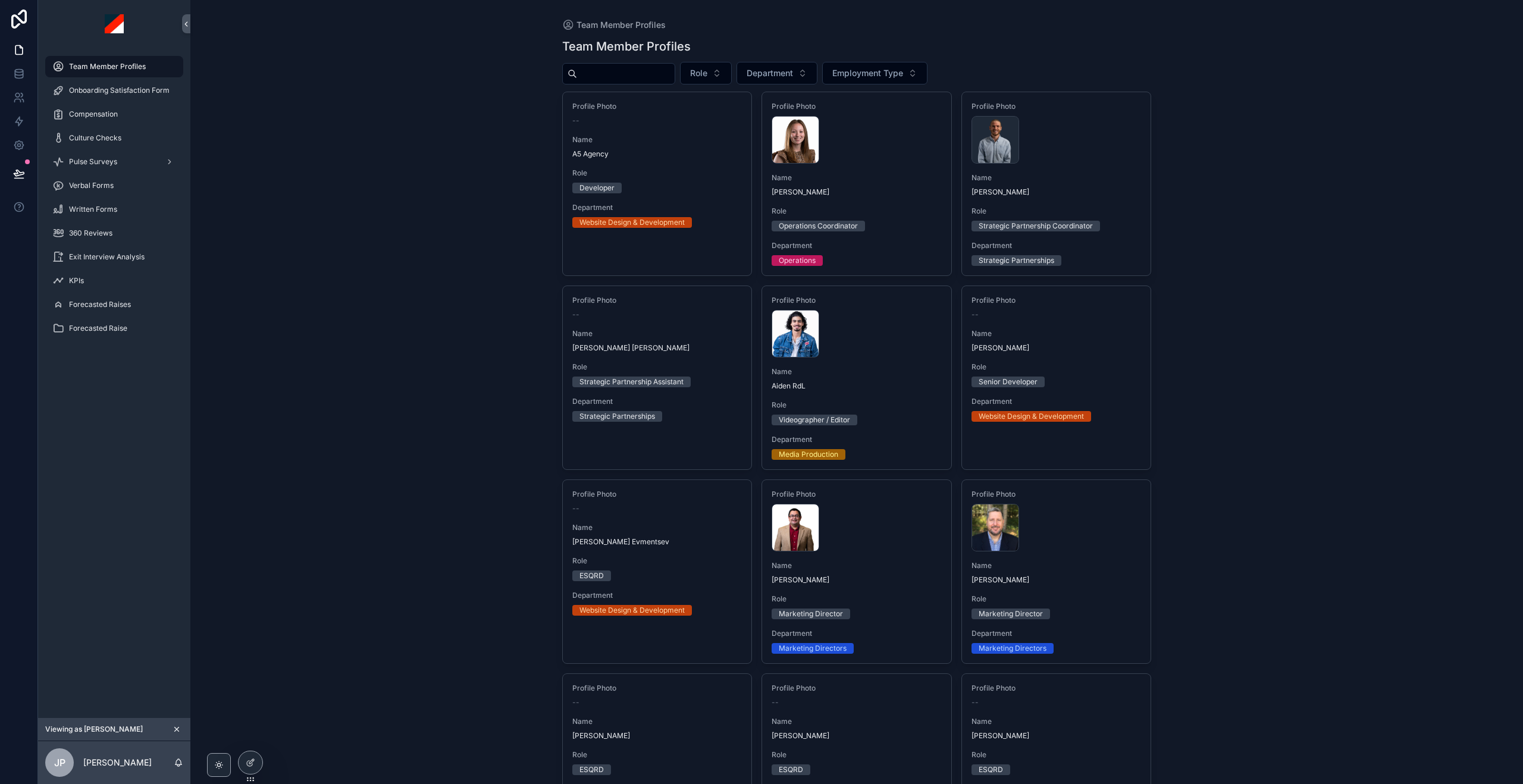
click at [613, 79] on input "scrollable content" at bounding box center [626, 73] width 97 height 16
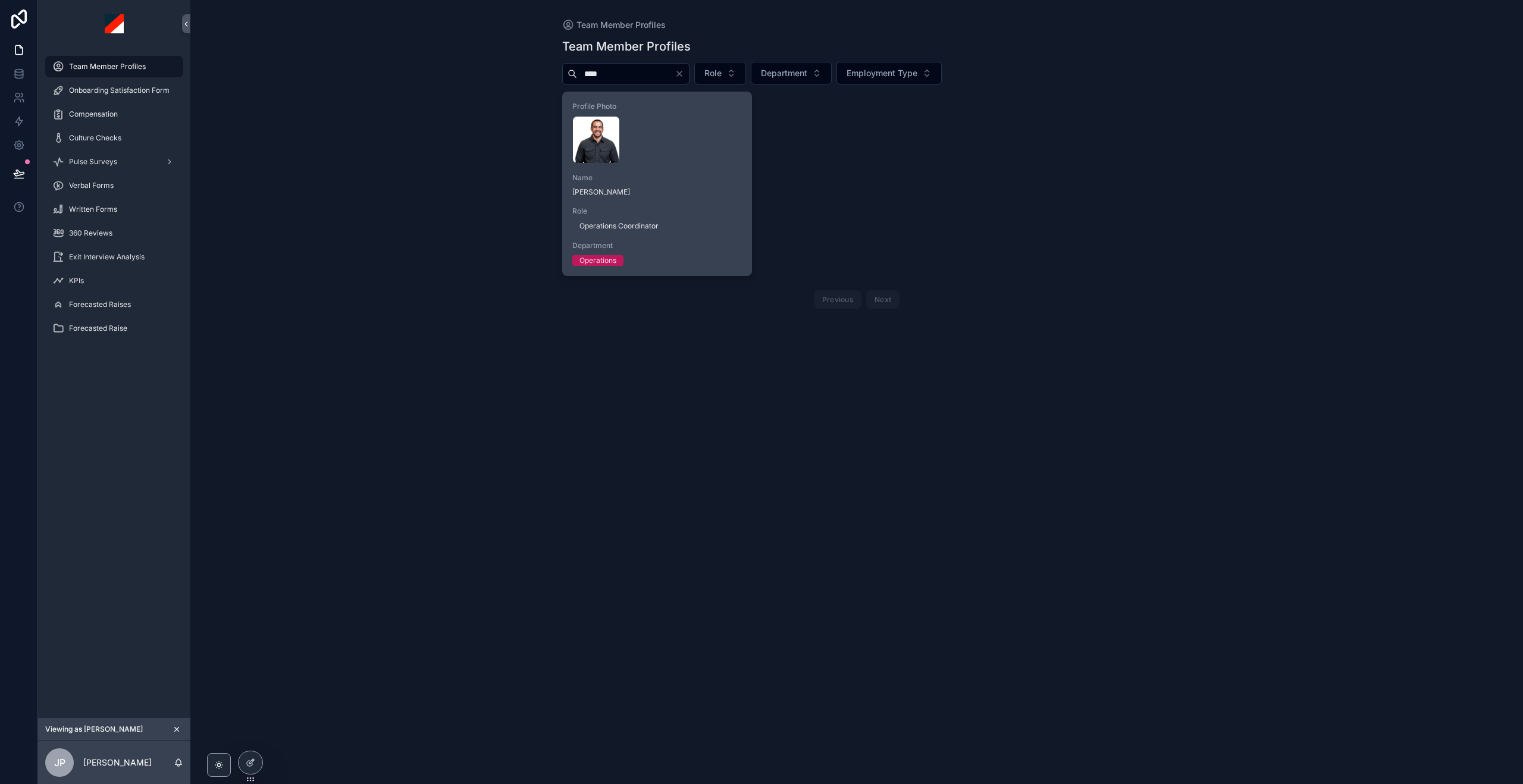
type input "****"
click at [690, 140] on div "[PERSON_NAME] .webp" at bounding box center [657, 140] width 170 height 48
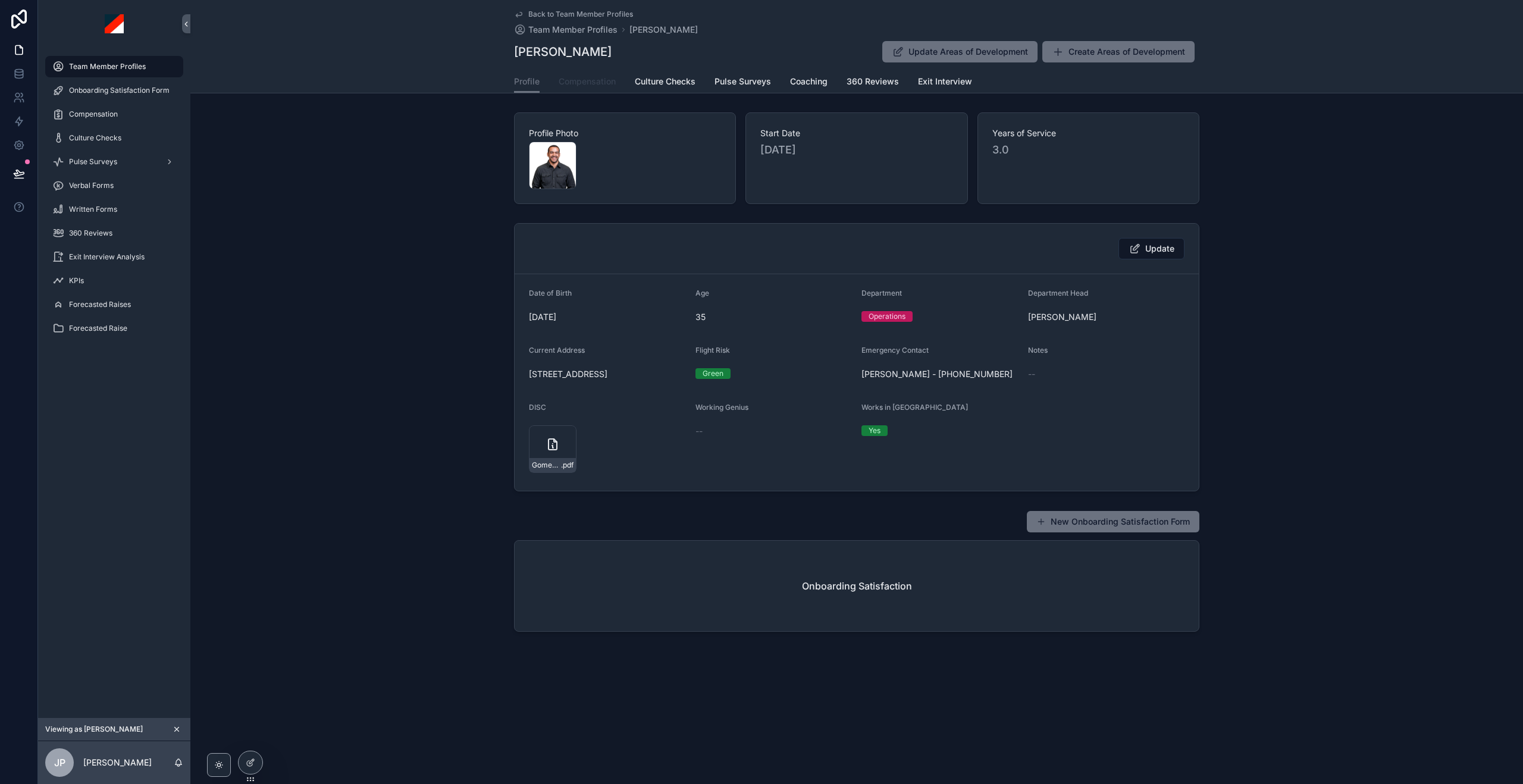
click at [595, 79] on span "Compensation" at bounding box center [587, 82] width 57 height 12
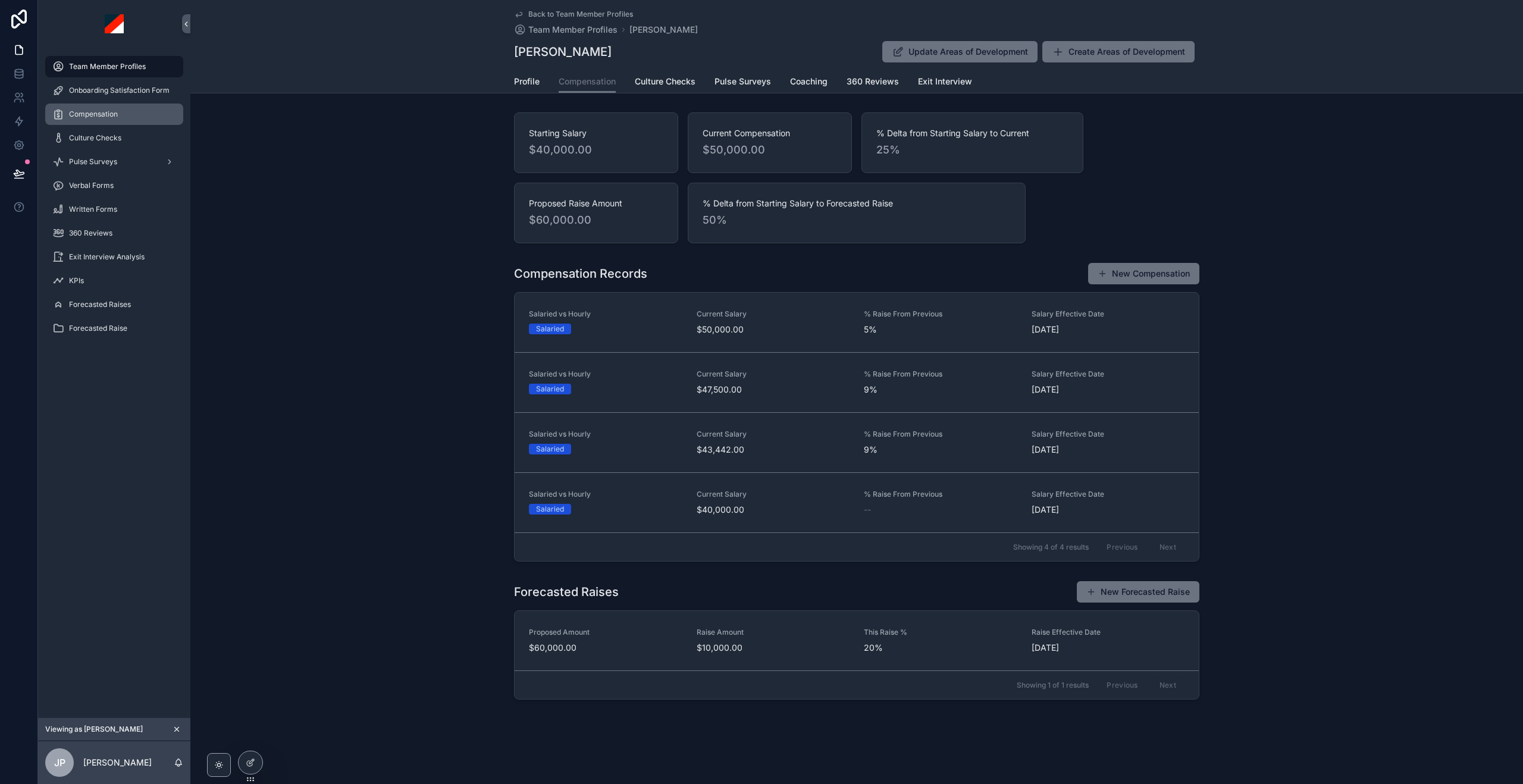
click at [88, 115] on span "Compensation" at bounding box center [93, 114] width 49 height 10
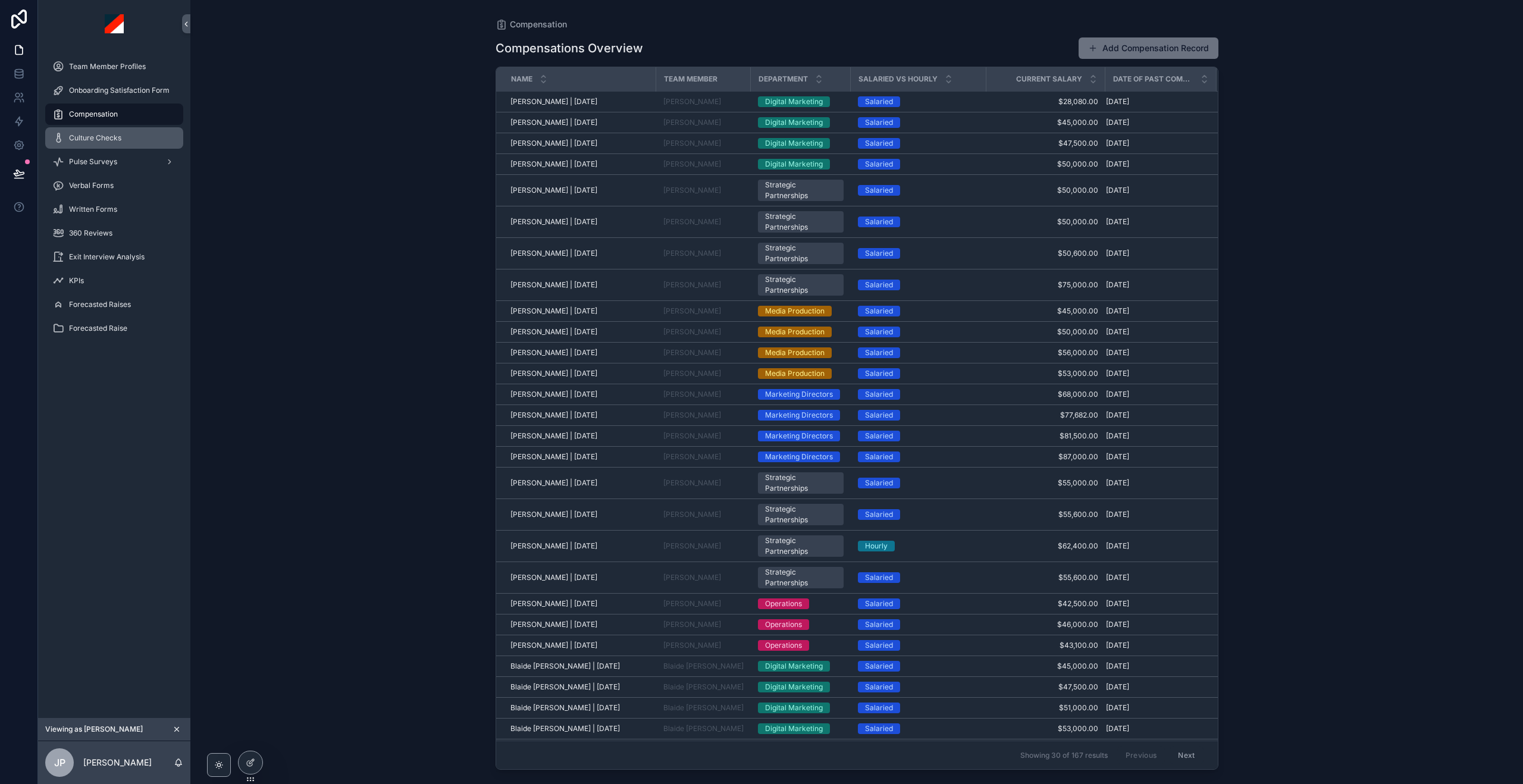
click at [85, 132] on div "Culture Checks" at bounding box center [114, 138] width 124 height 19
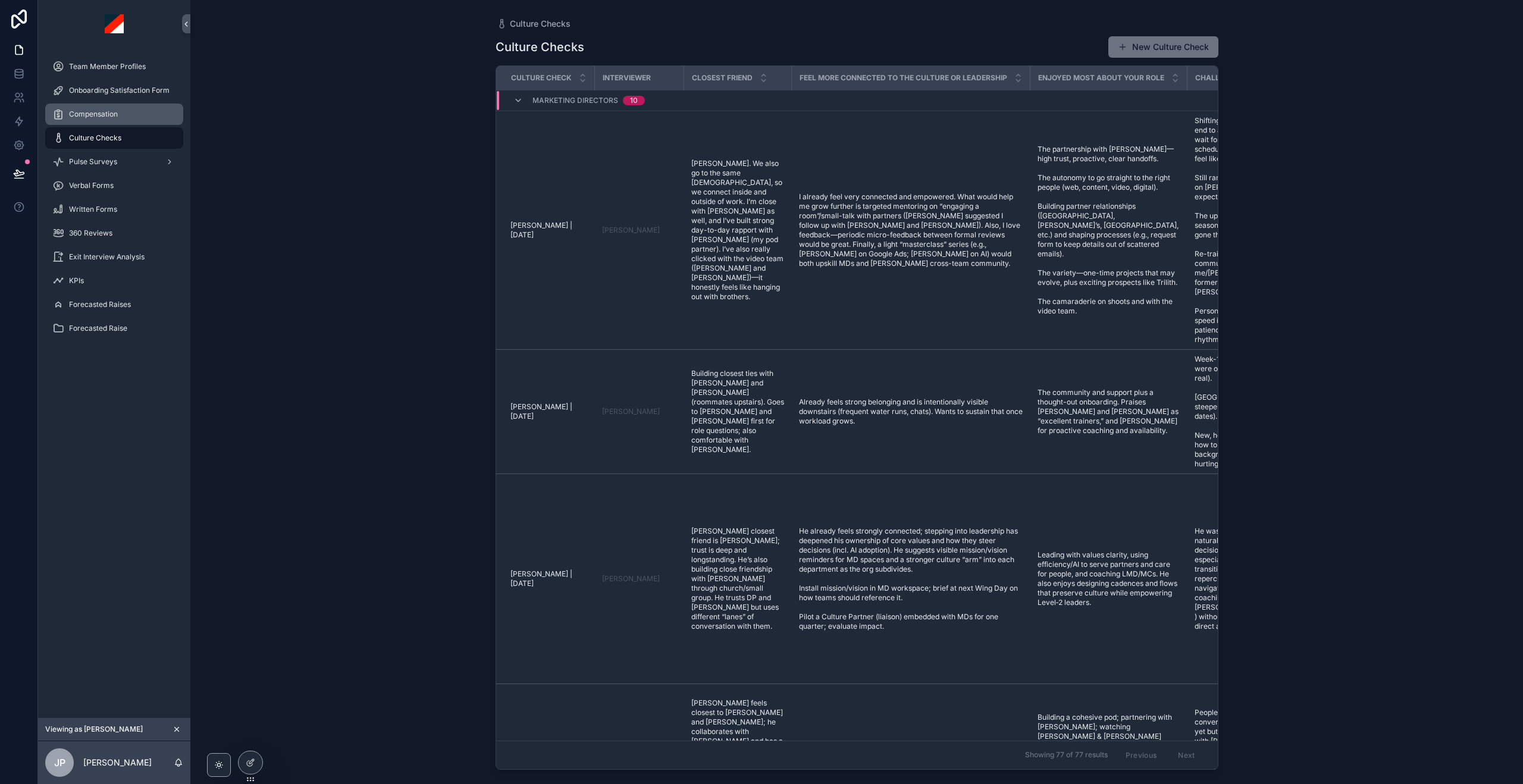
click at [100, 112] on span "Compensation" at bounding box center [93, 114] width 49 height 10
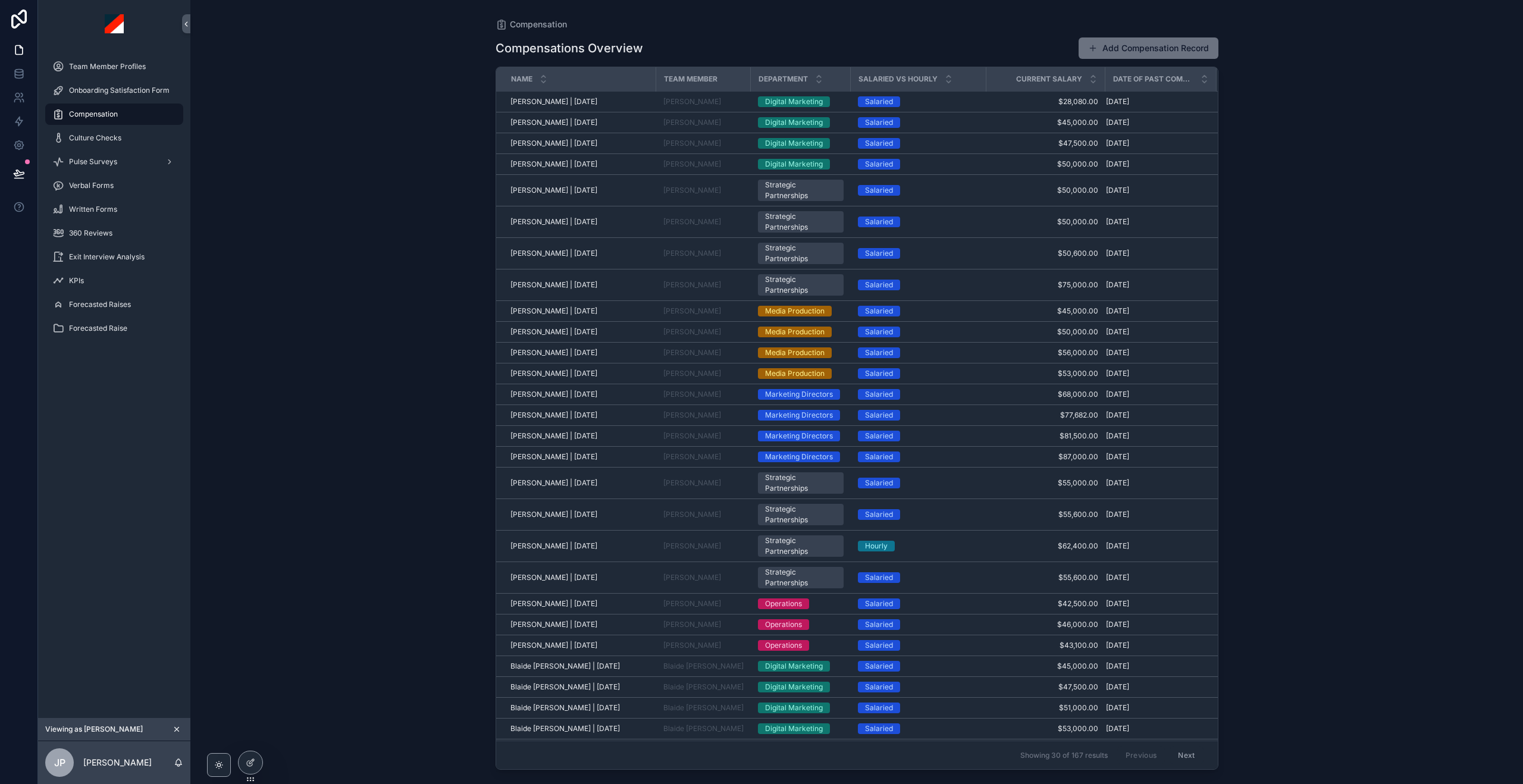
click at [128, 113] on div "Compensation" at bounding box center [114, 114] width 124 height 19
click at [121, 127] on link "Culture Checks" at bounding box center [114, 138] width 138 height 22
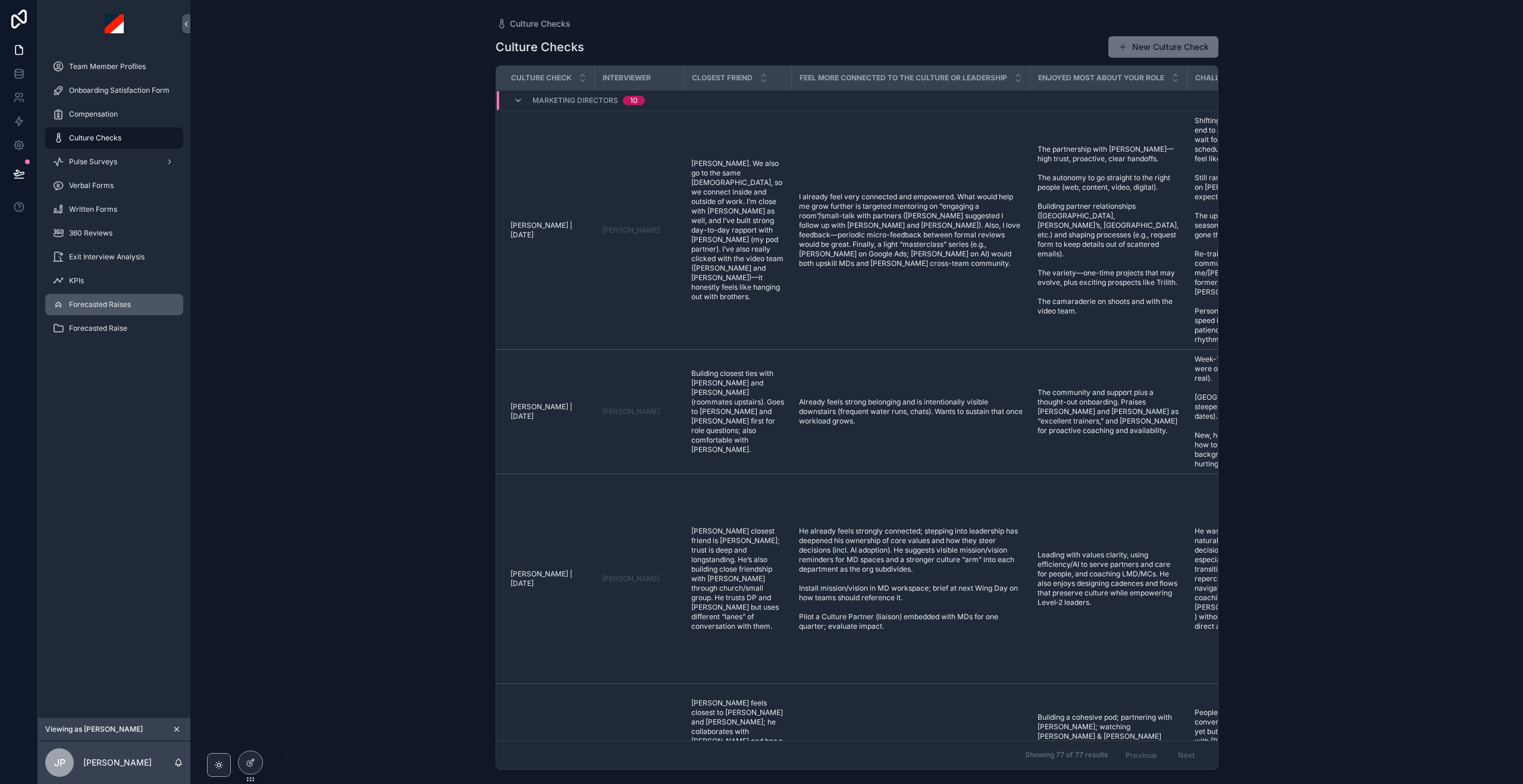
click at [114, 300] on span "Forecasted Raises" at bounding box center [100, 304] width 62 height 10
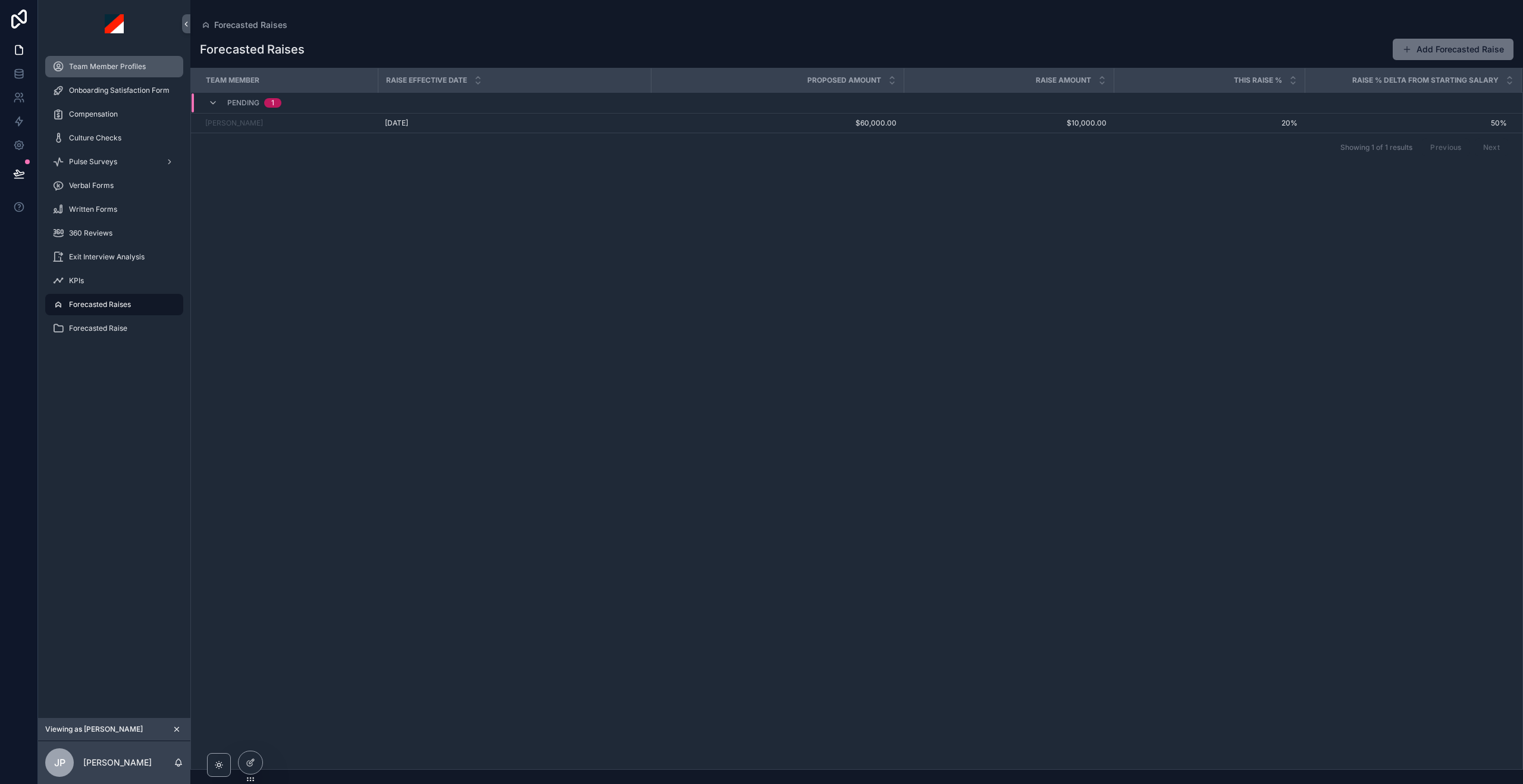
click at [115, 64] on span "Team Member Profiles" at bounding box center [107, 67] width 76 height 10
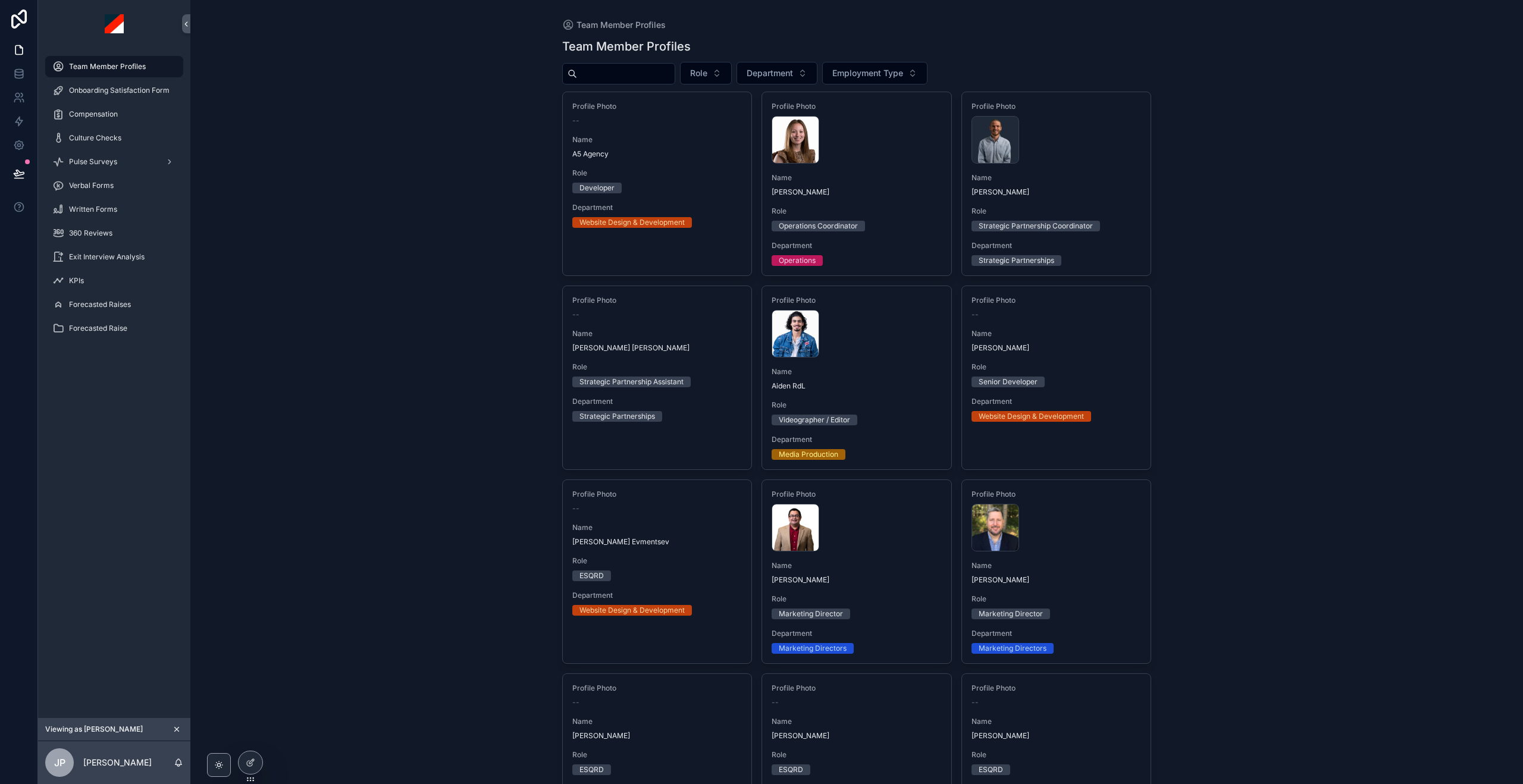
click at [635, 73] on input "scrollable content" at bounding box center [626, 73] width 97 height 16
type input "***"
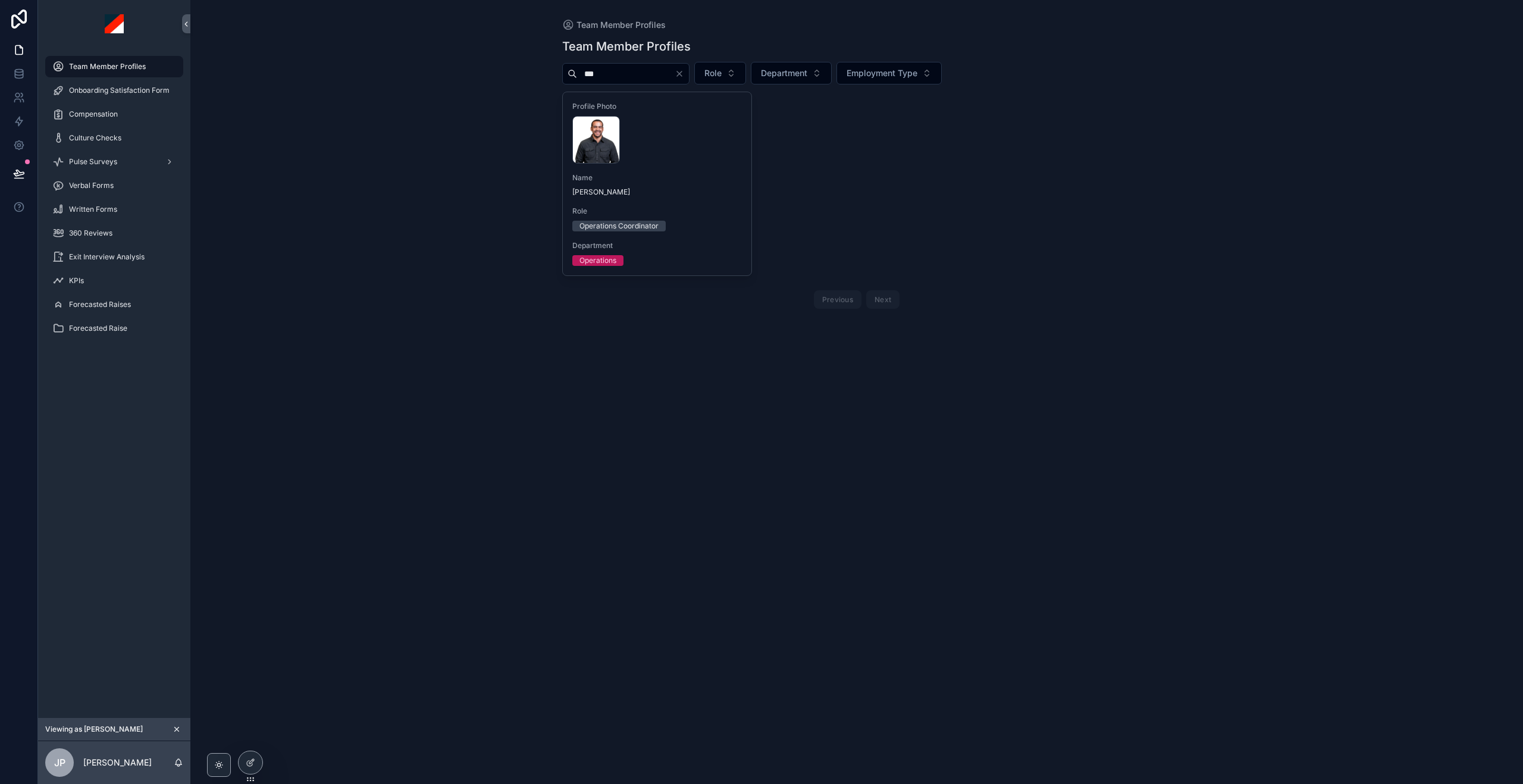
click at [674, 183] on div "Name [PERSON_NAME]" at bounding box center [657, 185] width 170 height 24
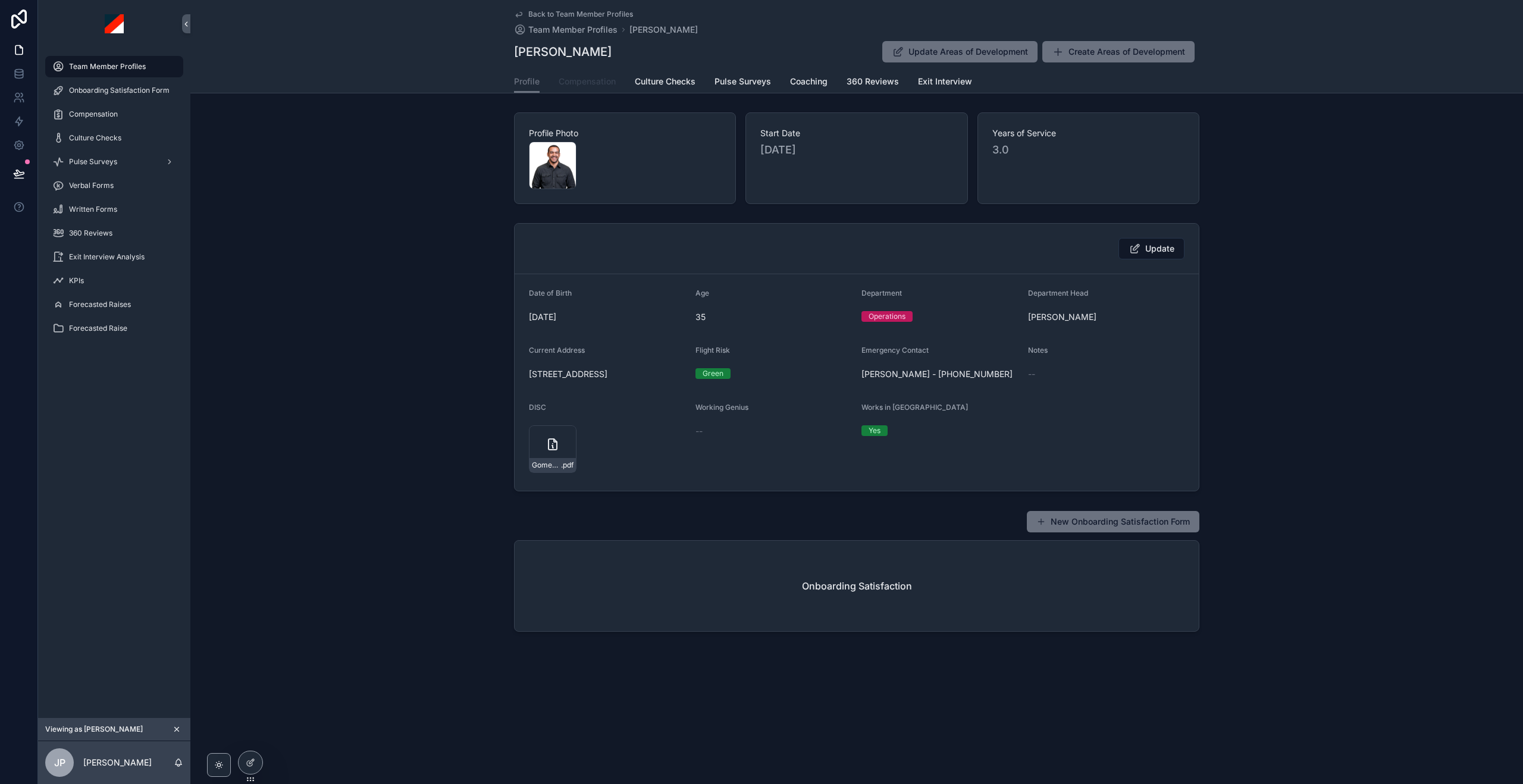
click at [596, 82] on span "Compensation" at bounding box center [587, 82] width 57 height 12
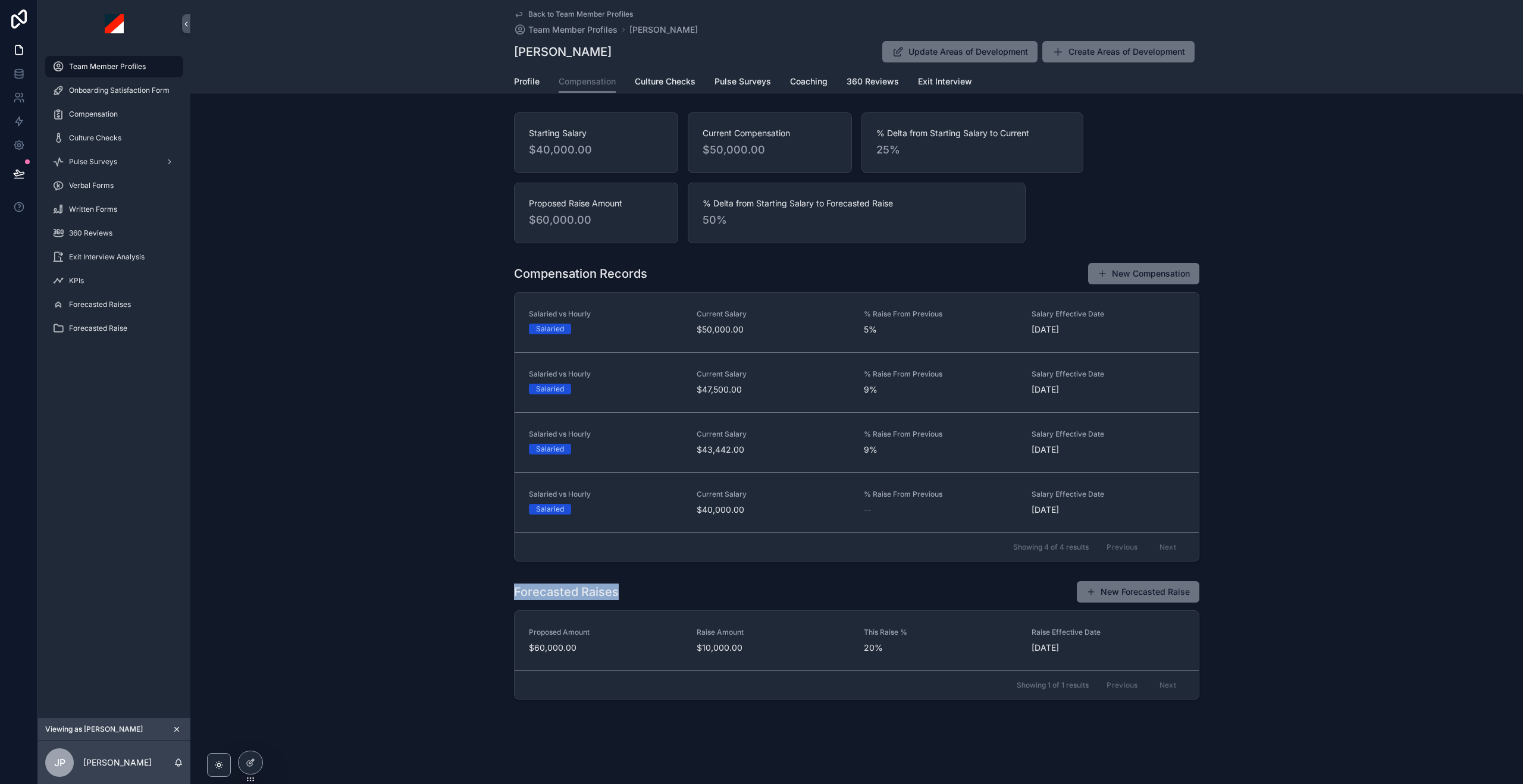
drag, startPoint x: 512, startPoint y: 595, endPoint x: 642, endPoint y: 597, distance: 130.0
click at [642, 597] on div "Forecasted Raises New Forecasted Raise Proposed Amount $60,000.00 Raise Amount …" at bounding box center [856, 640] width 1333 height 129
drag, startPoint x: 599, startPoint y: 273, endPoint x: 688, endPoint y: 272, distance: 89.0
click at [688, 272] on div "Compensation Records New Compensation" at bounding box center [856, 273] width 685 height 22
click at [689, 273] on div "Compensation Records New Compensation" at bounding box center [856, 273] width 685 height 22
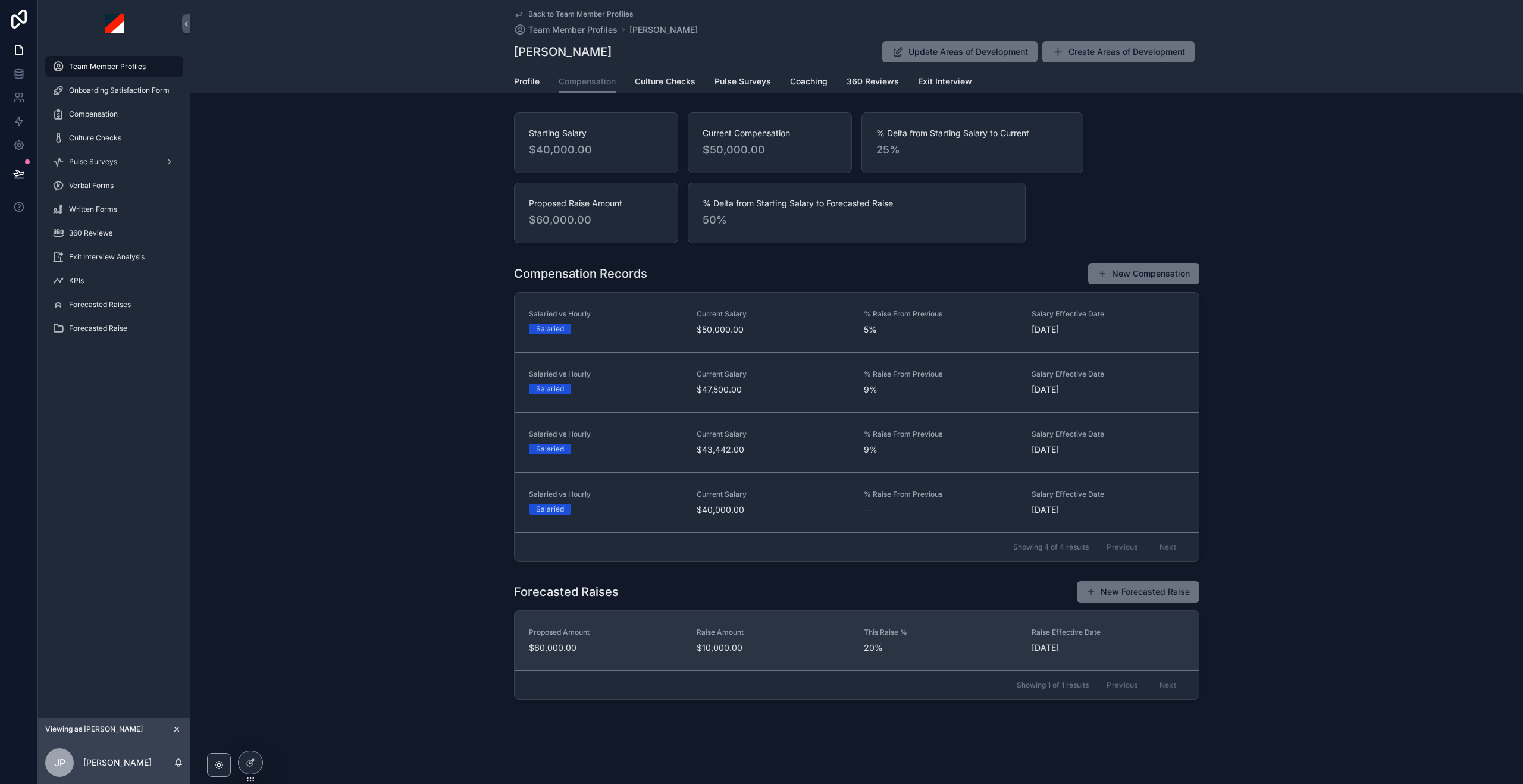
click at [641, 645] on span "$60,000.00" at bounding box center [605, 648] width 154 height 12
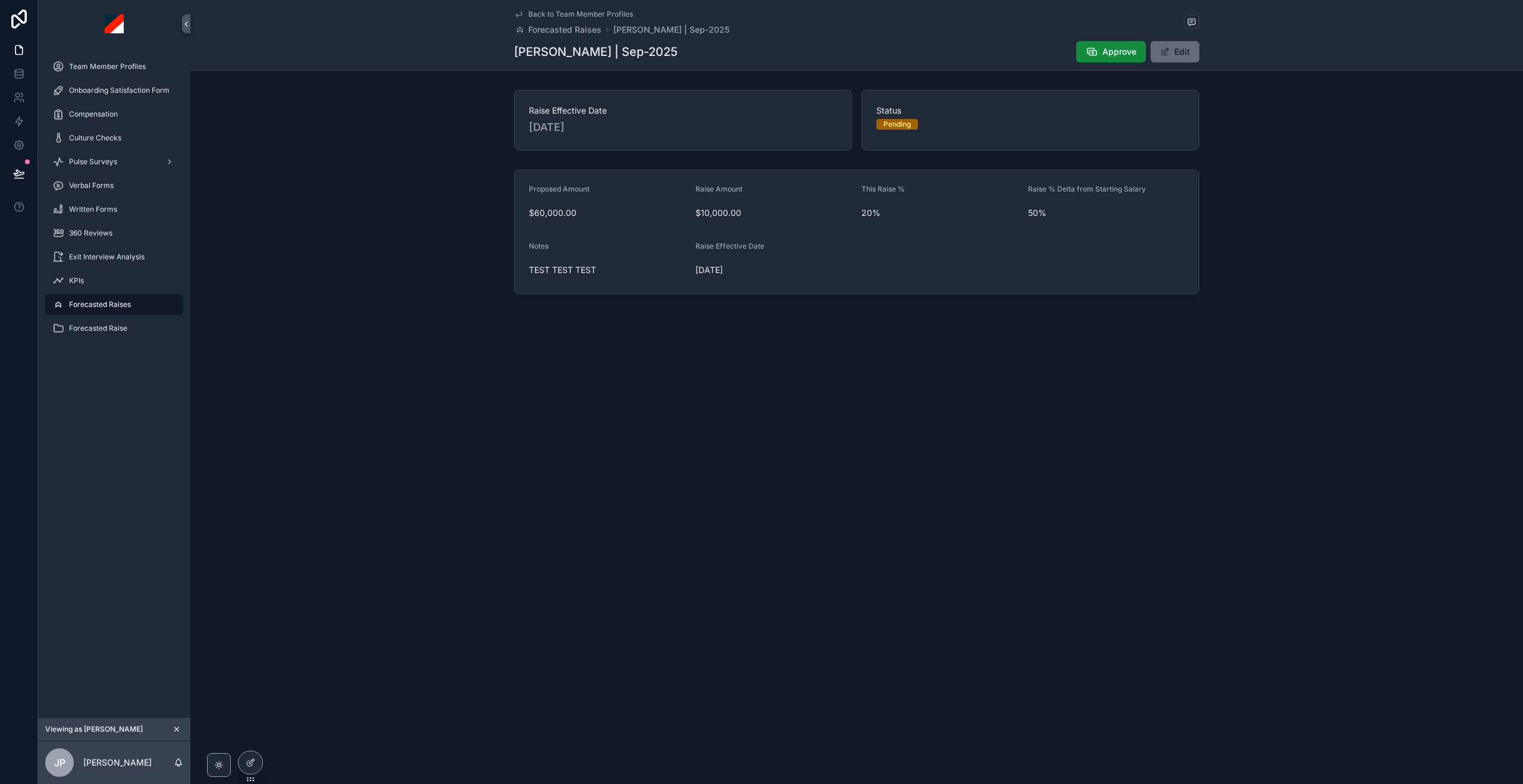
click at [1166, 57] on button "Edit" at bounding box center [1175, 52] width 49 height 22
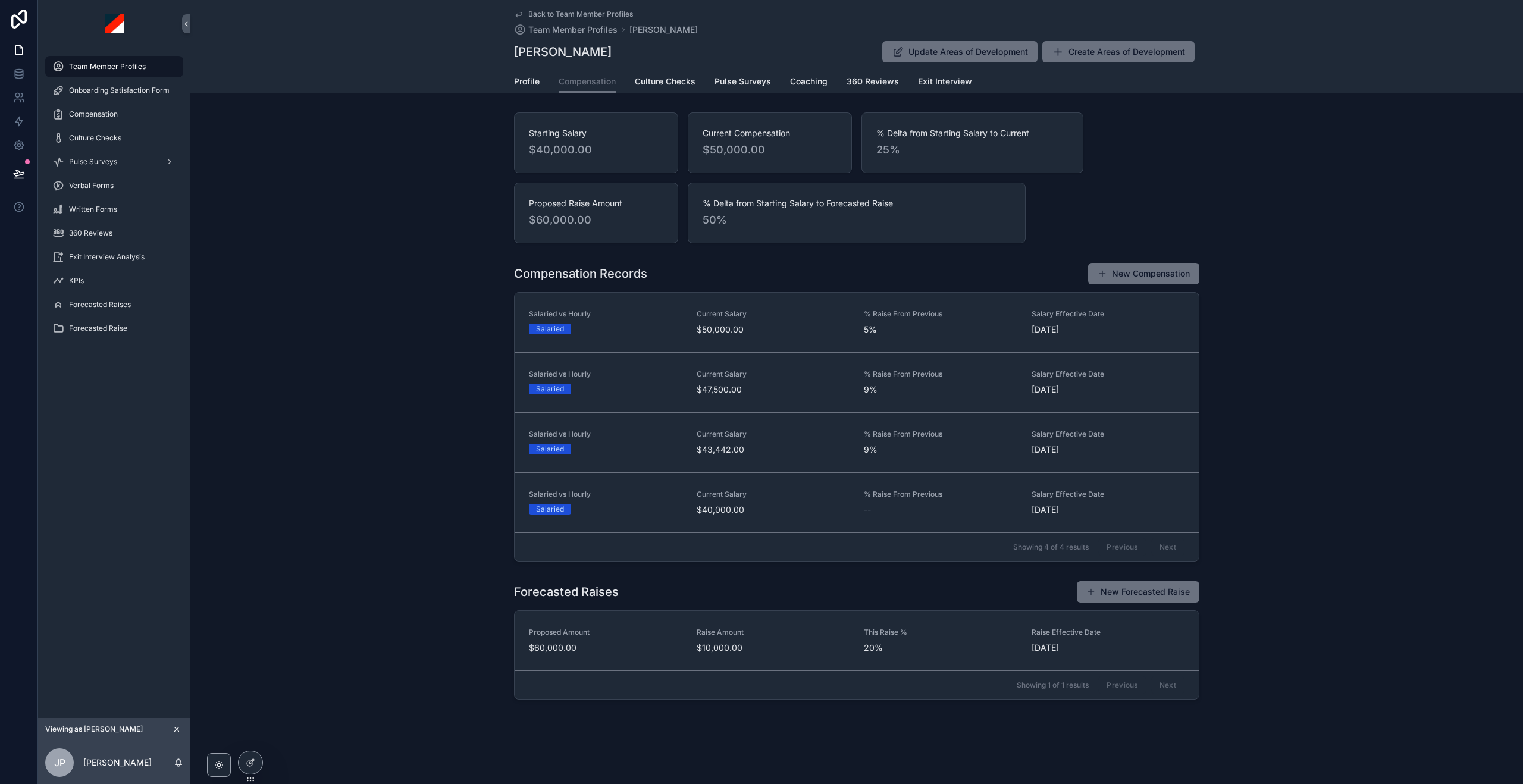
drag, startPoint x: 681, startPoint y: 661, endPoint x: 673, endPoint y: 660, distance: 8.1
click at [675, 660] on link "Proposed Amount $60,000.00 Raise Amount $10,000.00 This Raise % 20% Raise Effec…" at bounding box center [856, 640] width 684 height 59
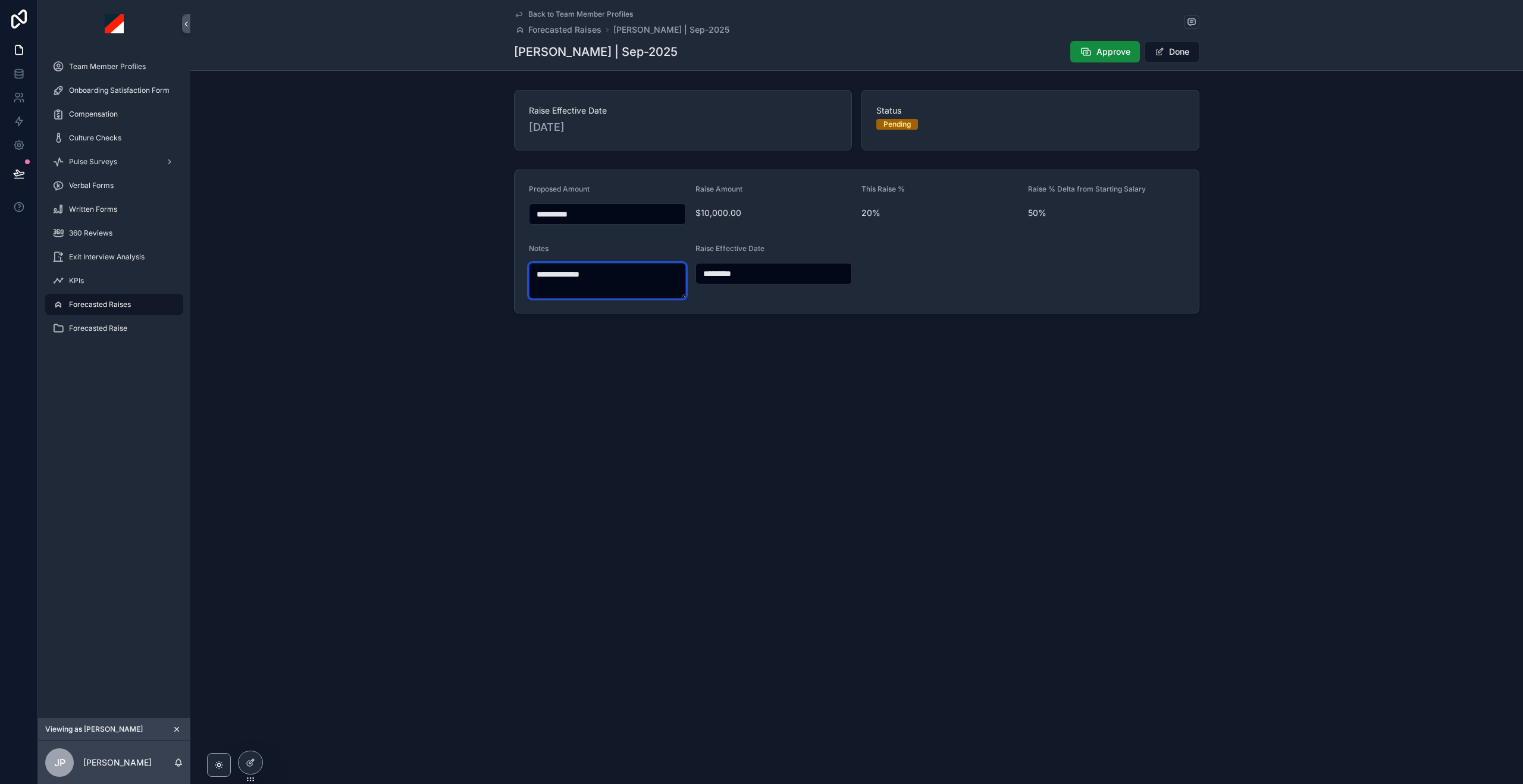
click at [570, 276] on textarea "**********" at bounding box center [608, 281] width 157 height 36
drag, startPoint x: 570, startPoint y: 276, endPoint x: 685, endPoint y: 292, distance: 116.1
click at [584, 277] on textarea "**********" at bounding box center [608, 281] width 157 height 36
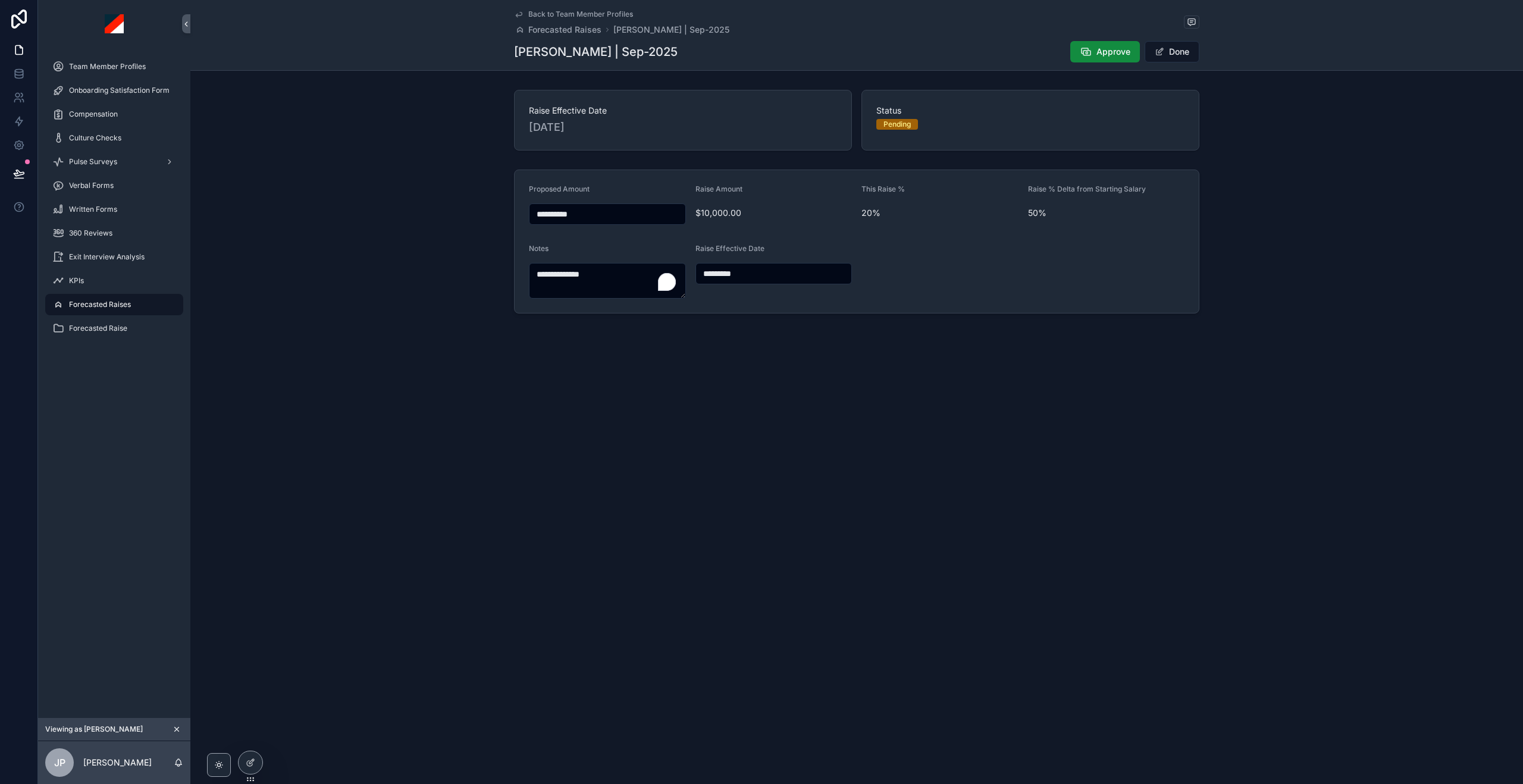
click at [966, 415] on div "**********" at bounding box center [856, 392] width 1333 height 784
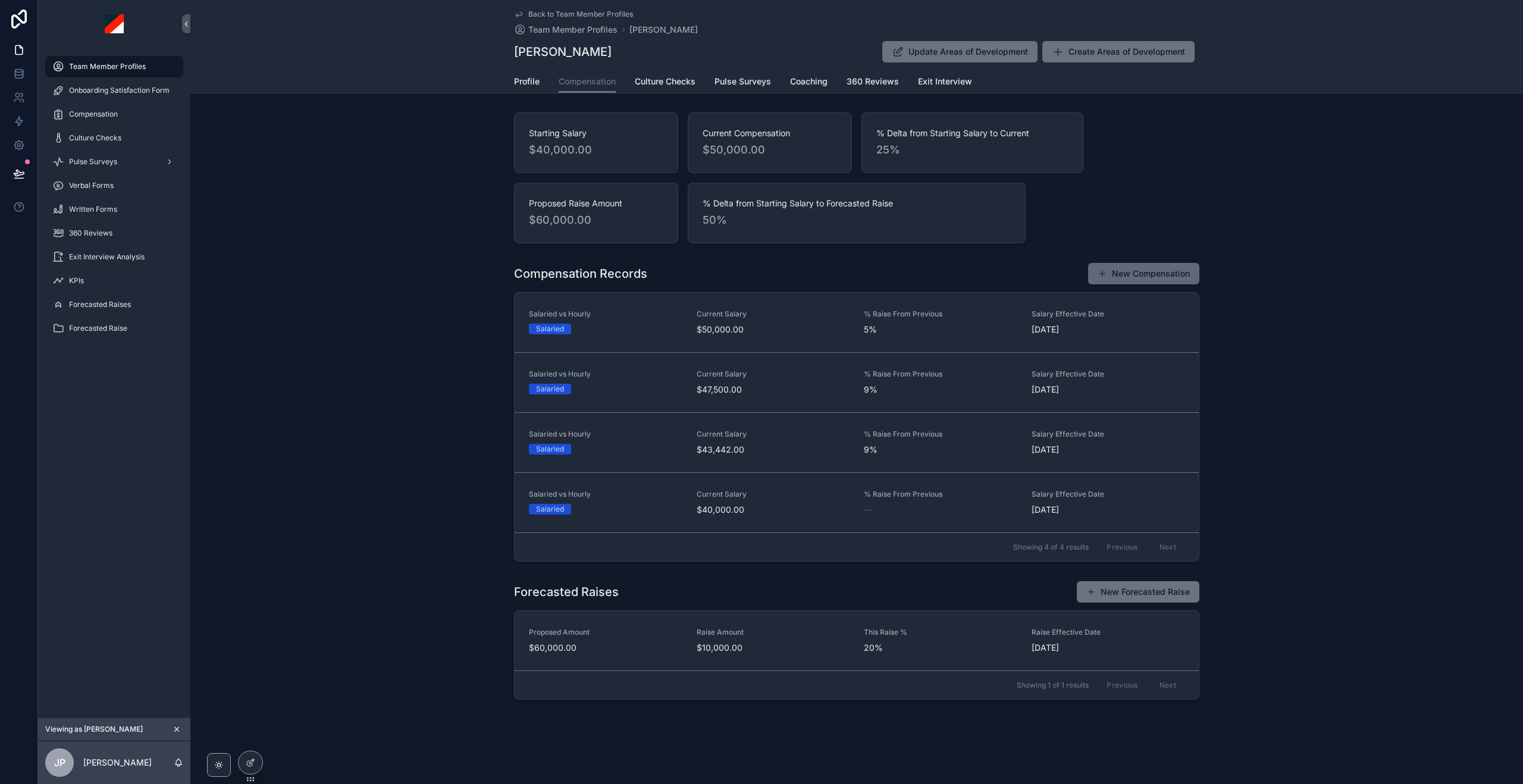
click at [1143, 273] on button "New Compensation" at bounding box center [1144, 273] width 112 height 22
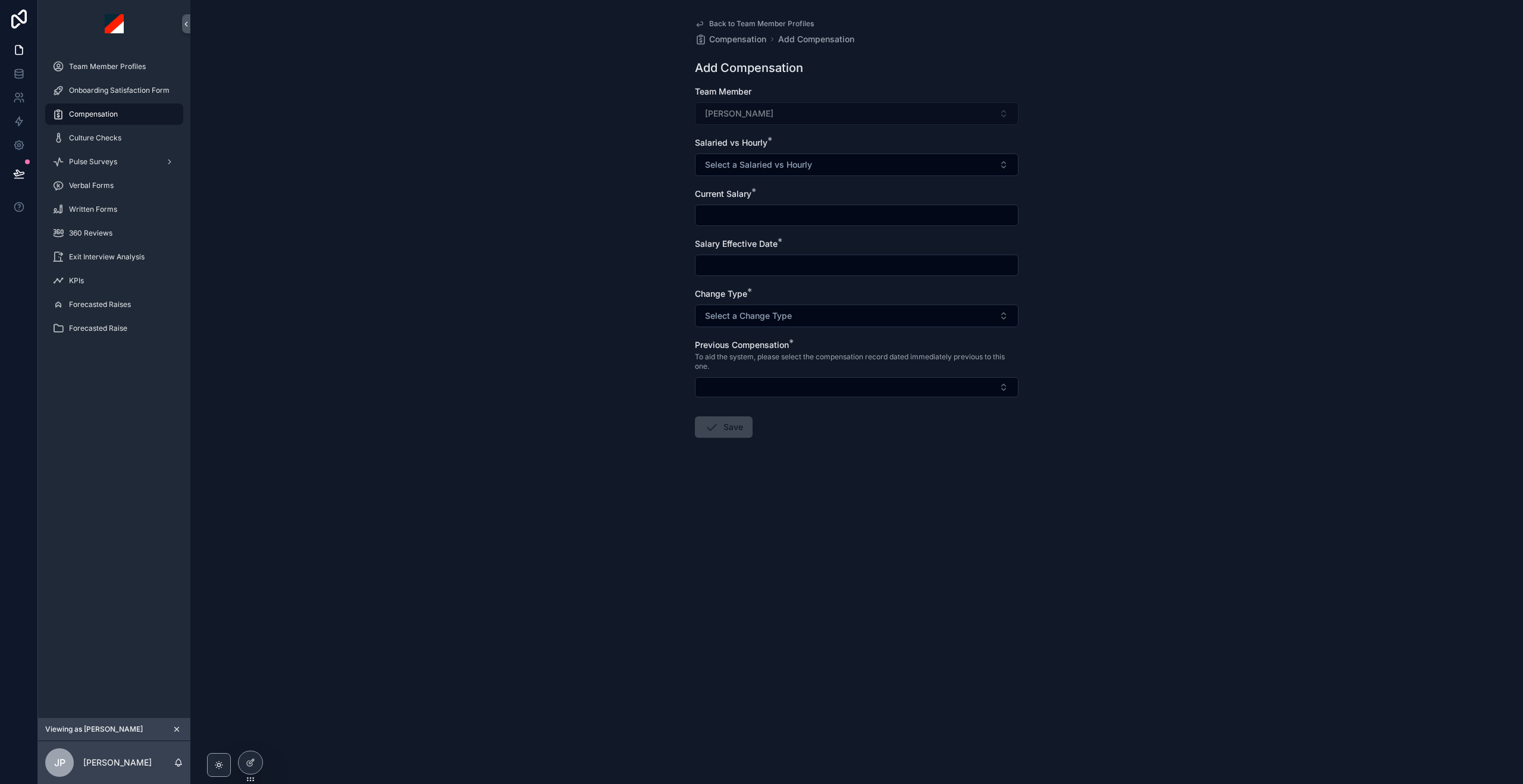
click at [786, 20] on span "Back to Team Member Profiles" at bounding box center [762, 23] width 105 height 10
